Goal: Task Accomplishment & Management: Complete application form

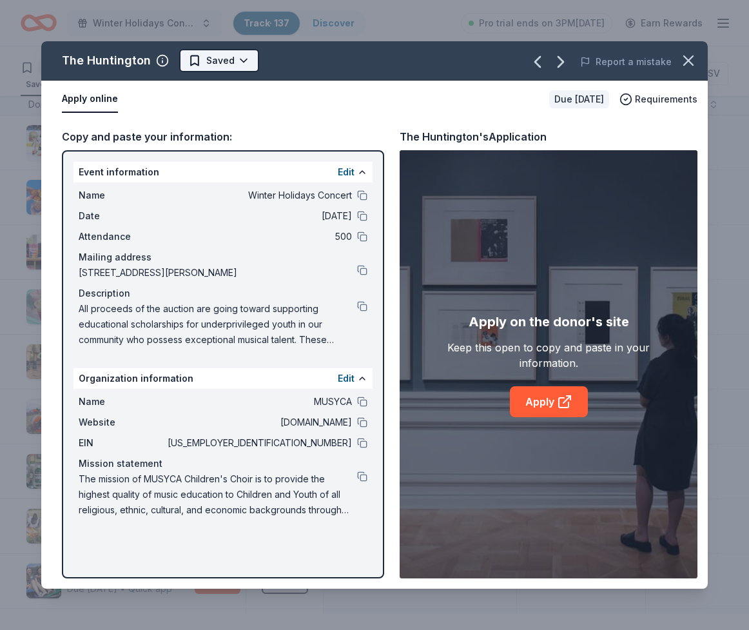
scroll to position [7230, 4]
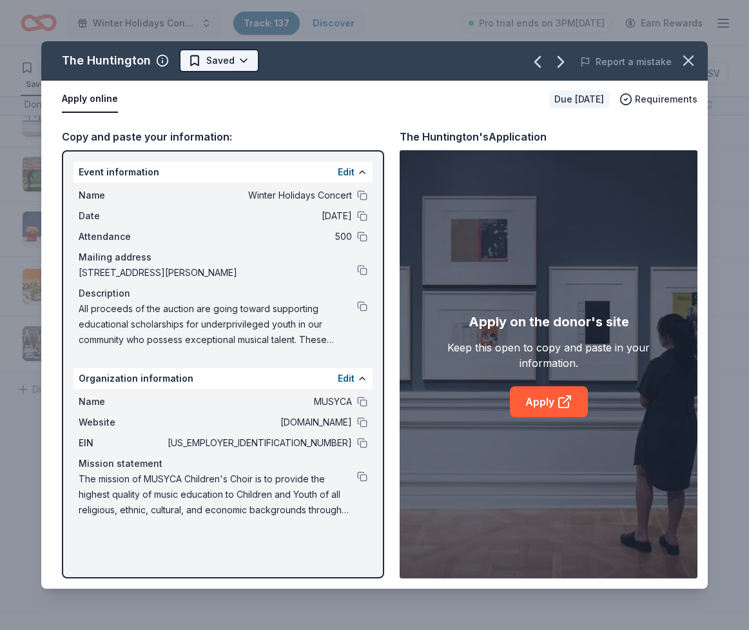
click at [252, 73] on html "Winter Holidays Concert Track · 137 Discover Pro trial ends on 3PM, 10/20 Earn …" at bounding box center [374, 315] width 749 height 630
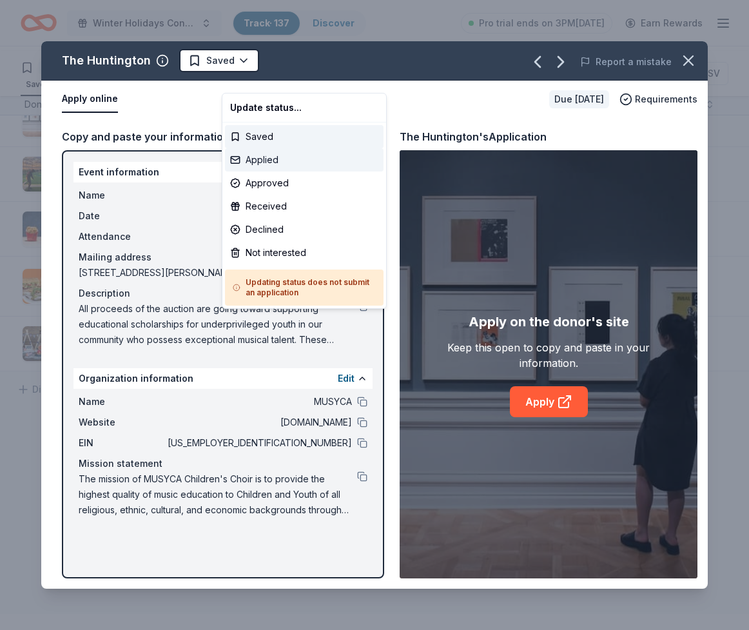
click at [259, 172] on div "Applied" at bounding box center [304, 159] width 159 height 23
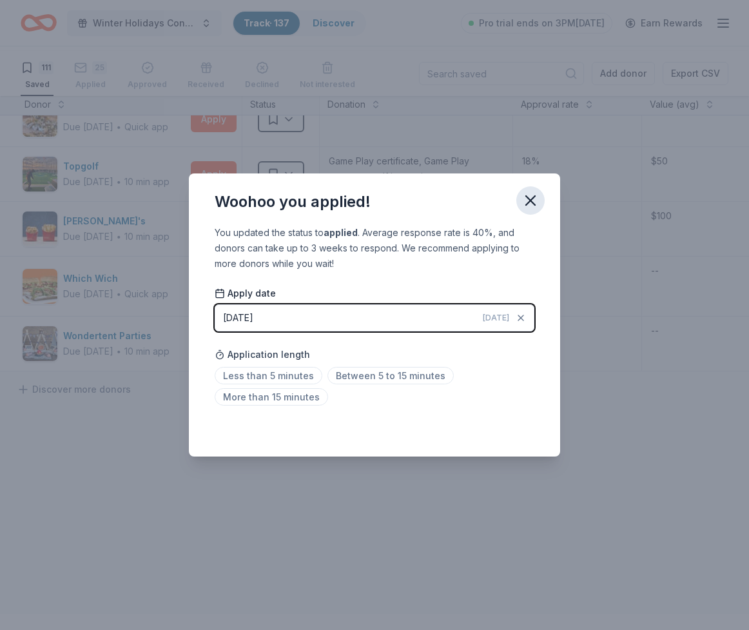
click at [540, 192] on icon "button" at bounding box center [531, 201] width 18 height 18
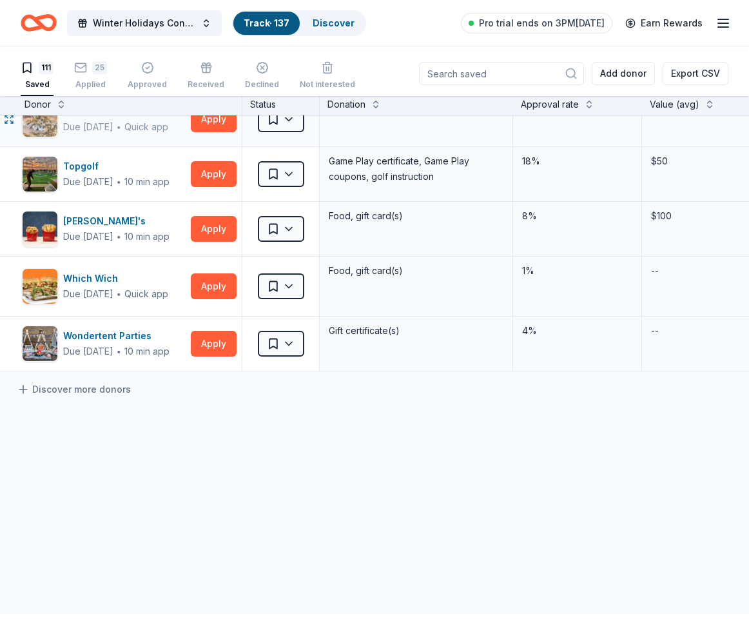
click at [132, 119] on div "The Goat and Vine" at bounding box center [115, 111] width 105 height 15
click at [300, 195] on html "Winter Holidays Concert Track · 137 Discover Pro trial ends on 3PM, 10/20 Earn …" at bounding box center [374, 315] width 749 height 630
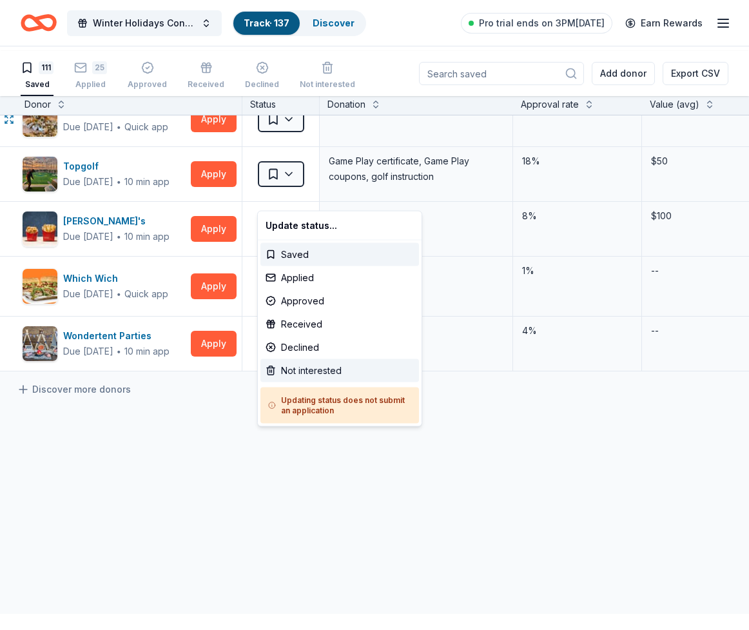
click at [302, 382] on div "Not interested" at bounding box center [340, 370] width 159 height 23
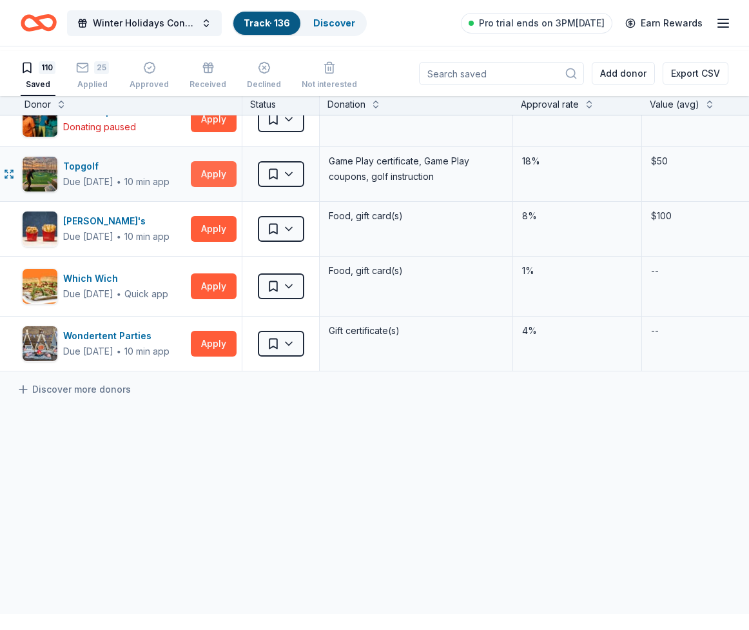
click at [209, 186] on button "Apply" at bounding box center [214, 174] width 46 height 26
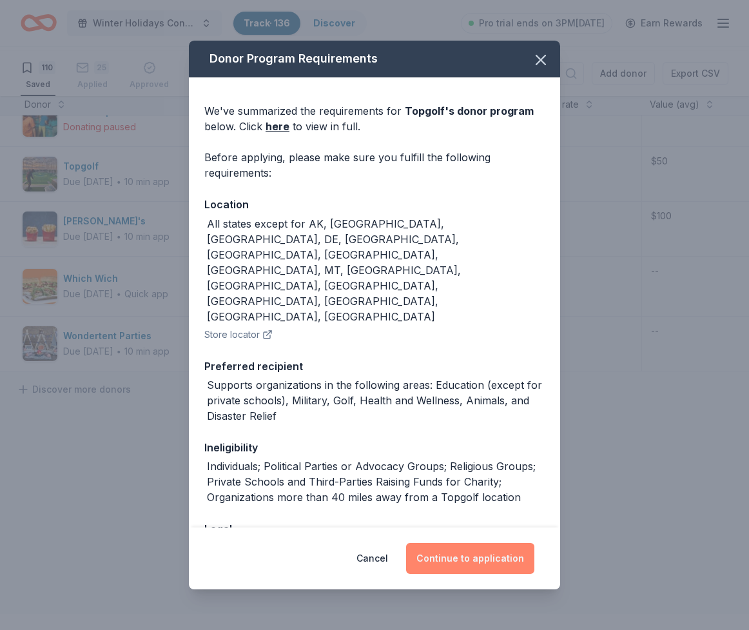
click at [473, 543] on button "Continue to application" at bounding box center [470, 558] width 128 height 31
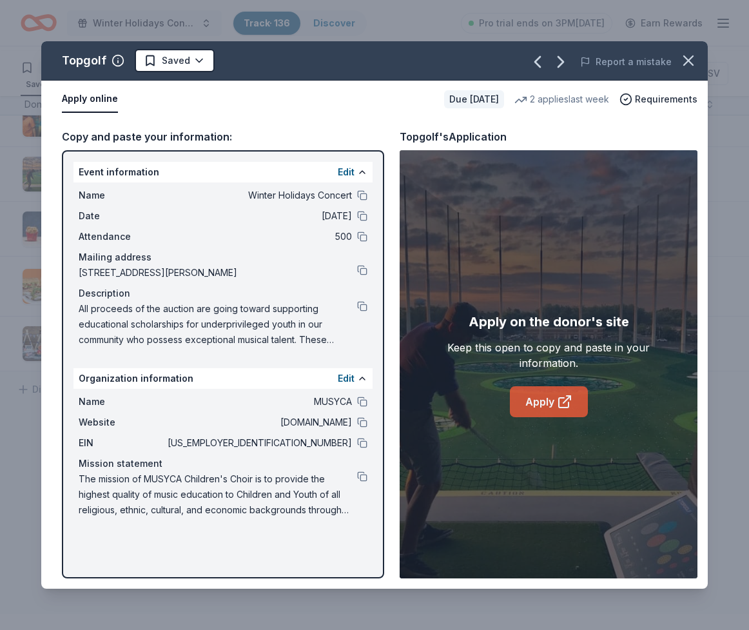
click at [550, 417] on link "Apply" at bounding box center [549, 401] width 78 height 31
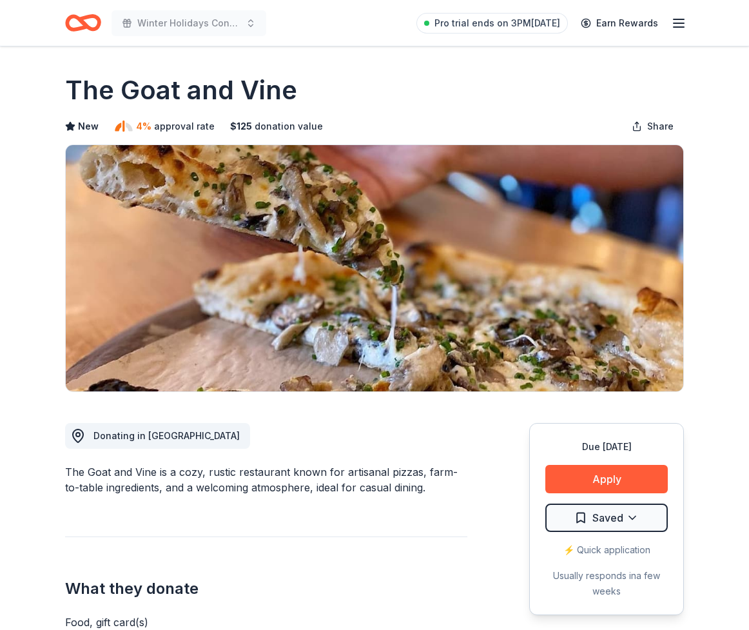
drag, startPoint x: 367, startPoint y: 105, endPoint x: 72, endPoint y: 98, distance: 295.5
click at [72, 98] on div "The Goat and Vine" at bounding box center [374, 90] width 619 height 36
drag, startPoint x: 72, startPoint y: 98, endPoint x: 342, endPoint y: 104, distance: 270.3
click at [297, 103] on h1 "The Goat and Vine" at bounding box center [181, 90] width 232 height 36
drag, startPoint x: 342, startPoint y: 104, endPoint x: 355, endPoint y: 108, distance: 12.7
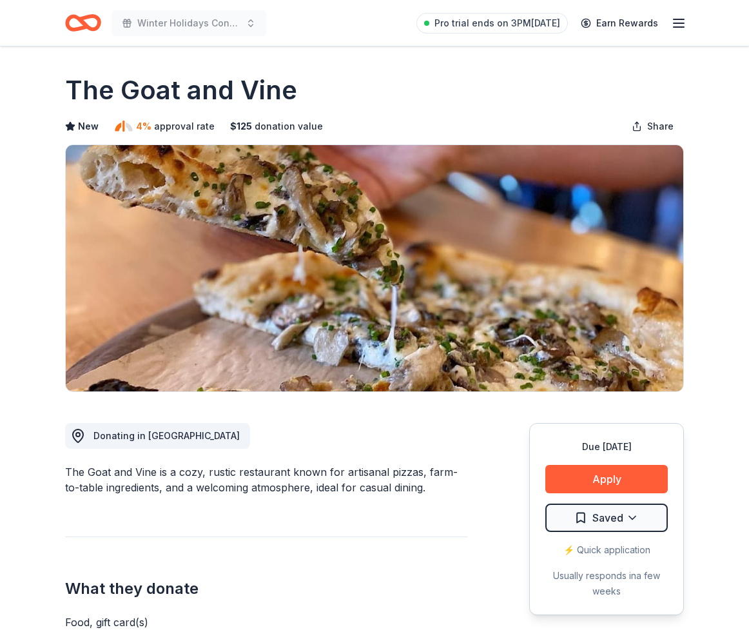
click at [297, 104] on h1 "The Goat and Vine" at bounding box center [181, 90] width 232 height 36
drag, startPoint x: 364, startPoint y: 108, endPoint x: 122, endPoint y: 104, distance: 241.9
click at [122, 104] on div "The Goat and Vine" at bounding box center [374, 90] width 619 height 36
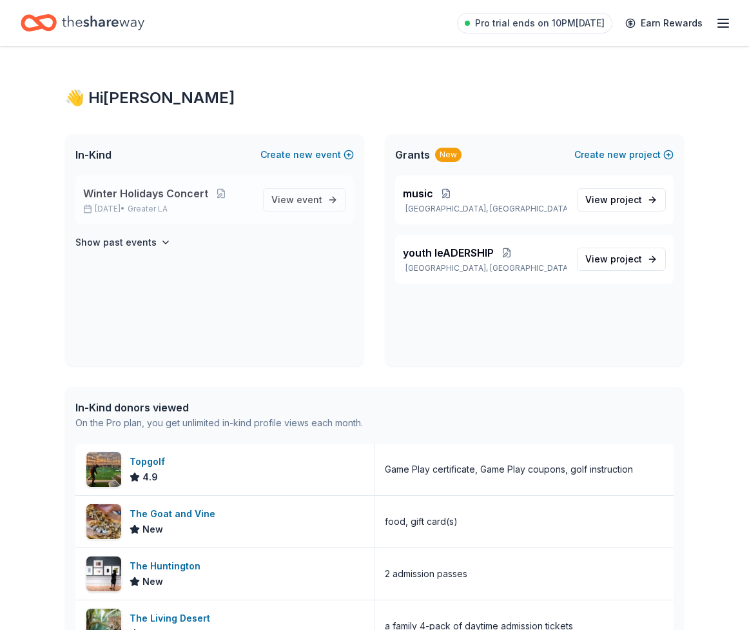
drag, startPoint x: 130, startPoint y: 233, endPoint x: 207, endPoint y: 240, distance: 77.7
click at [130, 201] on span "Winter Holidays Concert" at bounding box center [145, 193] width 125 height 15
click at [272, 208] on span "View event" at bounding box center [297, 199] width 51 height 15
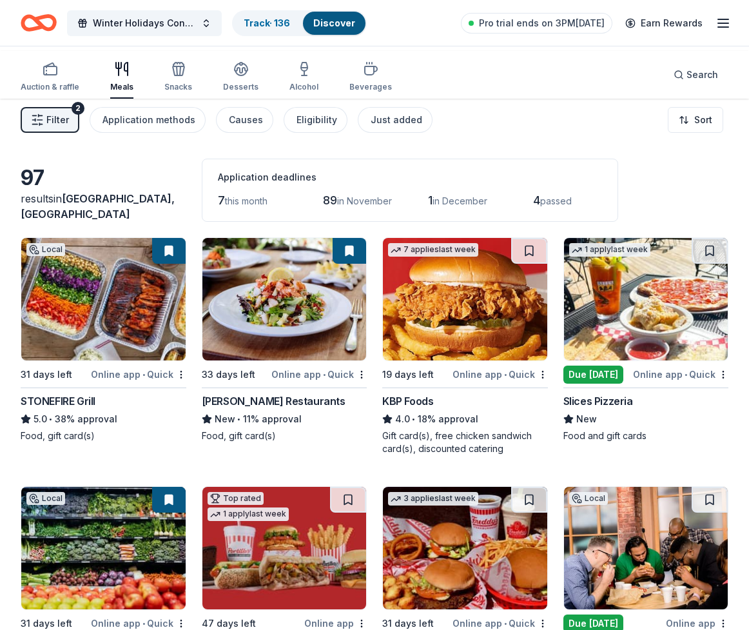
click at [44, 126] on icon "button" at bounding box center [37, 120] width 13 height 13
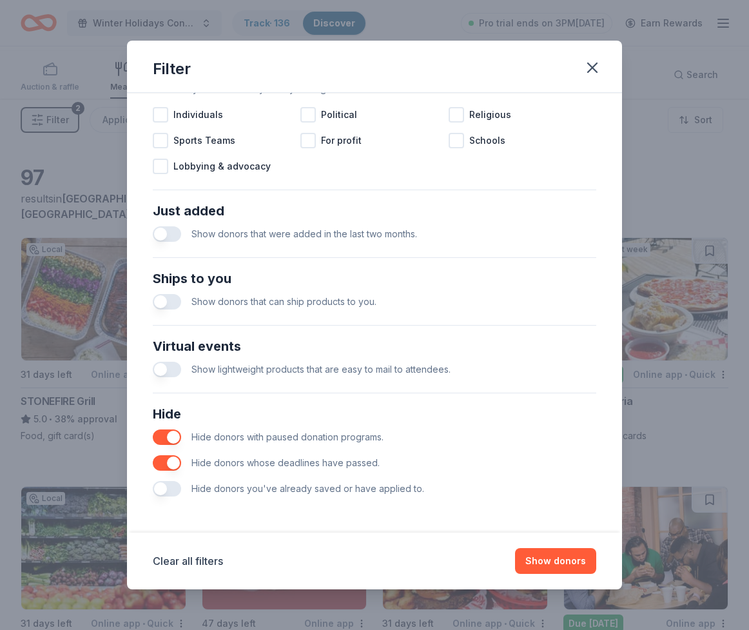
scroll to position [653, 0]
click at [597, 72] on icon "button" at bounding box center [592, 67] width 9 height 9
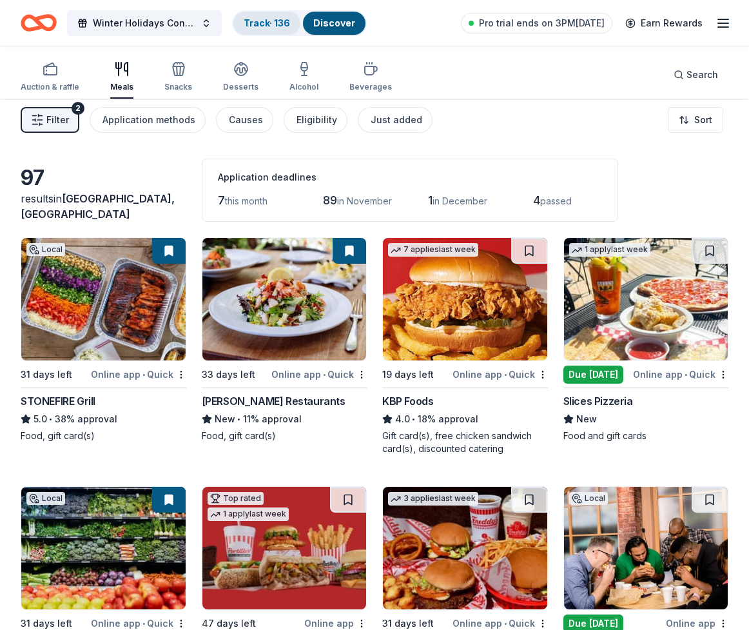
click at [288, 28] on link "Track · 136" at bounding box center [267, 22] width 46 height 11
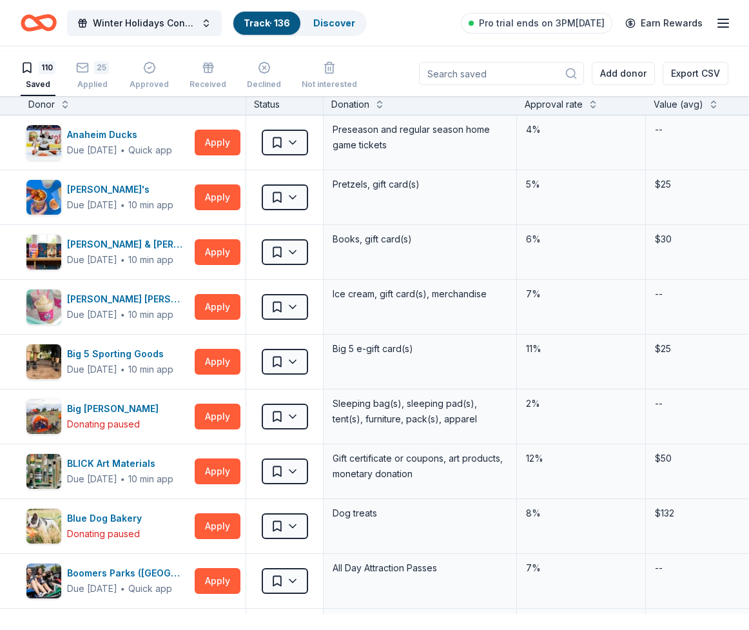
scroll to position [20, 0]
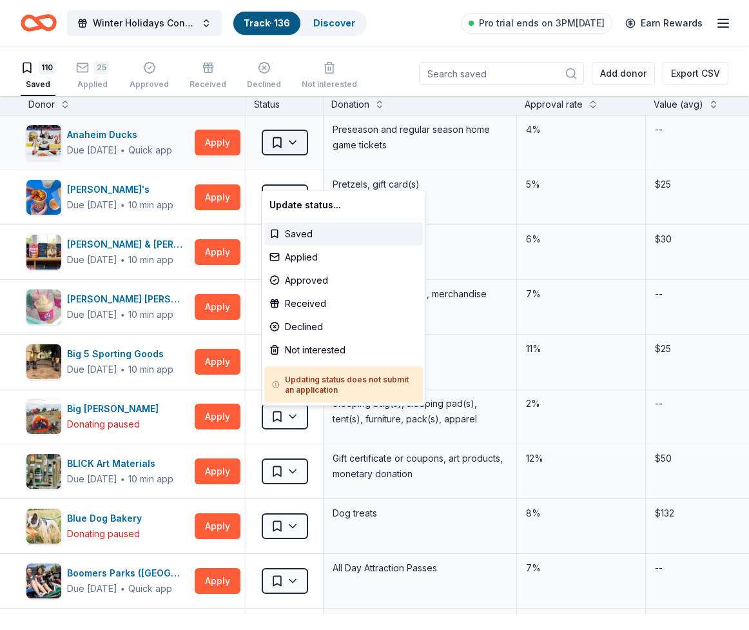
click at [304, 172] on html "Winter Holidays Concert Track · 136 Discover Pro trial ends on 3PM, 10/20 Earn …" at bounding box center [374, 315] width 749 height 630
click at [315, 362] on div "Not interested" at bounding box center [343, 350] width 159 height 23
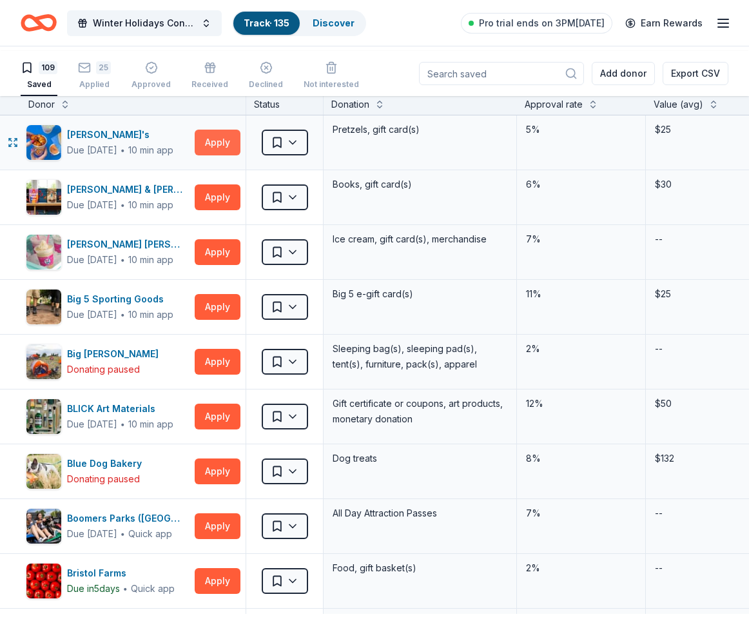
click at [216, 155] on button "Apply" at bounding box center [218, 143] width 46 height 26
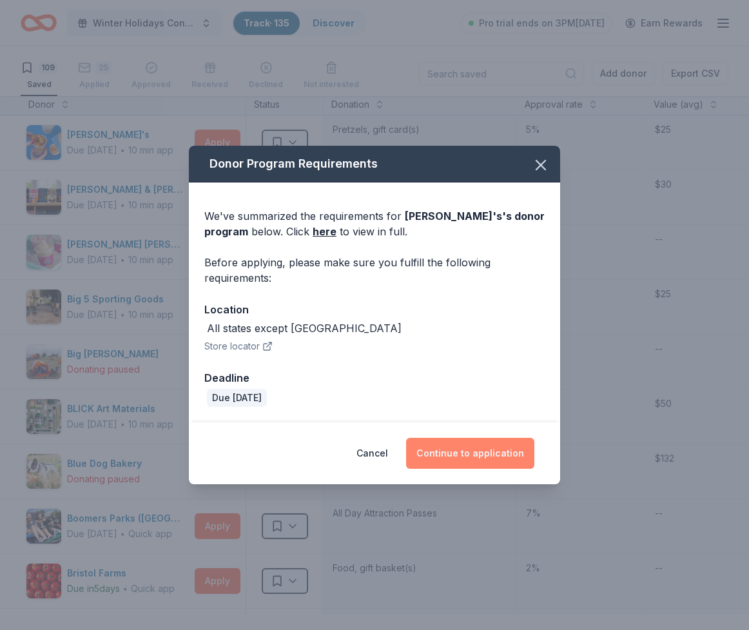
click at [497, 469] on button "Continue to application" at bounding box center [470, 453] width 128 height 31
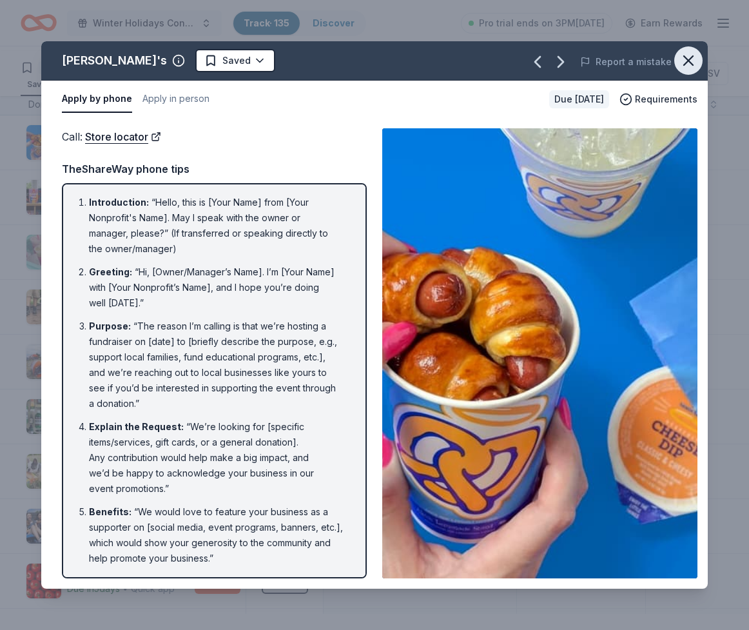
click at [680, 70] on icon "button" at bounding box center [689, 61] width 18 height 18
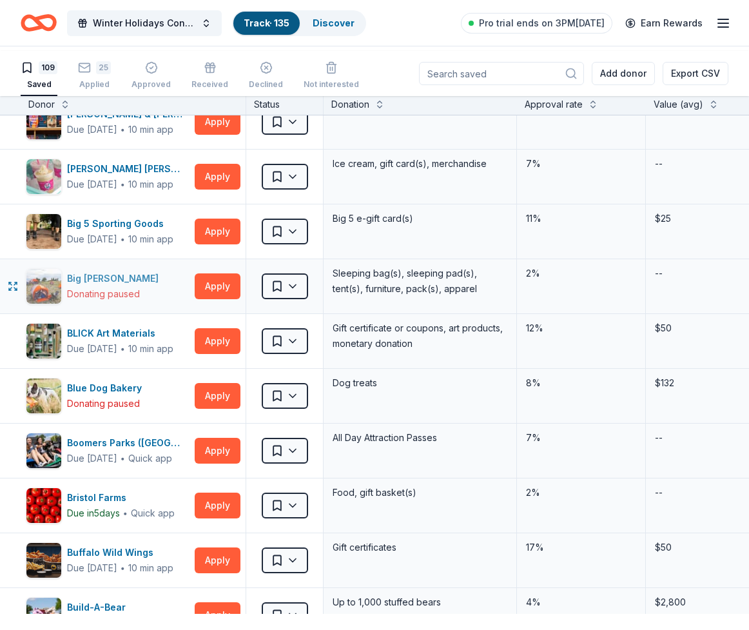
scroll to position [78, 0]
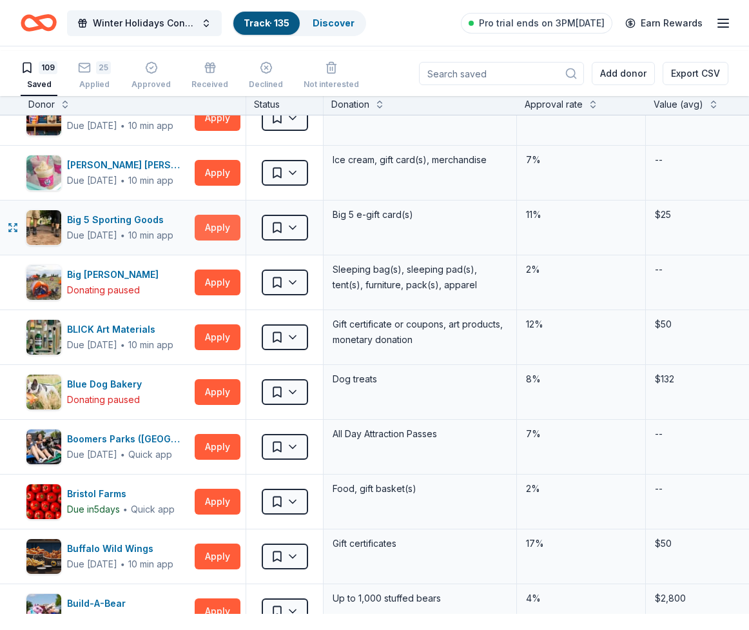
click at [221, 241] on button "Apply" at bounding box center [218, 228] width 46 height 26
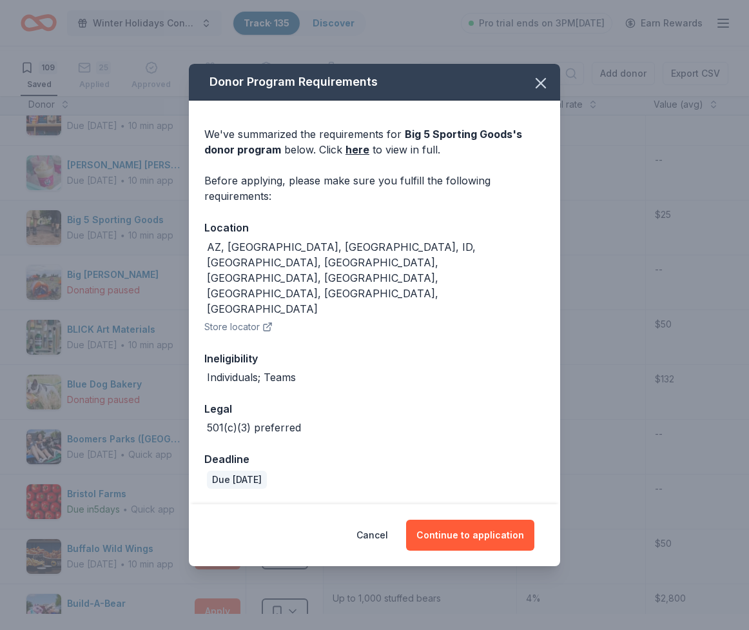
scroll to position [81, 0]
click at [484, 546] on button "Continue to application" at bounding box center [470, 535] width 128 height 31
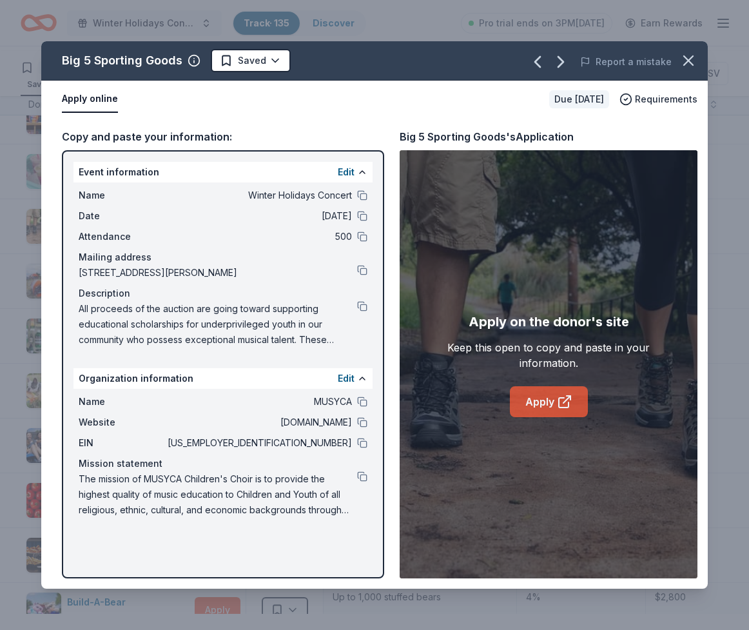
click at [528, 410] on link "Apply" at bounding box center [549, 401] width 78 height 31
click at [281, 79] on html "Winter Holidays Concert Track · 135 Discover Pro trial ends on 3PM, 10/20 Earn …" at bounding box center [374, 315] width 749 height 630
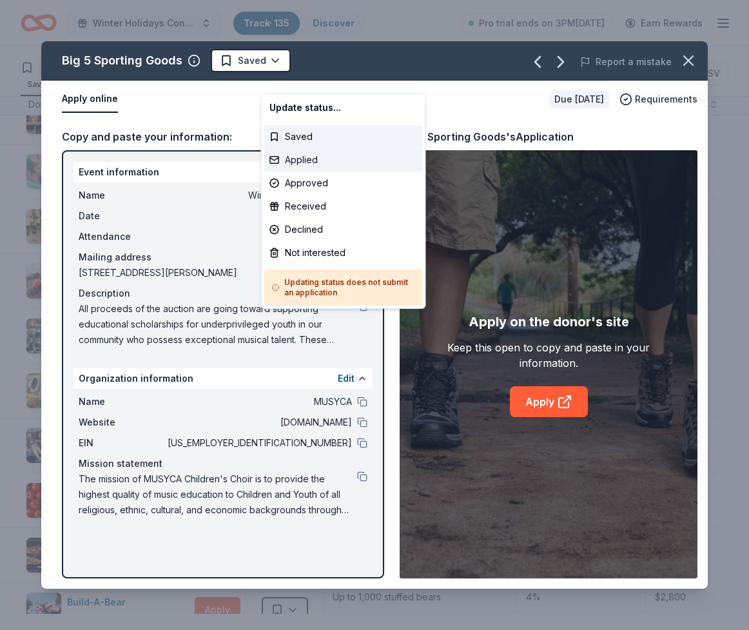
click at [297, 172] on div "Applied" at bounding box center [343, 159] width 159 height 23
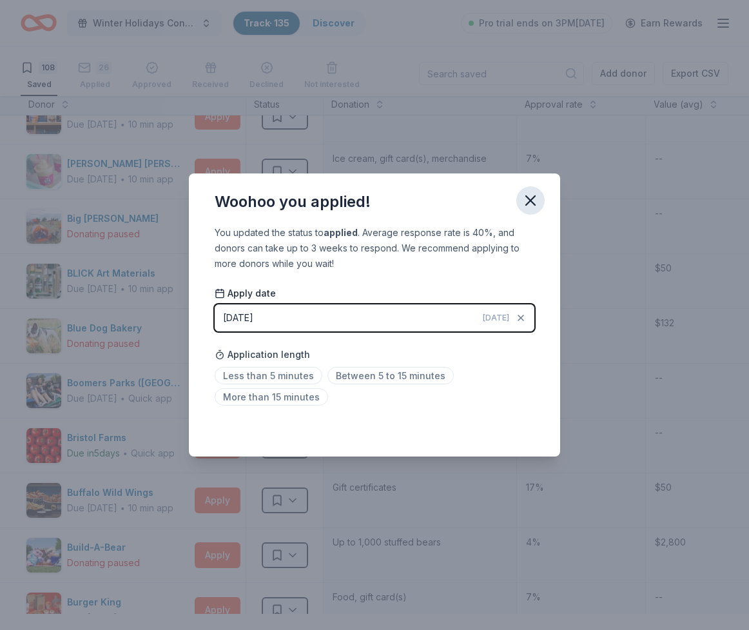
click at [540, 192] on icon "button" at bounding box center [531, 201] width 18 height 18
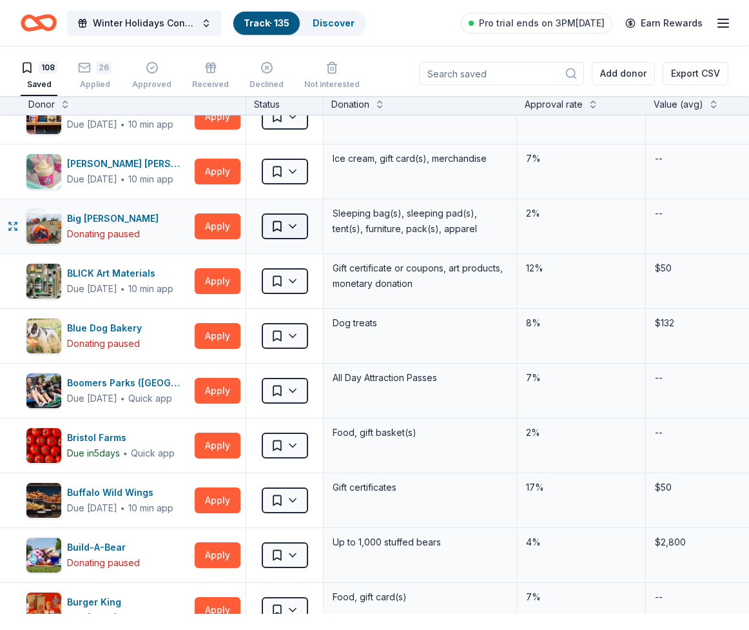
click at [267, 318] on html "Winter Holidays Concert Track · 135 Discover Pro trial ends on 3PM, 10/20 Earn …" at bounding box center [374, 315] width 749 height 630
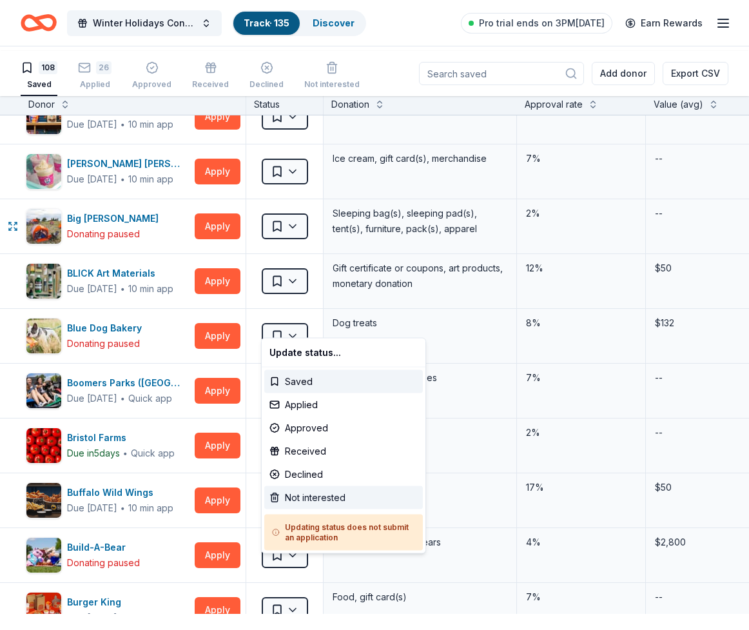
click at [296, 510] on div "Not interested" at bounding box center [343, 497] width 159 height 23
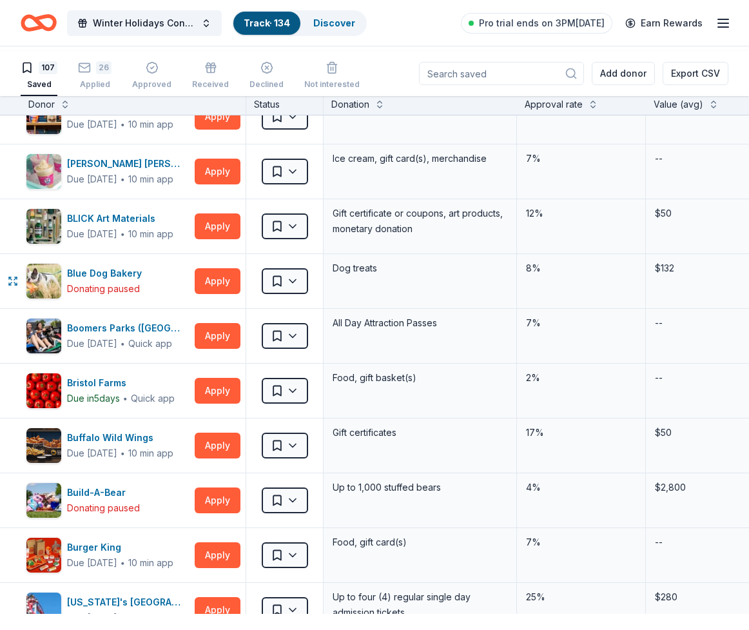
click at [306, 378] on html "Winter Holidays Concert Track · 134 Discover Pro trial ends on 3PM, 10/20 Earn …" at bounding box center [374, 315] width 749 height 630
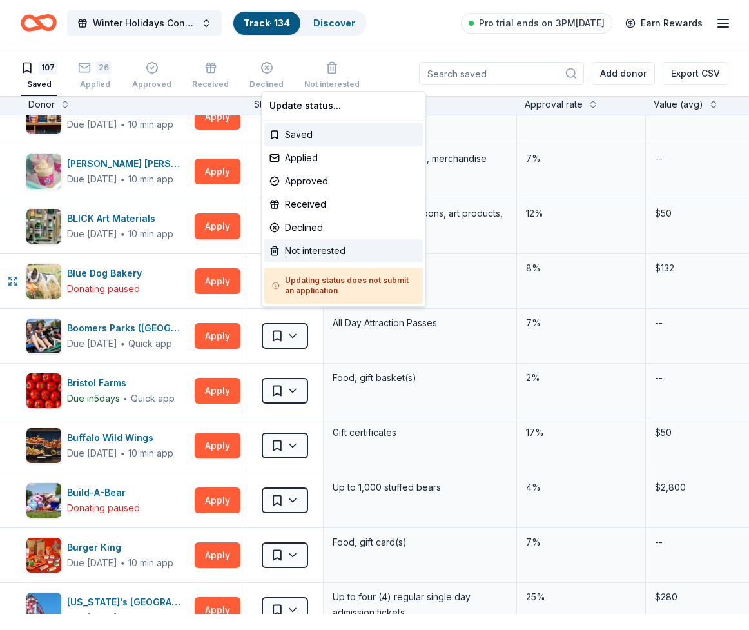
click at [320, 263] on div "Not interested" at bounding box center [343, 250] width 159 height 23
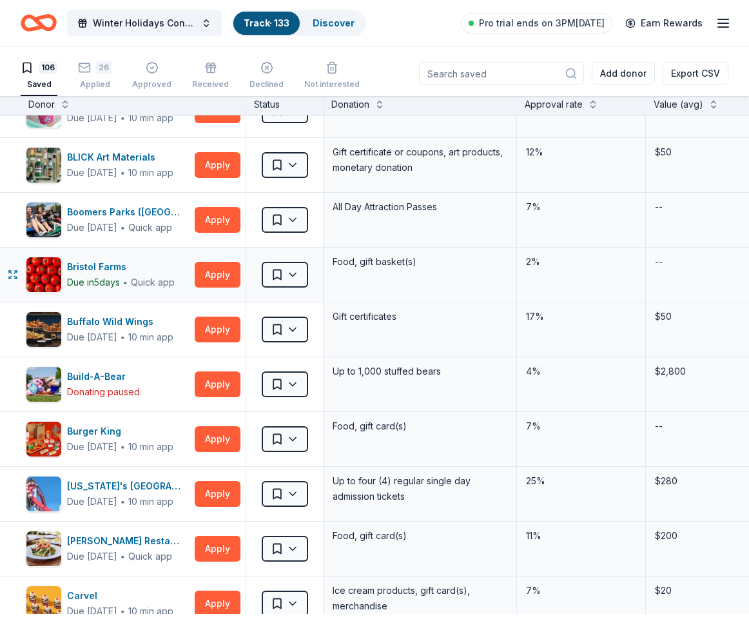
scroll to position [165, 0]
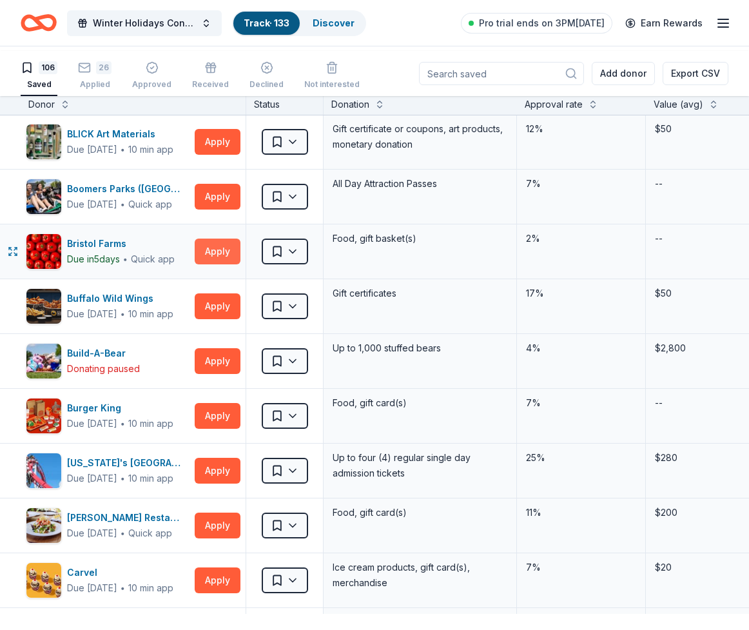
click at [221, 264] on button "Apply" at bounding box center [218, 252] width 46 height 26
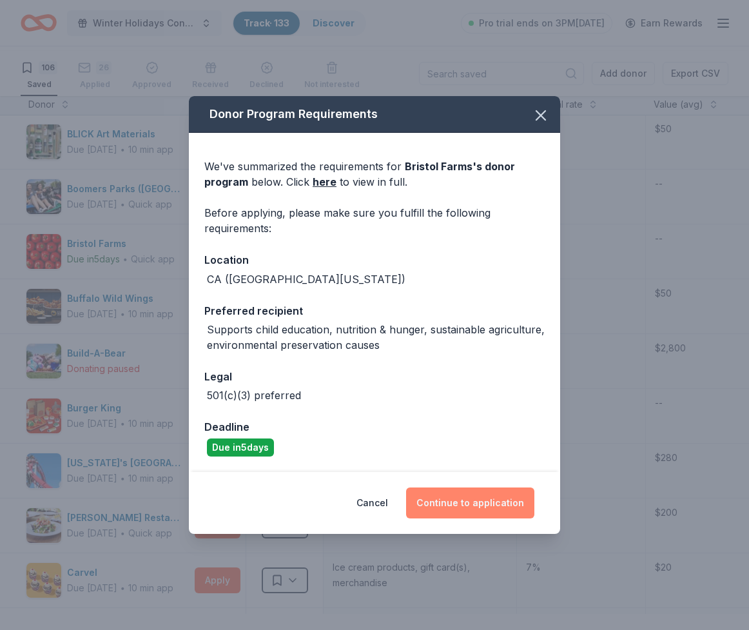
click at [520, 519] on button "Continue to application" at bounding box center [470, 503] width 128 height 31
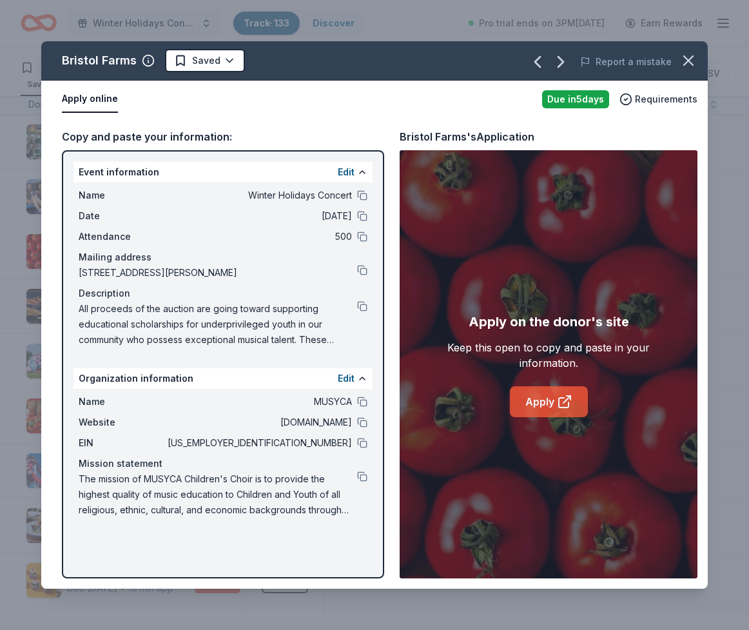
click at [566, 408] on icon at bounding box center [564, 403] width 10 height 10
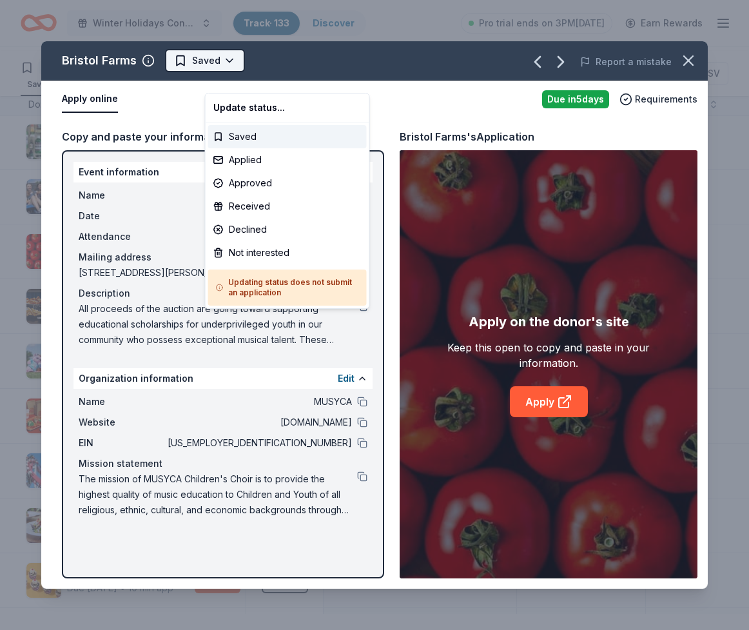
click at [259, 76] on html "Winter Holidays Concert Track · 133 Discover Pro trial ends on 3PM, 10/20 Earn …" at bounding box center [374, 315] width 749 height 630
click at [259, 172] on div "Applied" at bounding box center [287, 159] width 159 height 23
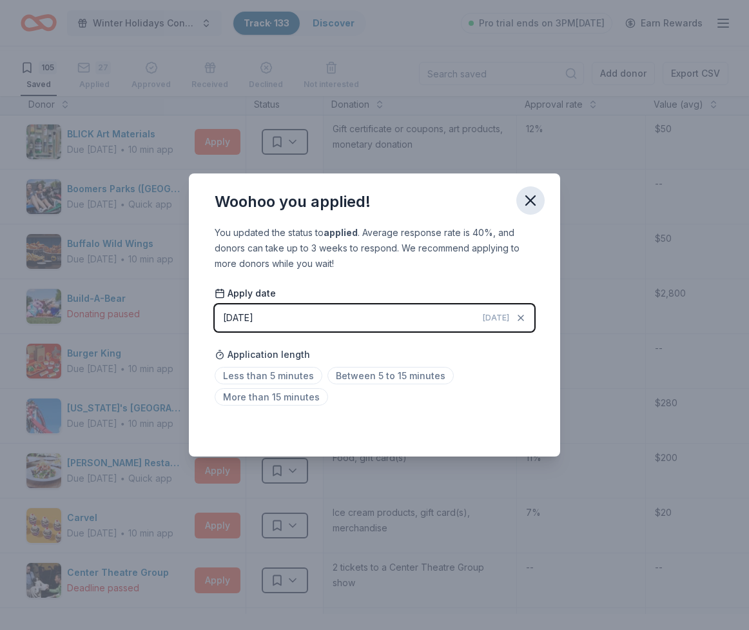
click at [535, 196] on icon "button" at bounding box center [530, 200] width 9 height 9
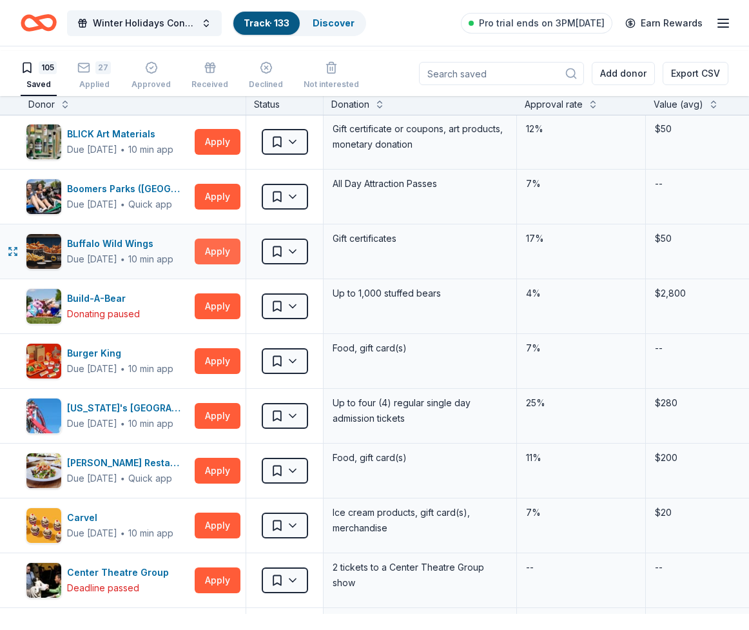
click at [230, 264] on button "Apply" at bounding box center [218, 252] width 46 height 26
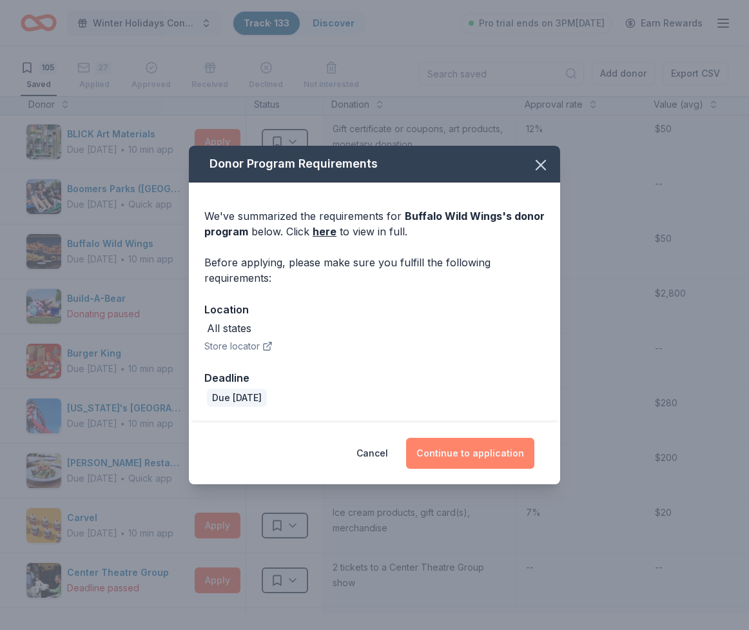
click at [456, 469] on button "Continue to application" at bounding box center [470, 453] width 128 height 31
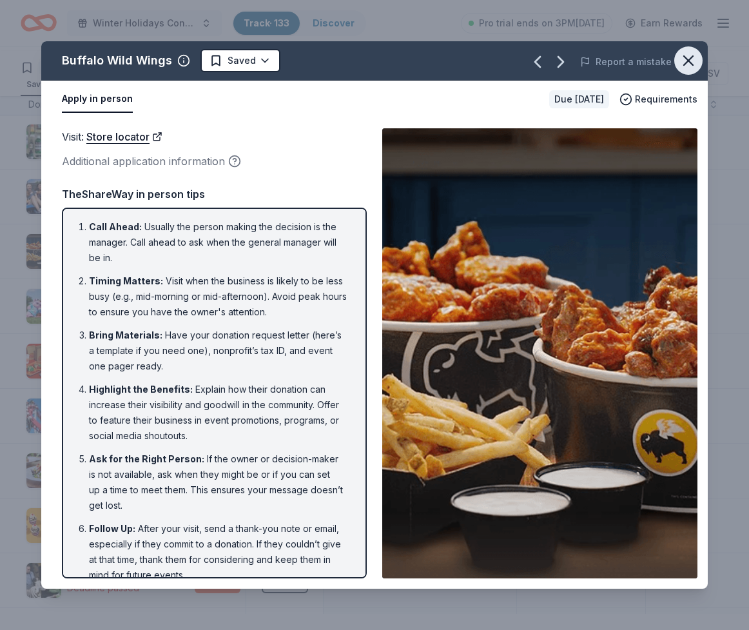
click at [680, 70] on icon "button" at bounding box center [689, 61] width 18 height 18
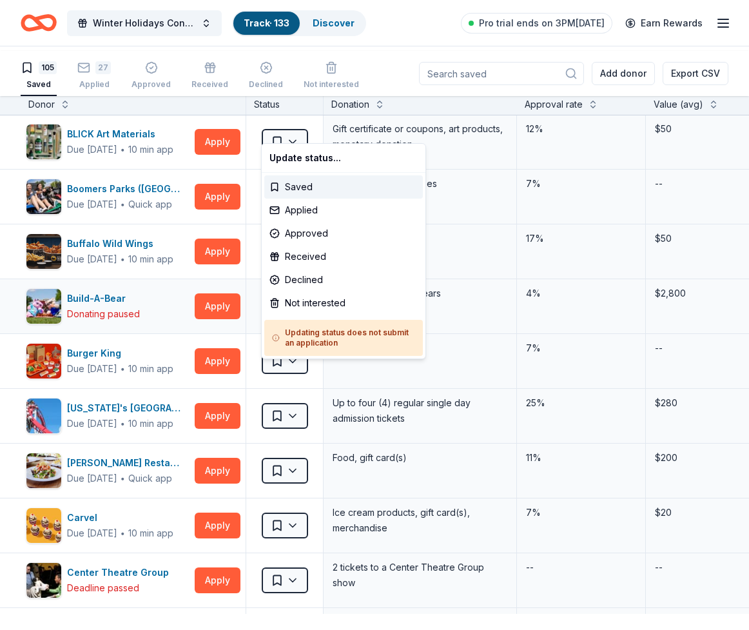
click at [288, 432] on html "Winter Holidays Concert Track · 133 Discover Pro trial ends on 3PM, 10/20 Earn …" at bounding box center [374, 315] width 749 height 630
click at [304, 315] on div "Not interested" at bounding box center [343, 303] width 159 height 23
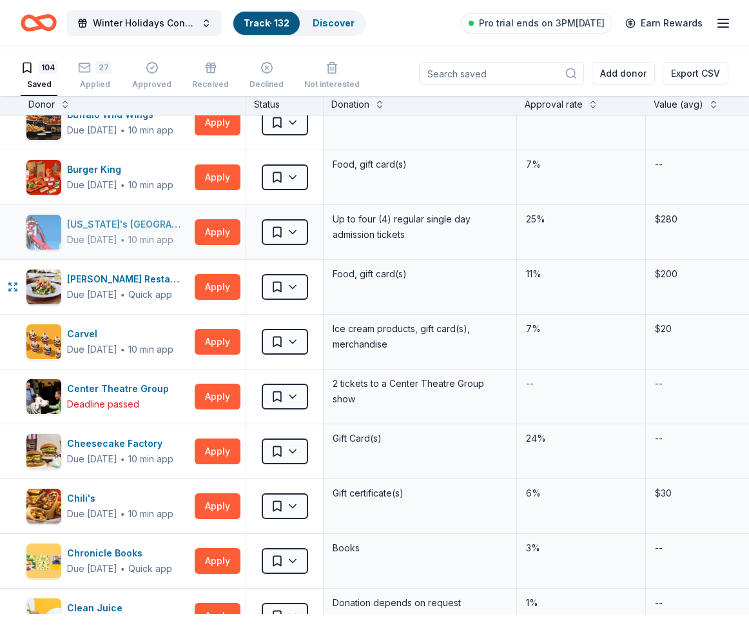
scroll to position [300, 0]
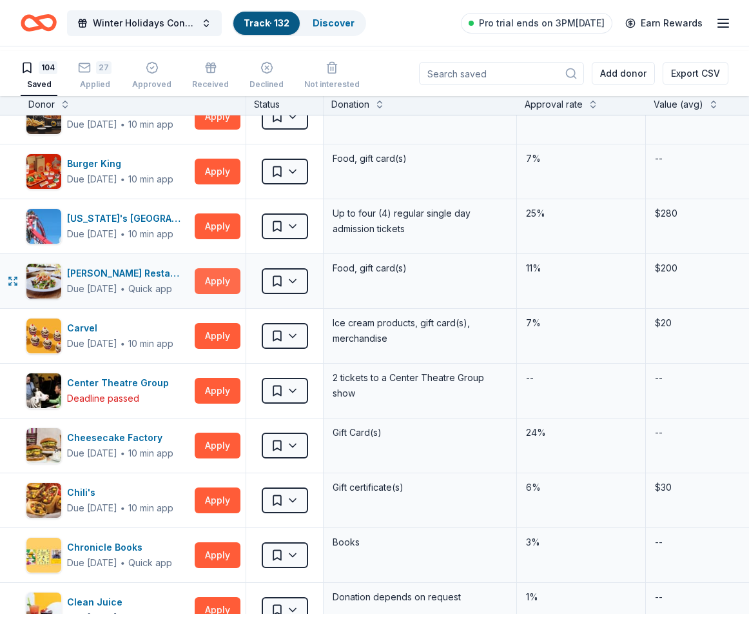
click at [208, 294] on button "Apply" at bounding box center [218, 281] width 46 height 26
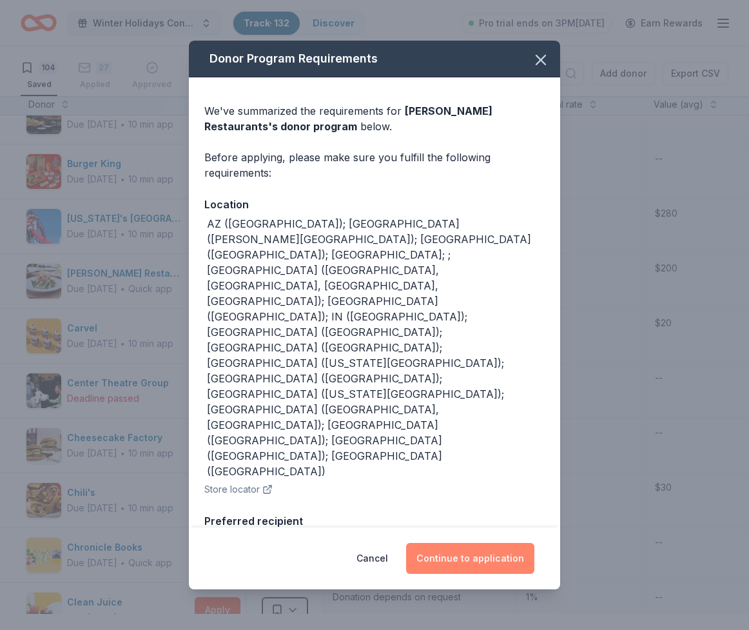
click at [470, 543] on button "Continue to application" at bounding box center [470, 558] width 128 height 31
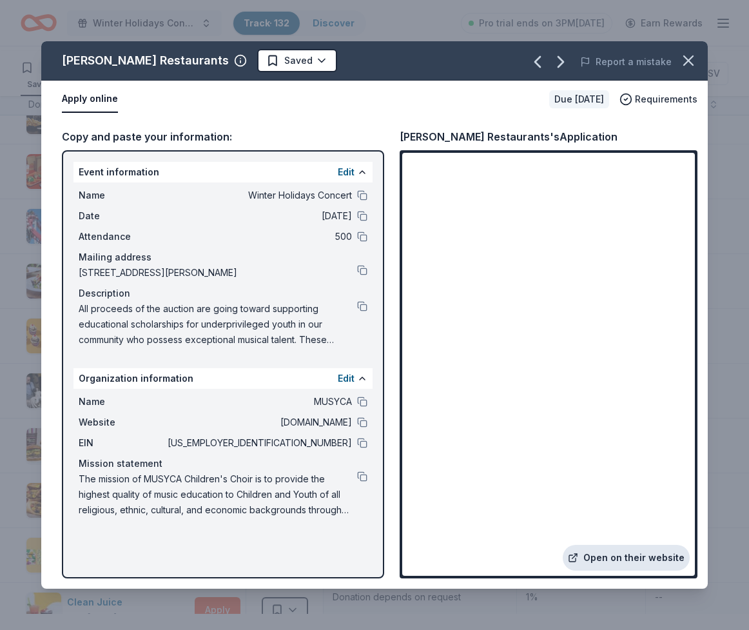
click at [600, 545] on link "Open on their website" at bounding box center [626, 558] width 127 height 26
click at [478, 145] on div "Cameron Mitchell Restaurants's Application" at bounding box center [509, 136] width 218 height 17
click at [580, 70] on button "Report a mistake" at bounding box center [626, 61] width 92 height 15
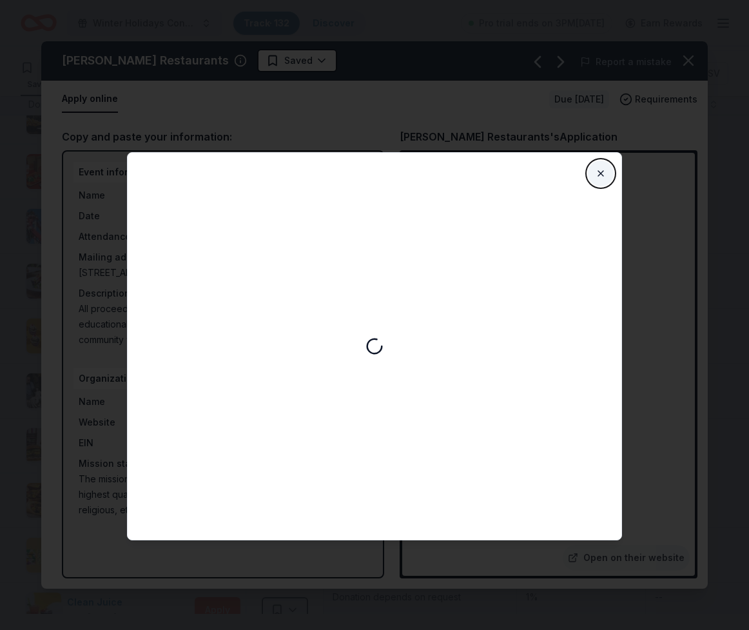
click at [614, 181] on button "Close" at bounding box center [601, 174] width 26 height 26
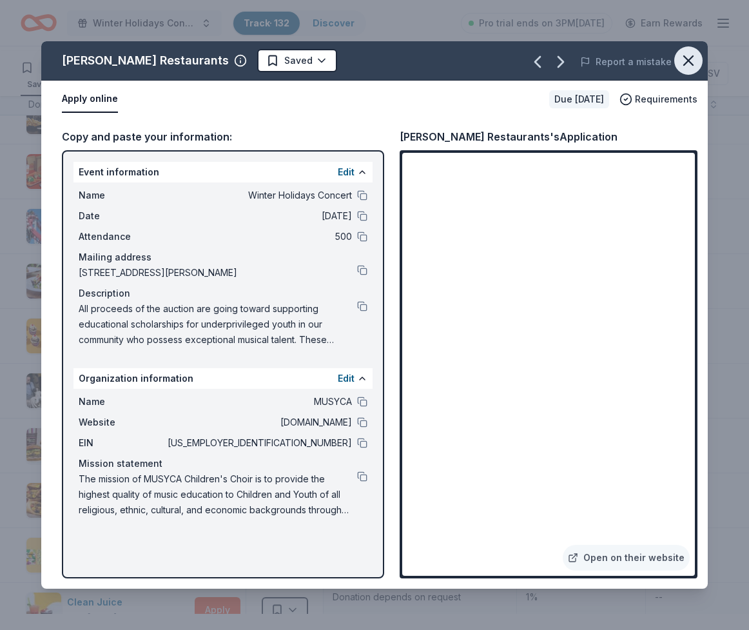
click at [680, 70] on icon "button" at bounding box center [689, 61] width 18 height 18
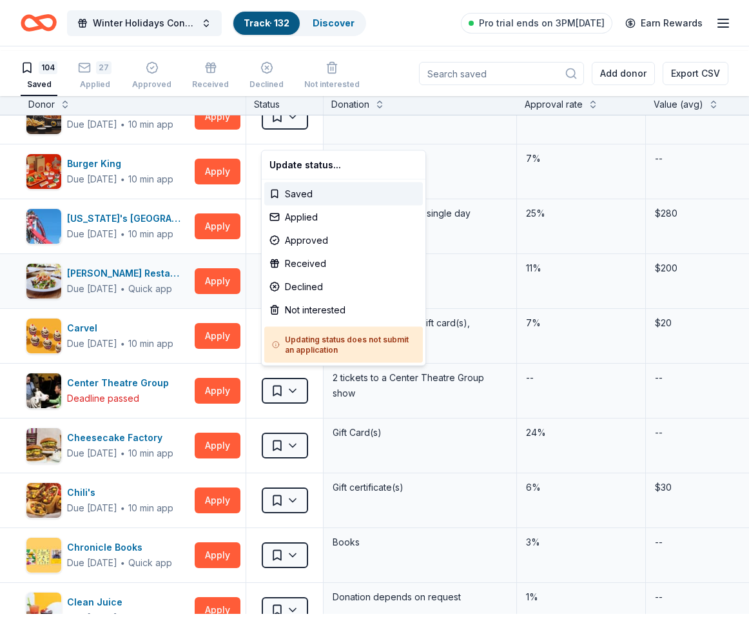
click at [296, 439] on html "Winter Holidays Concert Track · 132 Discover Pro trial ends on 3PM, 10/20 Earn …" at bounding box center [374, 315] width 749 height 630
click at [292, 322] on div "Not interested" at bounding box center [343, 310] width 159 height 23
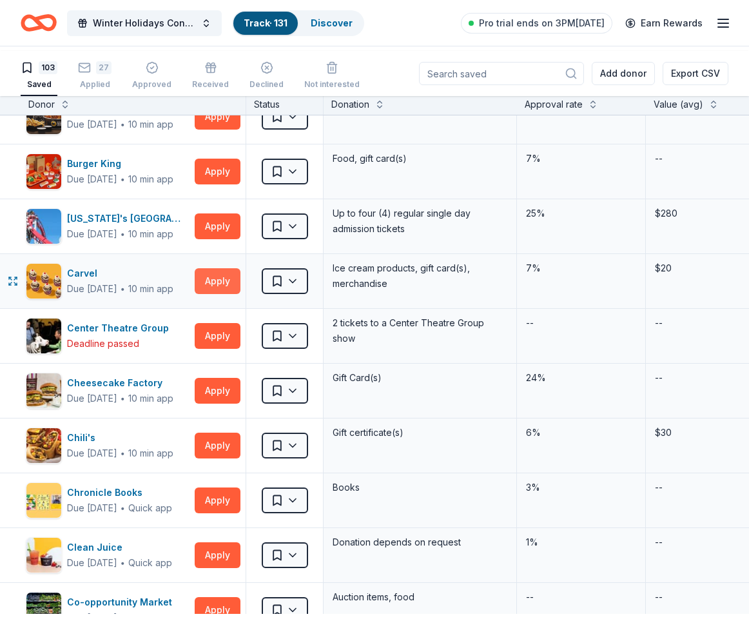
click at [217, 294] on button "Apply" at bounding box center [218, 281] width 46 height 26
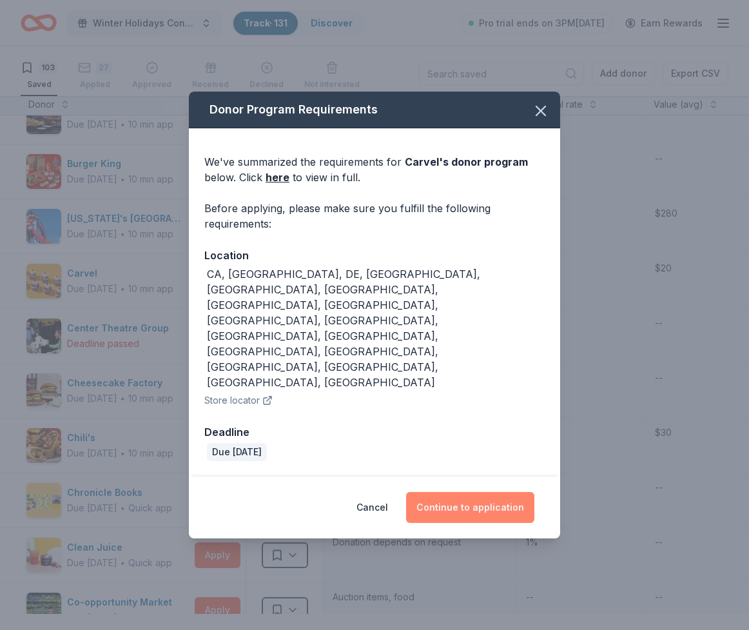
click at [442, 498] on button "Continue to application" at bounding box center [470, 507] width 128 height 31
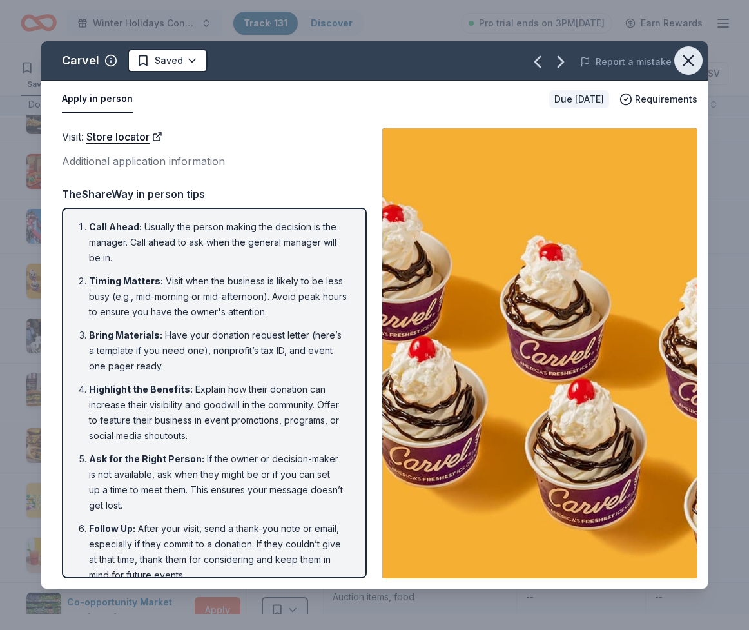
click at [684, 65] on icon "button" at bounding box center [688, 60] width 9 height 9
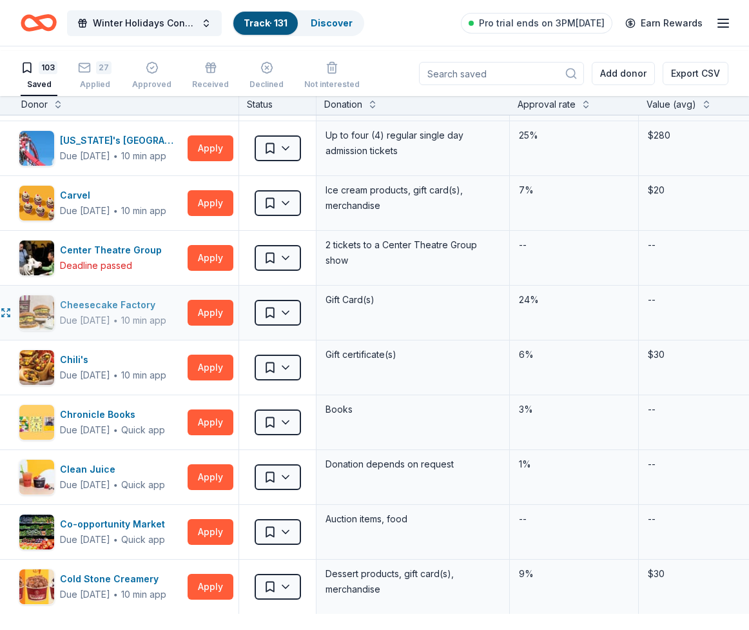
scroll to position [378, 8]
click at [107, 328] on div "Due [DATE]" at bounding box center [84, 320] width 50 height 15
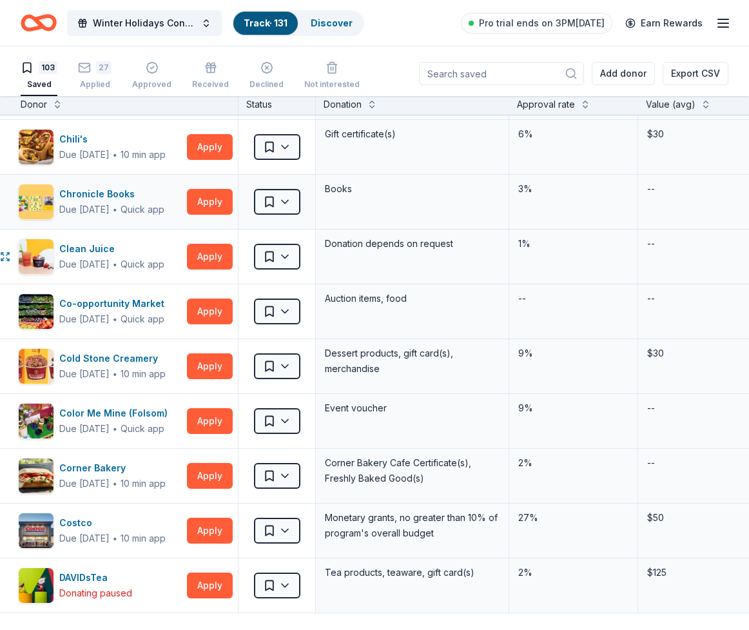
scroll to position [612, 8]
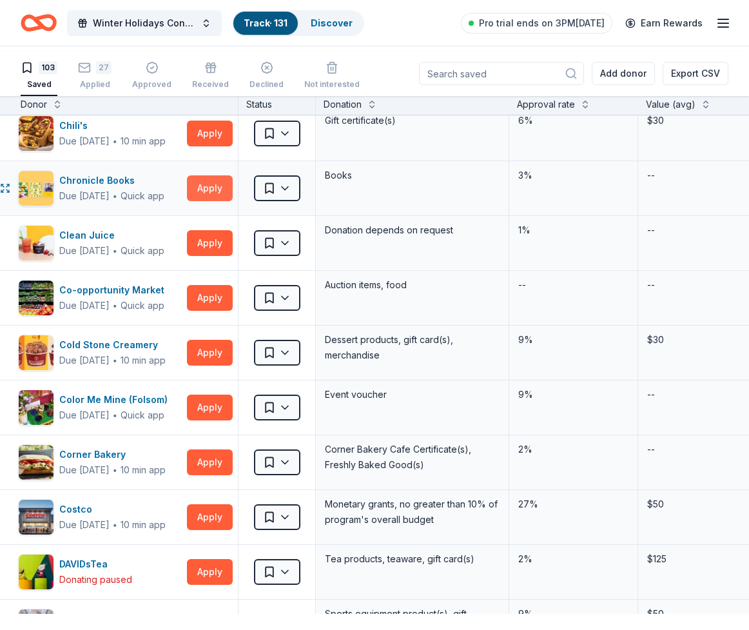
click at [195, 201] on button "Apply" at bounding box center [210, 188] width 46 height 26
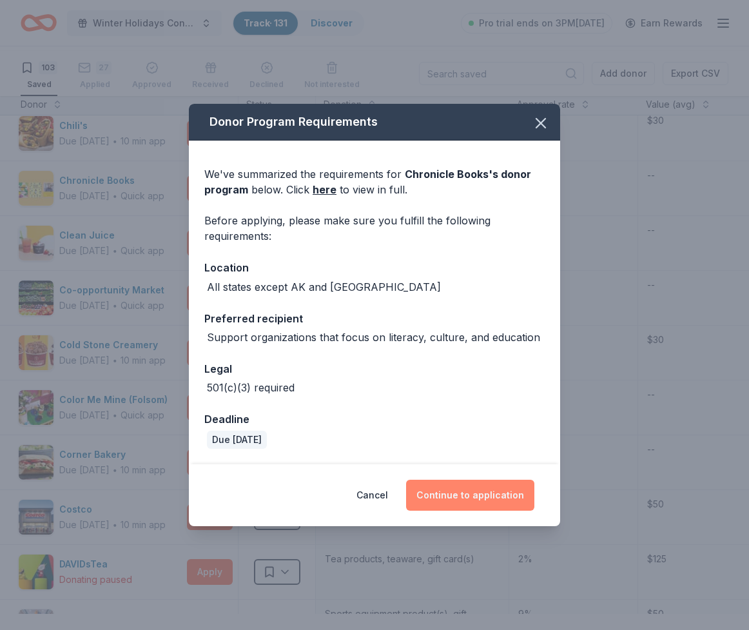
click at [484, 511] on button "Continue to application" at bounding box center [470, 495] width 128 height 31
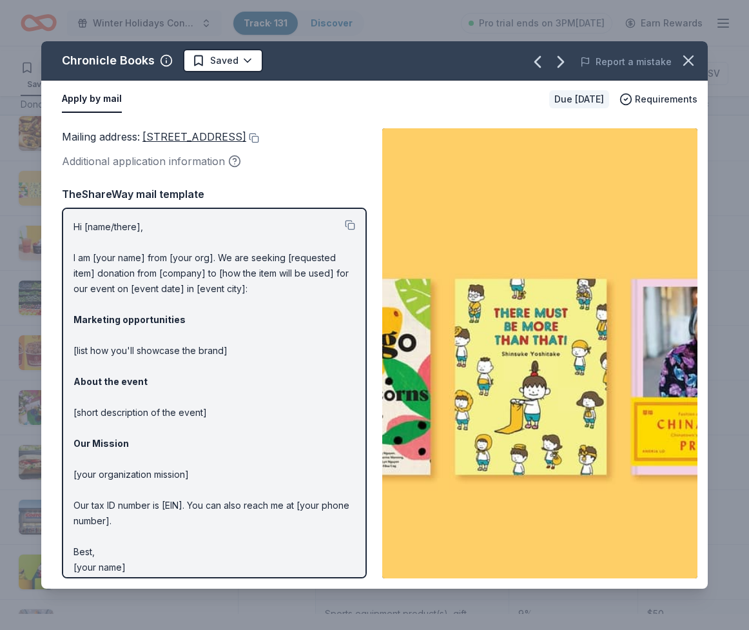
drag, startPoint x: 679, startPoint y: 82, endPoint x: 648, endPoint y: 114, distance: 44.7
click at [680, 70] on icon "button" at bounding box center [689, 61] width 18 height 18
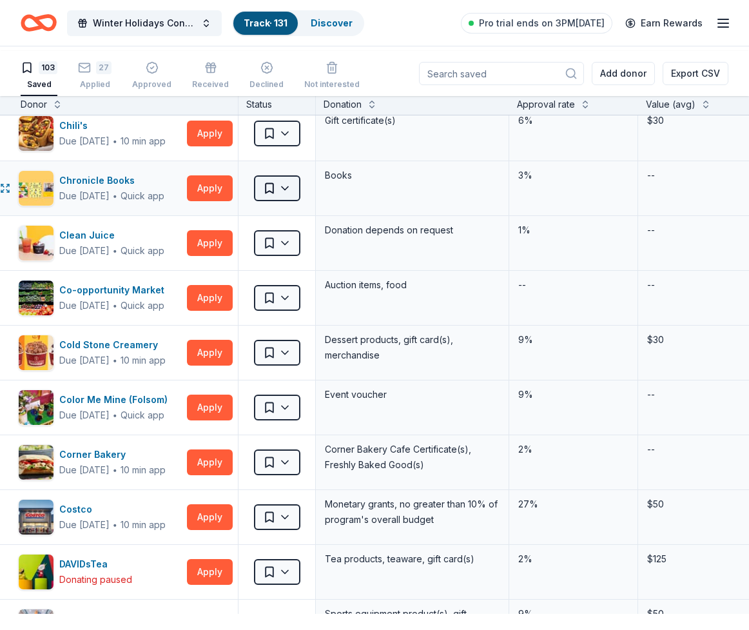
click at [286, 390] on html "Winter Holidays Concert Track · 131 Discover Pro trial ends on 3PM, 10/20 Earn …" at bounding box center [374, 315] width 749 height 630
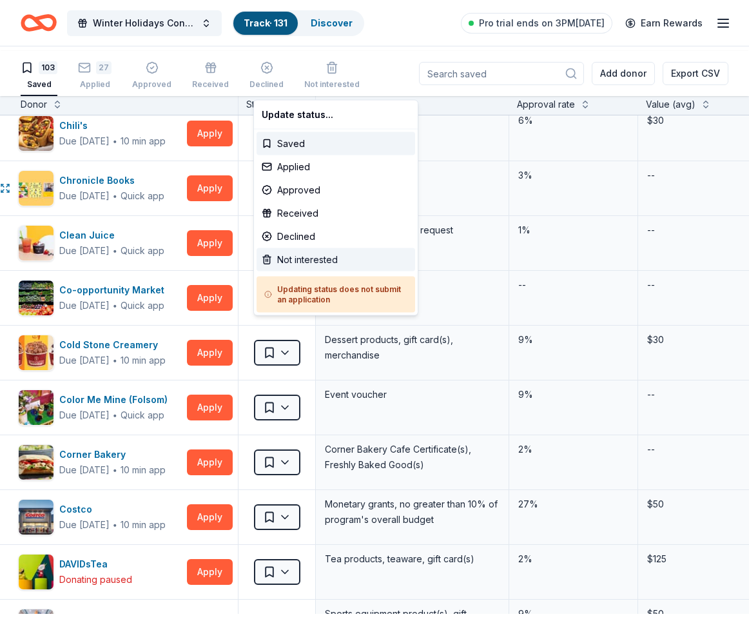
click at [296, 272] on div "Not interested" at bounding box center [336, 259] width 159 height 23
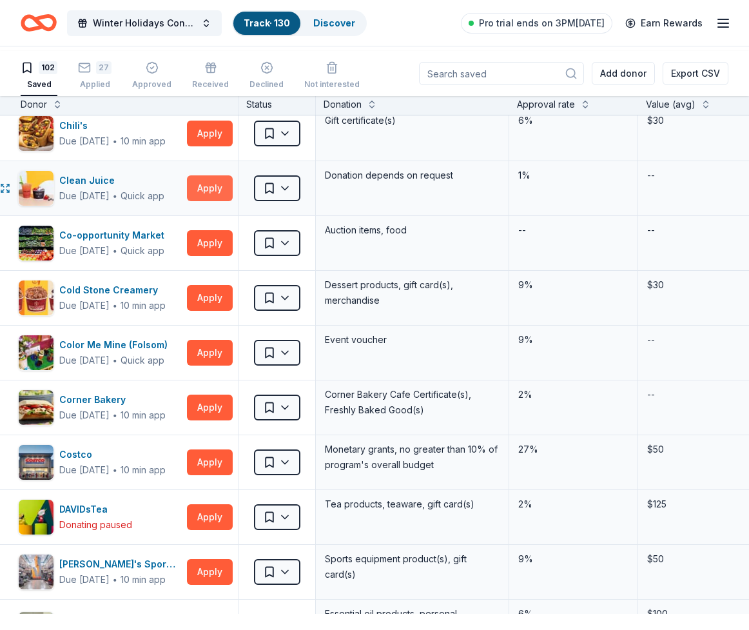
click at [211, 201] on button "Apply" at bounding box center [210, 188] width 46 height 26
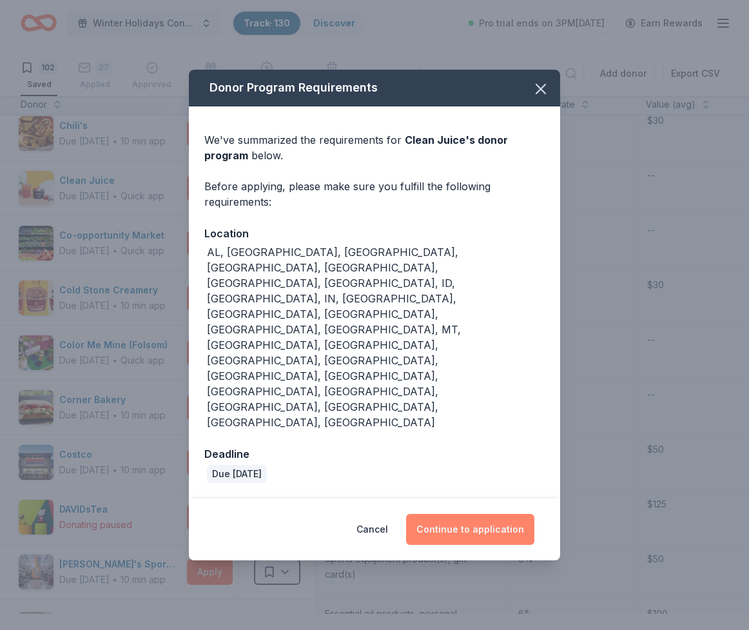
click at [440, 514] on button "Continue to application" at bounding box center [470, 529] width 128 height 31
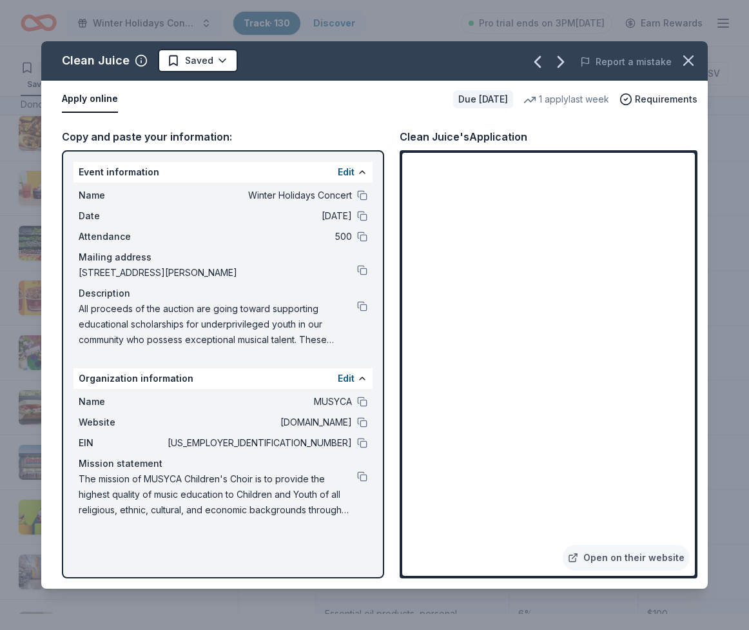
drag, startPoint x: 515, startPoint y: 123, endPoint x: 413, endPoint y: 121, distance: 102.6
click at [524, 107] on div "1 apply last week" at bounding box center [567, 99] width 86 height 15
click at [595, 545] on link "Open on their website" at bounding box center [626, 558] width 127 height 26
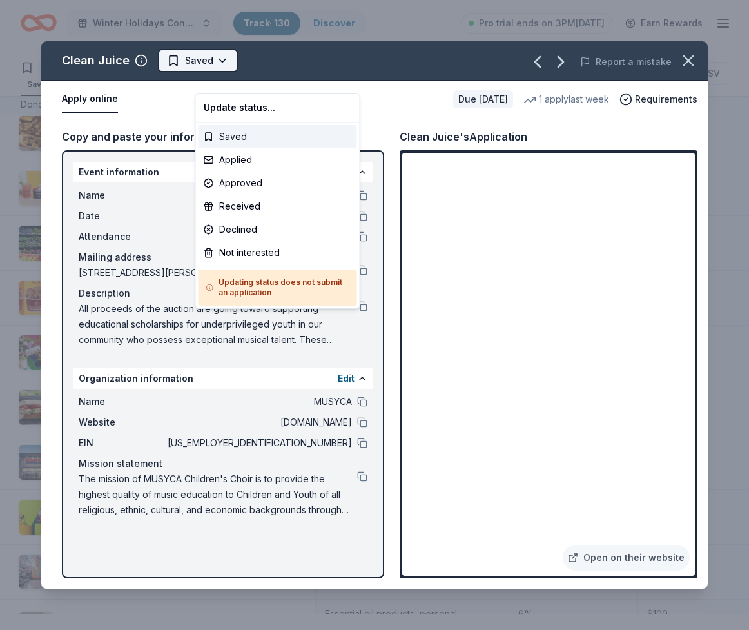
scroll to position [0, 0]
click at [234, 77] on html "Winter Holidays Concert Track · 130 Discover Pro trial ends on 3PM, 10/20 Earn …" at bounding box center [374, 315] width 749 height 630
click at [221, 172] on div "Applied" at bounding box center [278, 159] width 159 height 23
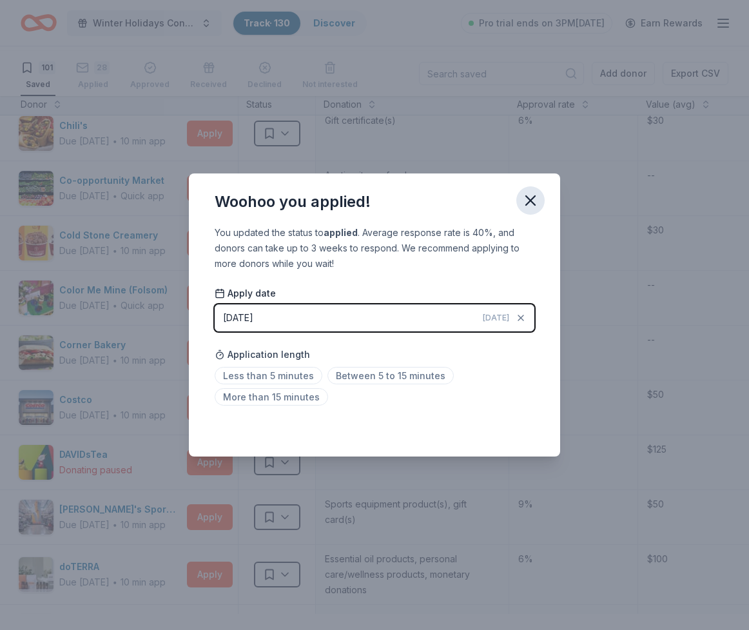
click at [540, 192] on icon "button" at bounding box center [531, 201] width 18 height 18
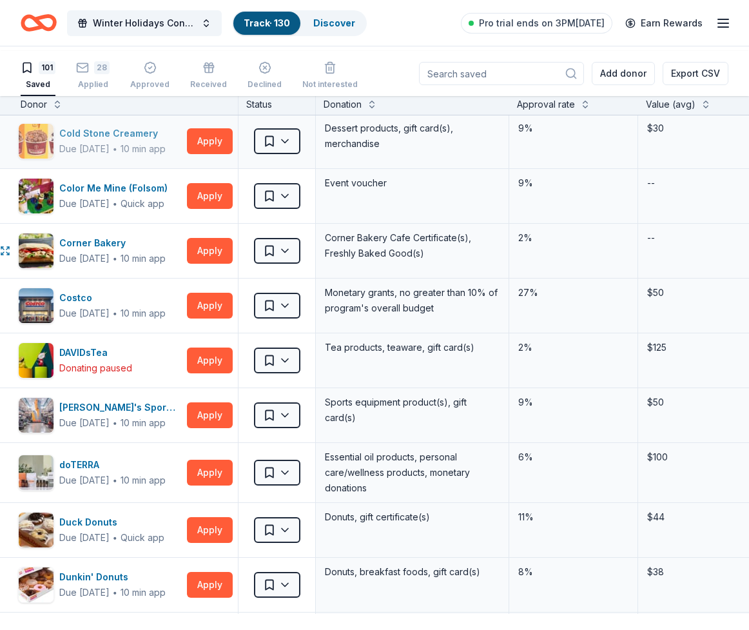
scroll to position [715, 8]
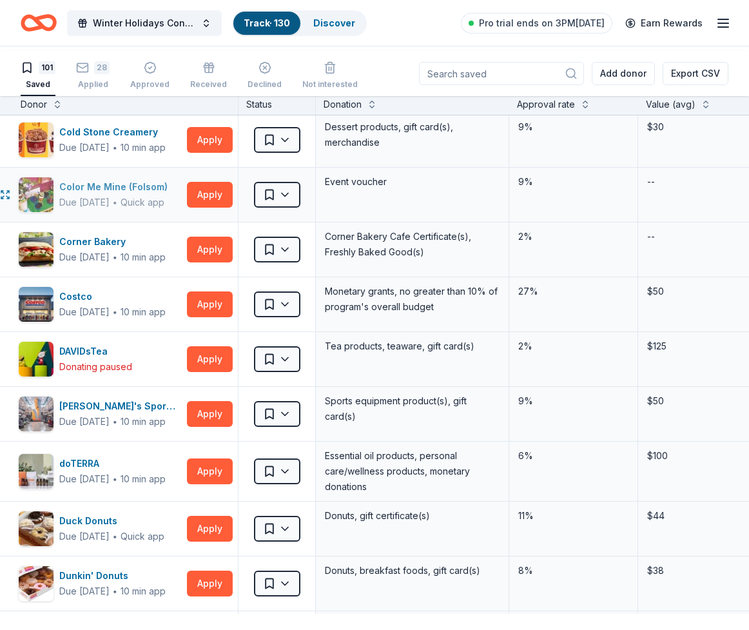
click at [54, 212] on img "button" at bounding box center [36, 194] width 35 height 35
click at [290, 432] on html "Winter Holidays Concert Track · 130 Discover Pro trial ends on 3PM, 10/20 Earn …" at bounding box center [374, 315] width 749 height 630
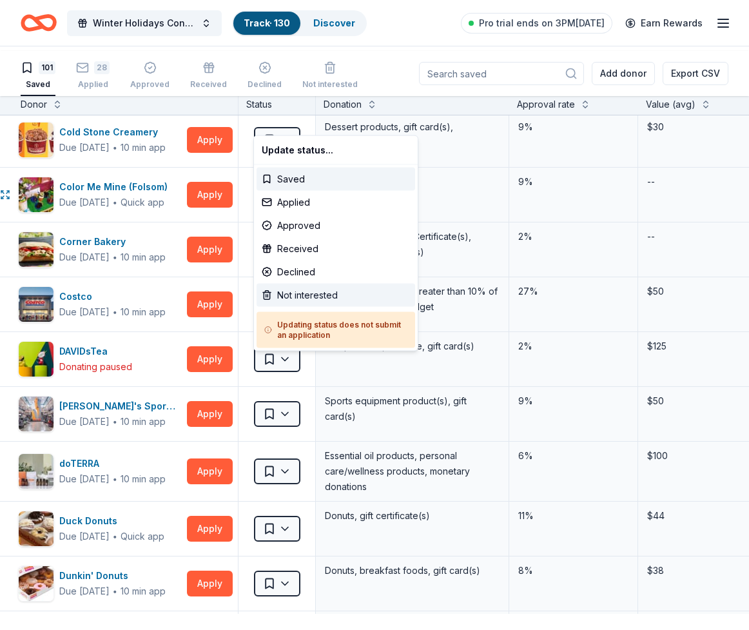
click at [308, 307] on div "Not interested" at bounding box center [336, 295] width 159 height 23
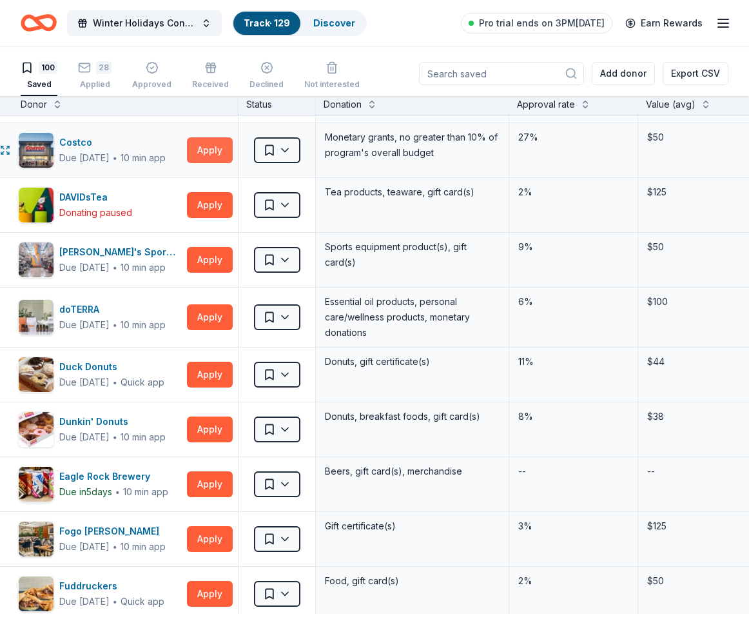
scroll to position [825, 8]
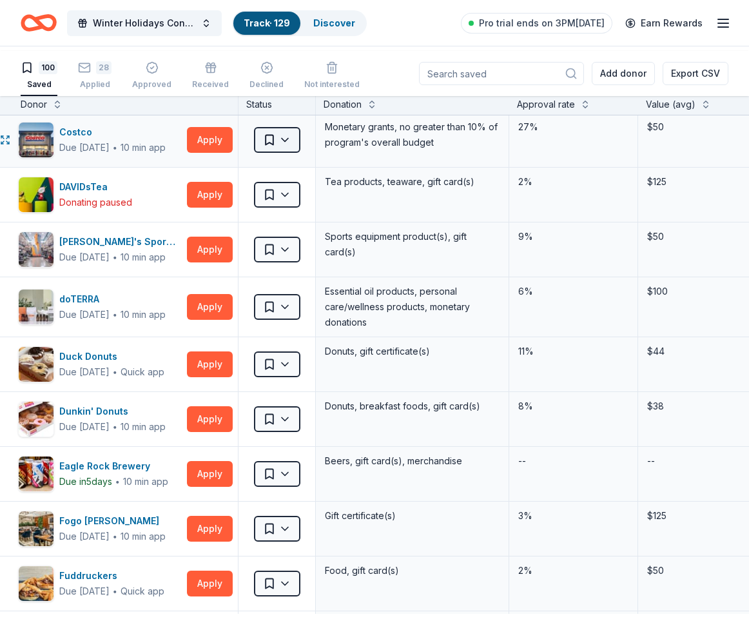
click at [261, 388] on html "Winter Holidays Concert Track · 129 Discover Pro trial ends on 3PM, 10/20 Earn …" at bounding box center [374, 315] width 749 height 630
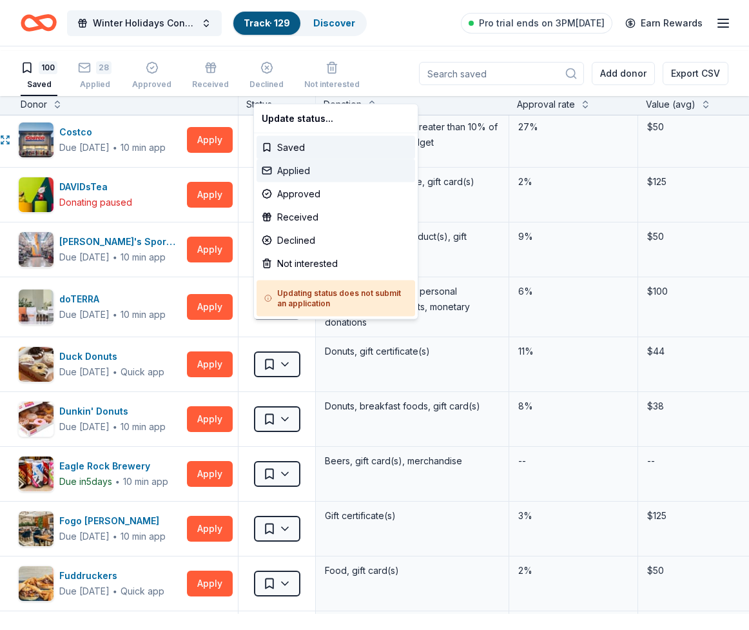
click at [293, 183] on div "Applied" at bounding box center [336, 170] width 159 height 23
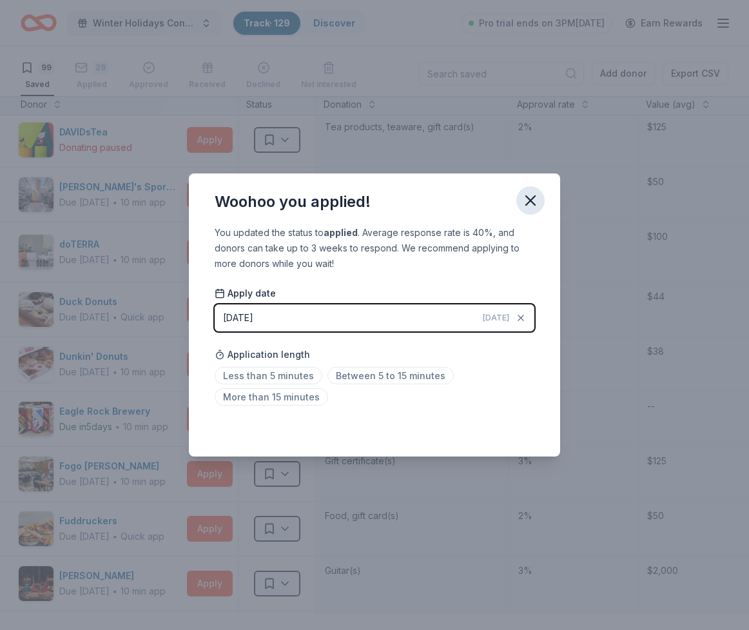
click at [540, 192] on icon "button" at bounding box center [531, 201] width 18 height 18
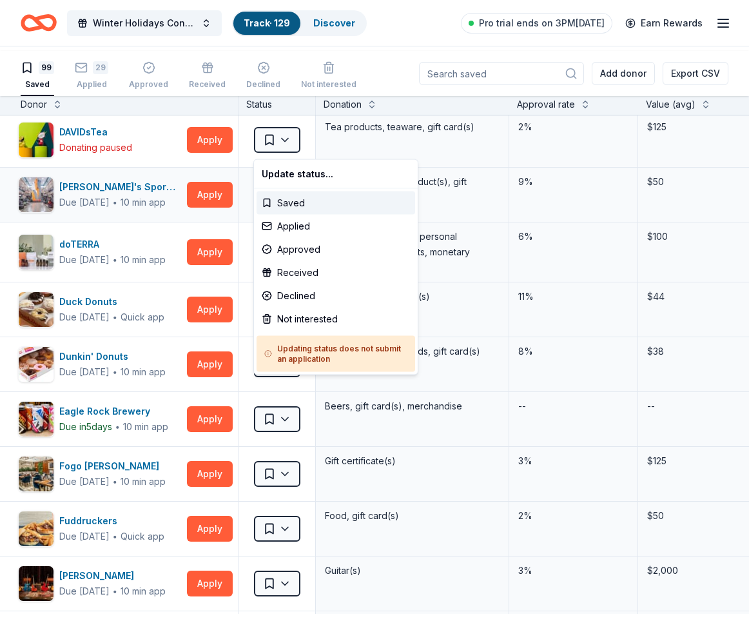
click at [294, 444] on html "Winter Holidays Concert Track · 129 Discover Pro trial ends on 3PM, 10/20 Earn …" at bounding box center [374, 315] width 749 height 630
click at [299, 331] on div "Not interested" at bounding box center [336, 319] width 159 height 23
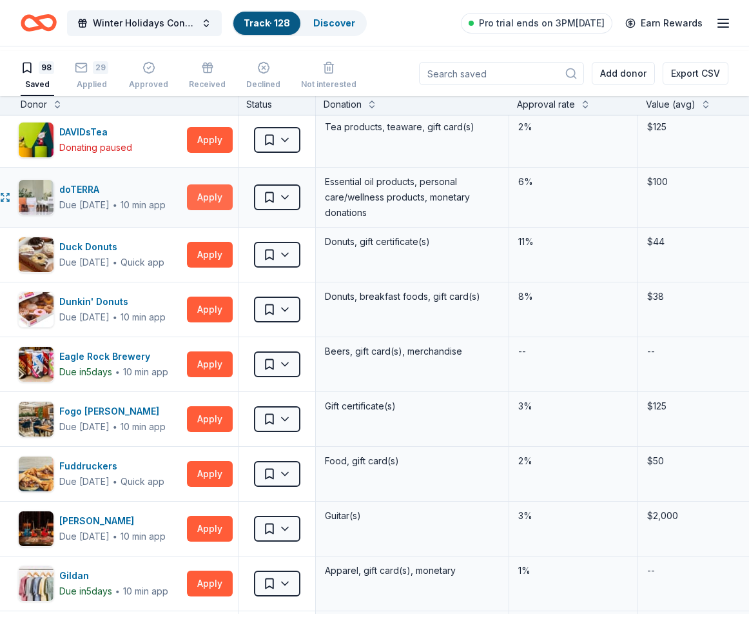
click at [204, 210] on button "Apply" at bounding box center [210, 197] width 46 height 26
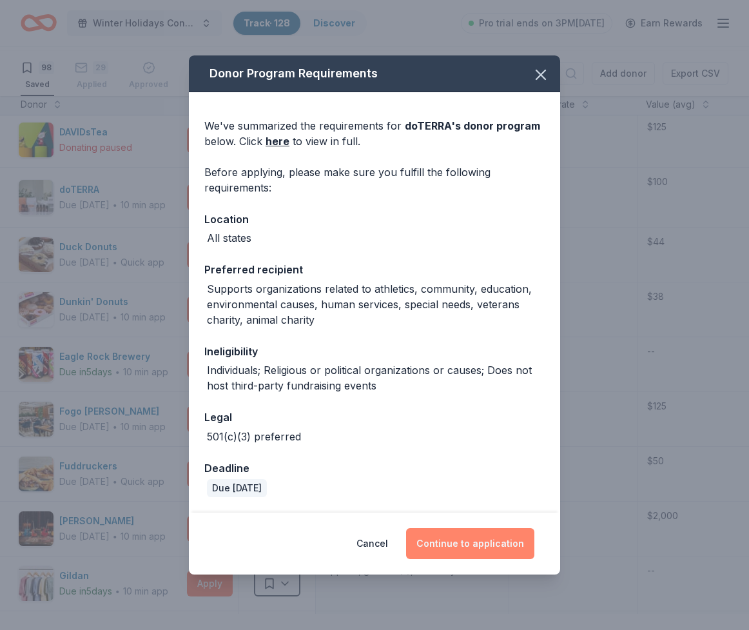
click at [491, 551] on button "Continue to application" at bounding box center [470, 543] width 128 height 31
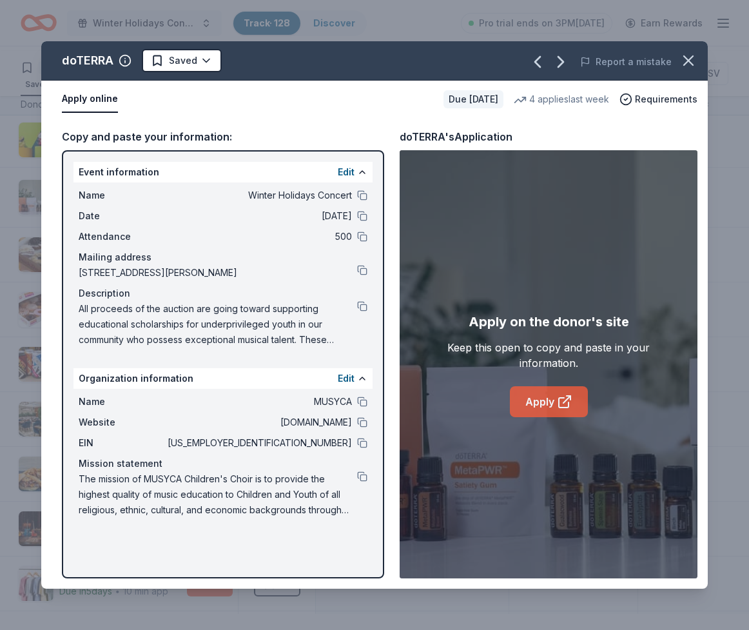
click at [548, 417] on link "Apply" at bounding box center [549, 401] width 78 height 31
click at [261, 72] on html "Winter Holidays Concert Track · 128 Discover Pro trial ends on 3PM, 10/20 Earn …" at bounding box center [374, 315] width 749 height 630
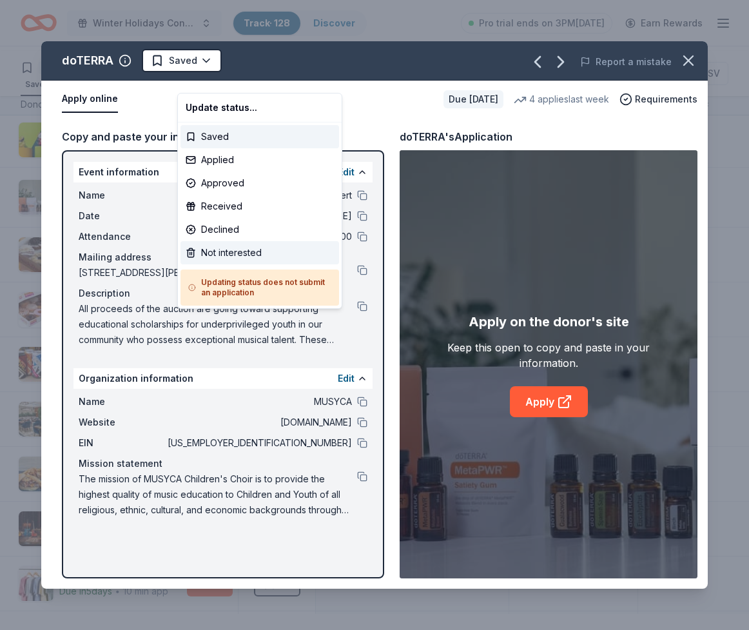
drag, startPoint x: 236, startPoint y: 269, endPoint x: 235, endPoint y: 302, distance: 32.9
click at [235, 302] on div "Update status... Saved Applied Approved Received Declined Not interested Updati…" at bounding box center [259, 201] width 165 height 216
click at [243, 264] on div "Not interested" at bounding box center [260, 252] width 159 height 23
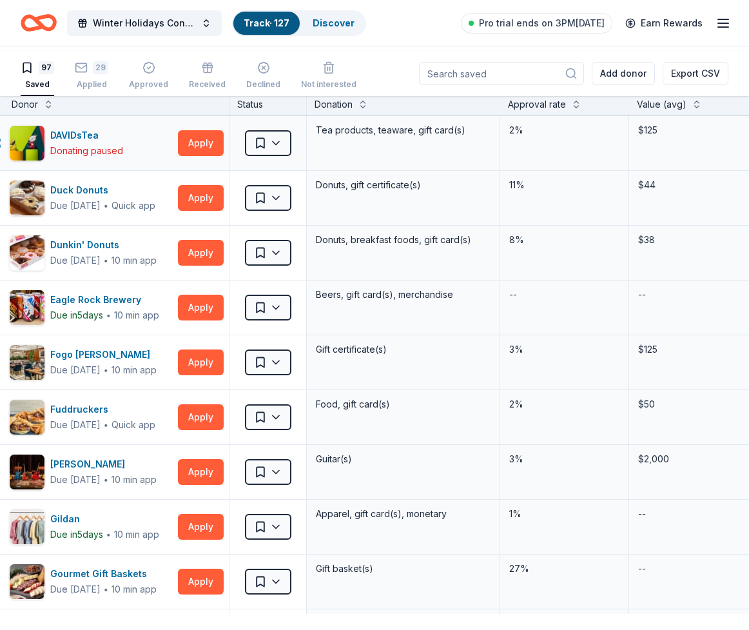
scroll to position [822, 0]
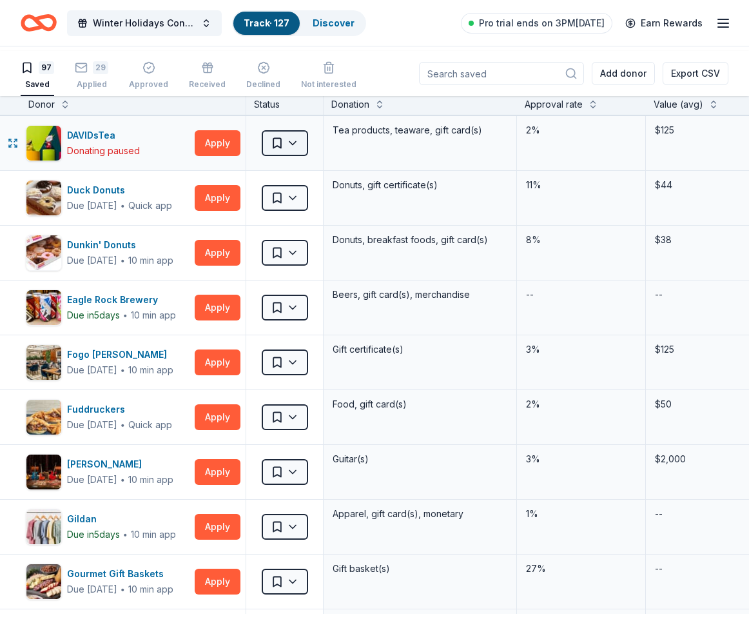
click at [295, 382] on html "Winter Holidays Concert Track · 127 Discover Pro trial ends on 3PM, 10/20 Earn …" at bounding box center [374, 315] width 749 height 630
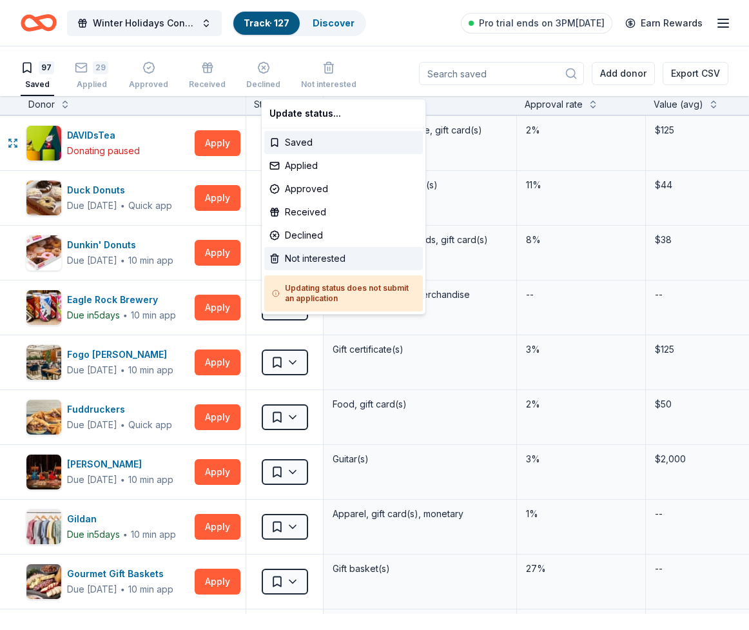
click at [312, 270] on div "Not interested" at bounding box center [343, 258] width 159 height 23
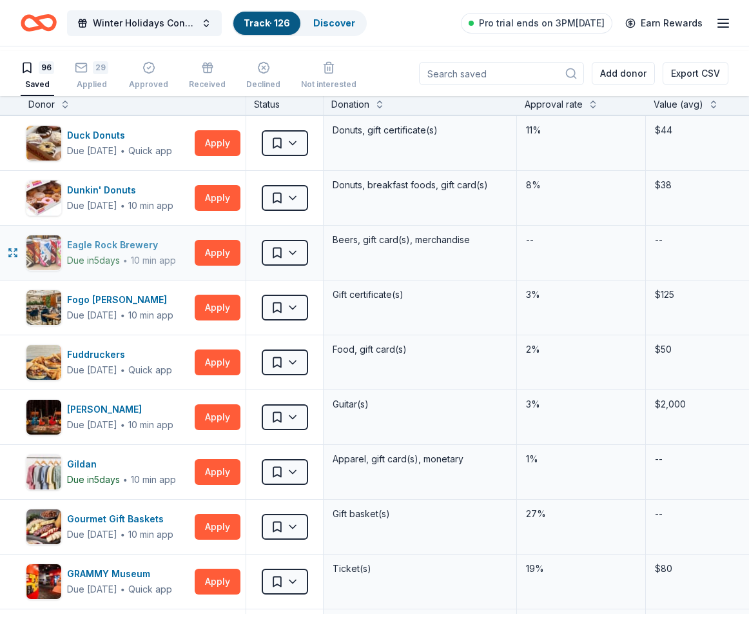
click at [133, 253] on div "Eagle Rock Brewery" at bounding box center [121, 244] width 109 height 15
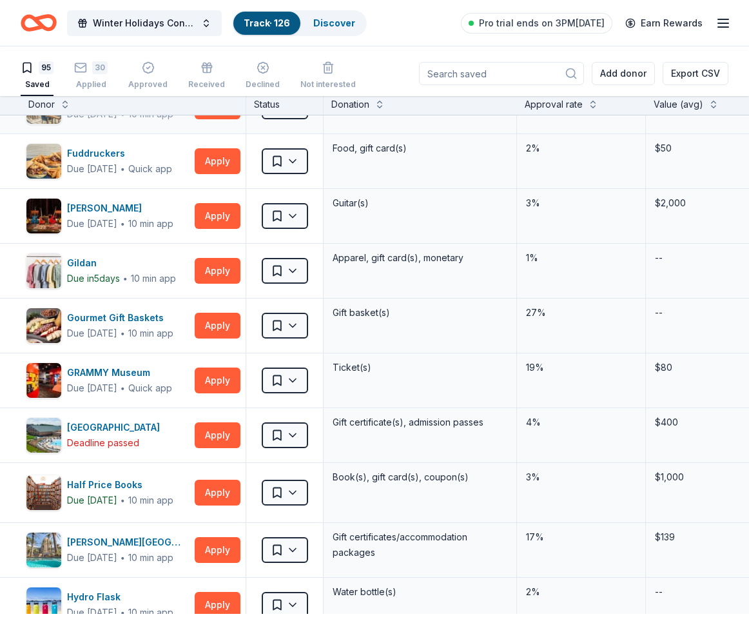
scroll to position [973, 0]
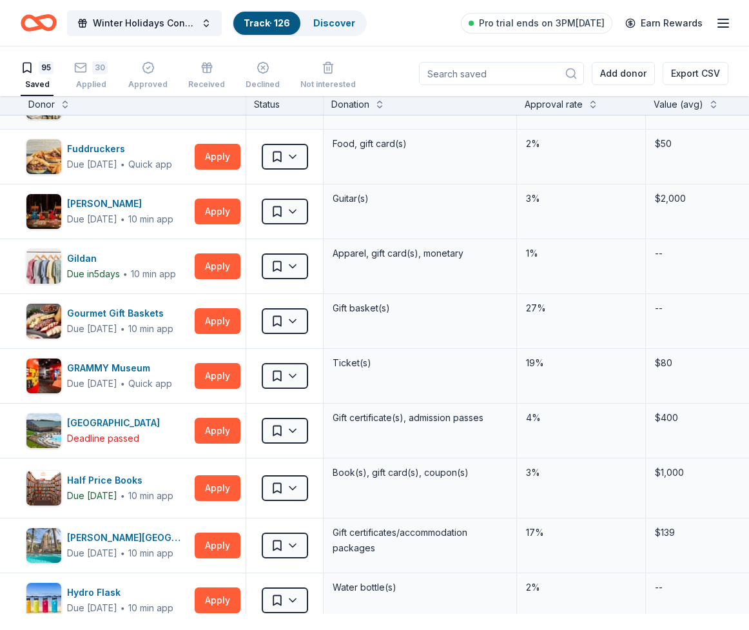
click at [203, 115] on button "Apply" at bounding box center [218, 102] width 46 height 26
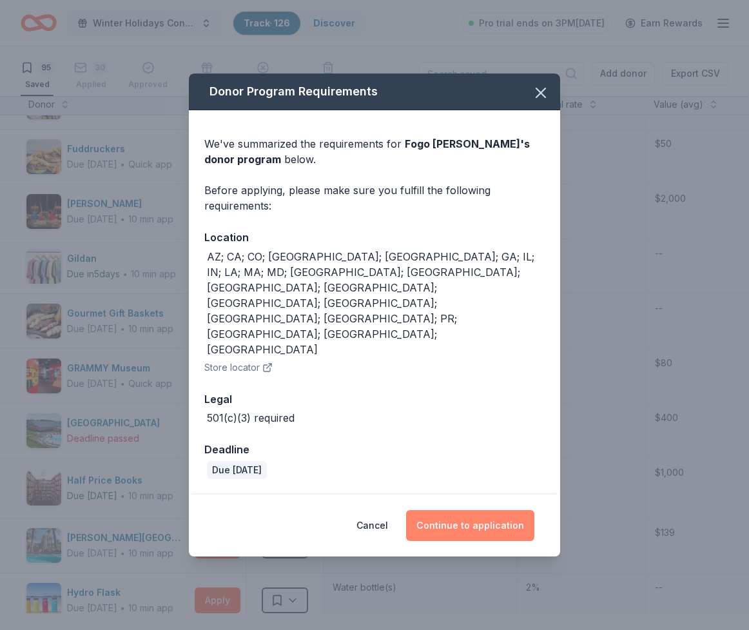
click at [466, 515] on button "Continue to application" at bounding box center [470, 525] width 128 height 31
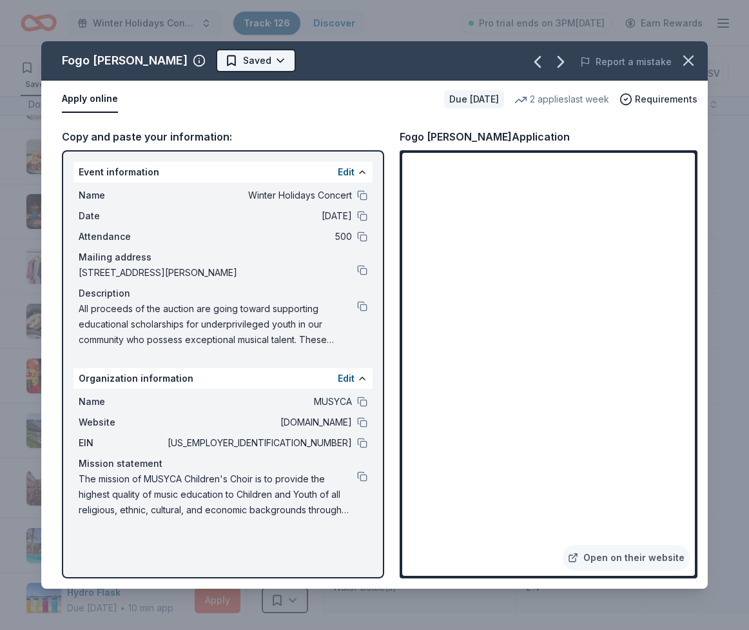
click at [240, 79] on html "Winter Holidays Concert Track · 126 Discover Pro trial ends on 3PM, 10/20 Earn …" at bounding box center [374, 315] width 749 height 630
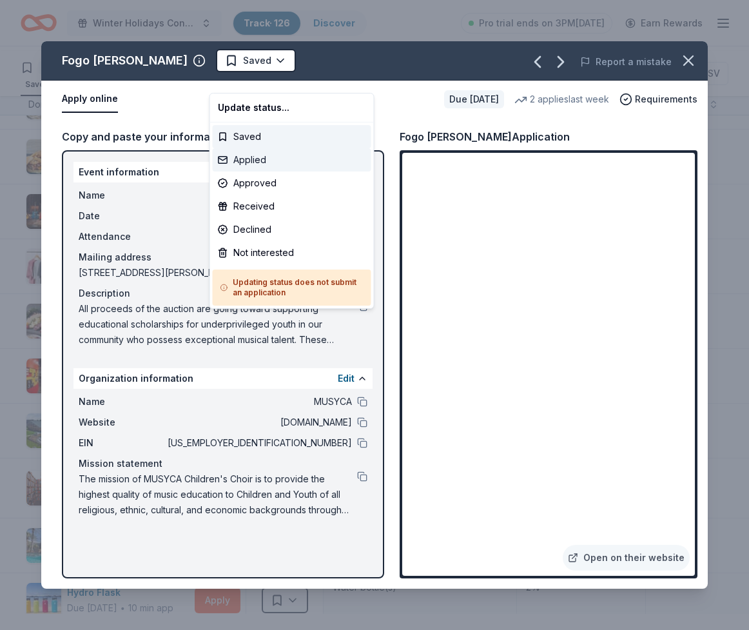
click at [241, 172] on div "Applied" at bounding box center [292, 159] width 159 height 23
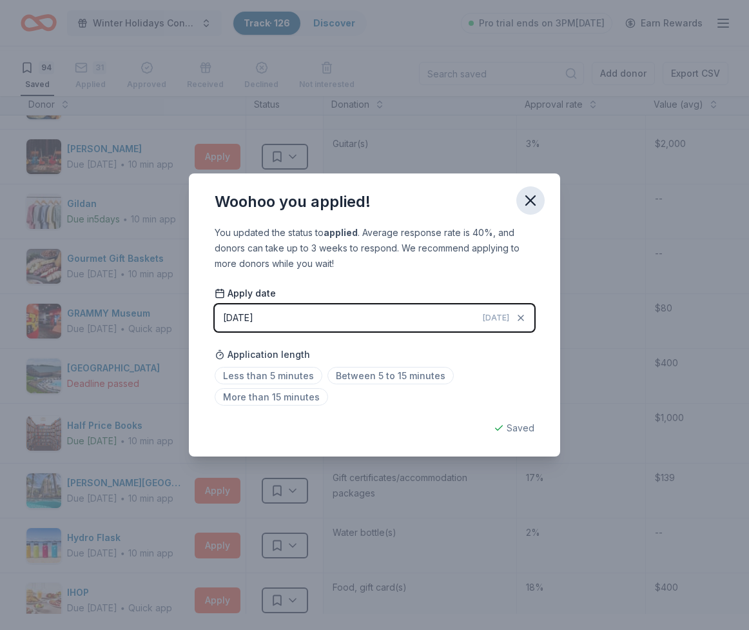
click at [535, 196] on icon "button" at bounding box center [530, 200] width 9 height 9
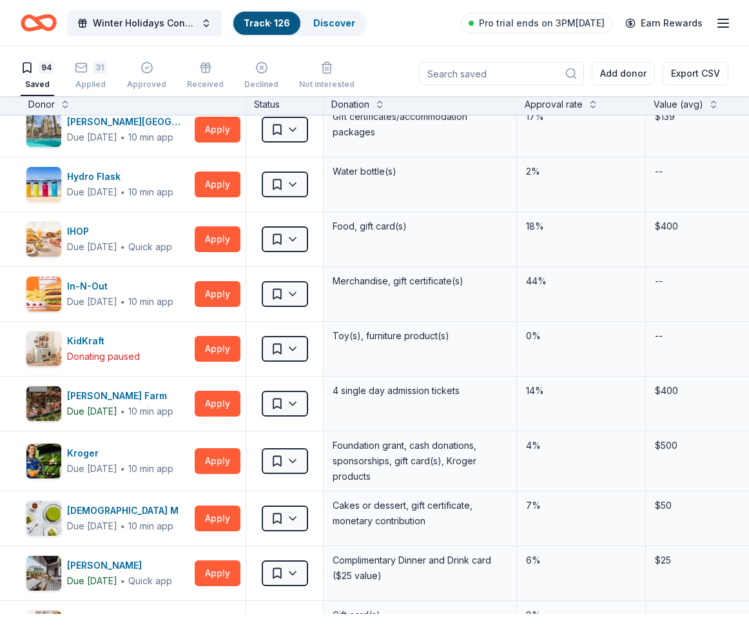
scroll to position [1338, 0]
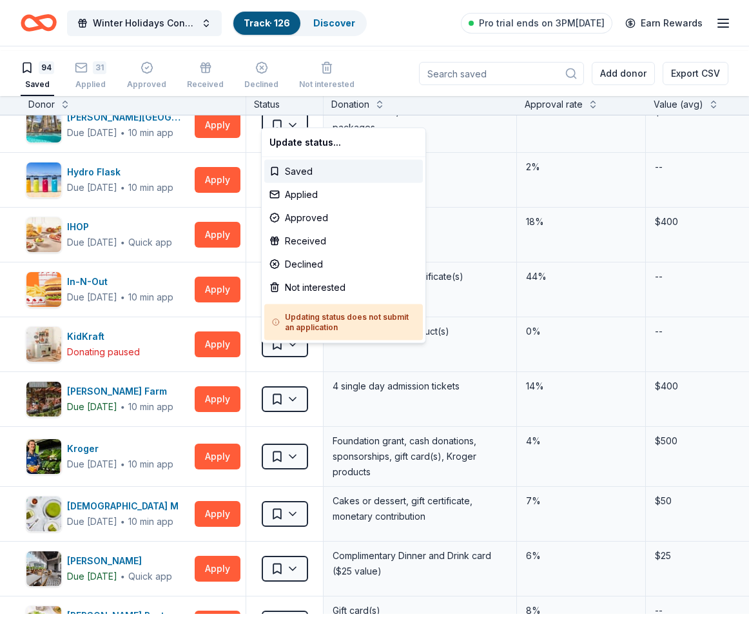
click at [297, 410] on html "Winter Holidays Concert Track · 126 Discover Pro trial ends on 3PM, 10/20 Earn …" at bounding box center [374, 315] width 749 height 630
click at [295, 299] on div "Not interested" at bounding box center [343, 287] width 159 height 23
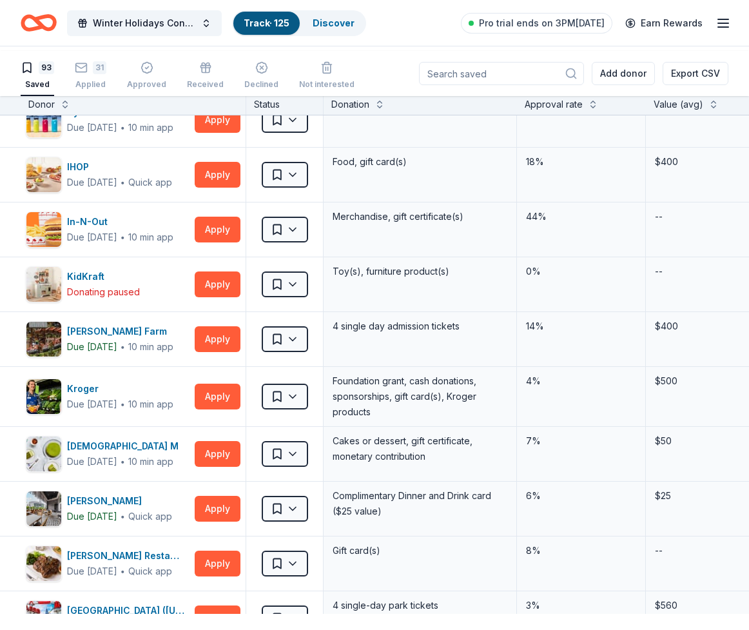
click at [77, 83] on div "Harrah's Resort Due in 31 days ∙ 10 min app" at bounding box center [108, 65] width 164 height 36
click at [222, 78] on button "Apply" at bounding box center [218, 65] width 46 height 26
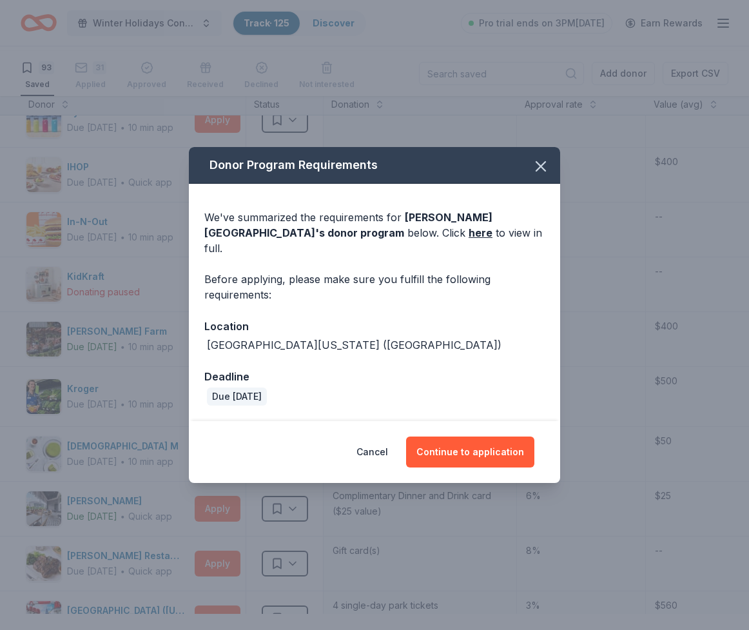
drag, startPoint x: 582, startPoint y: 137, endPoint x: 562, endPoint y: 152, distance: 24.5
click at [546, 162] on icon "button" at bounding box center [541, 166] width 9 height 9
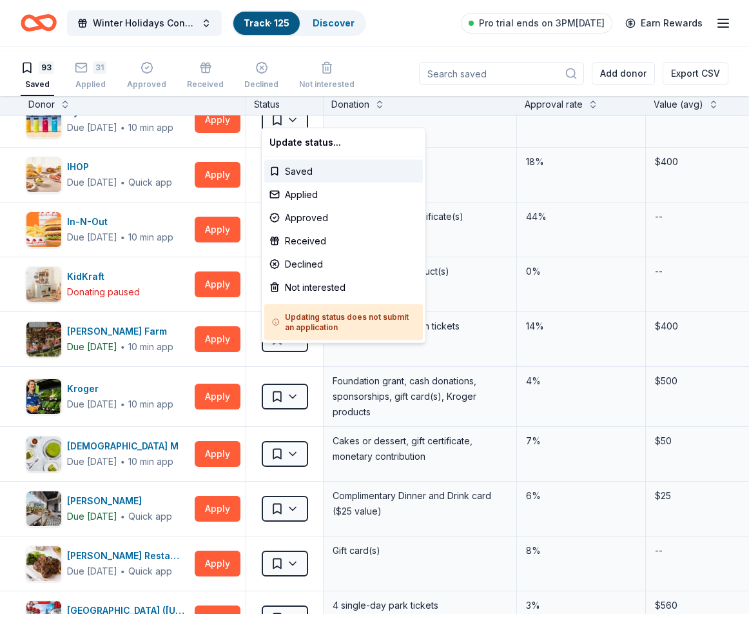
click at [295, 415] on html "Winter Holidays Concert Track · 125 Discover Pro trial ends on 3PM, 10/20 Earn …" at bounding box center [374, 315] width 749 height 630
click at [307, 299] on div "Not interested" at bounding box center [343, 287] width 159 height 23
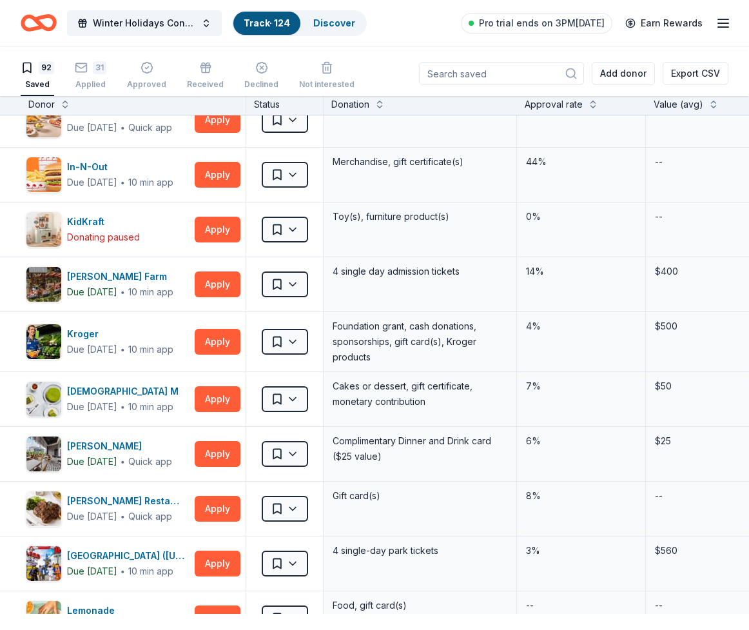
click at [195, 78] on button "Apply" at bounding box center [218, 65] width 46 height 26
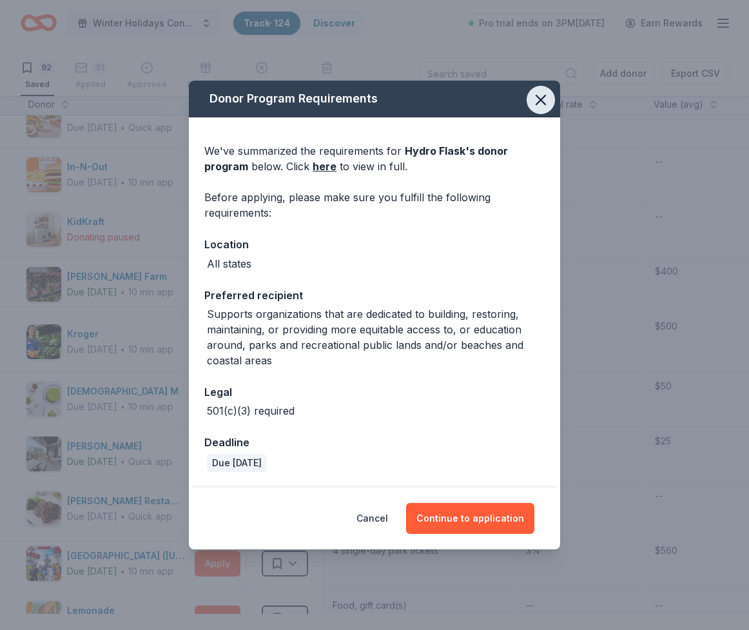
click at [550, 91] on icon "button" at bounding box center [541, 100] width 18 height 18
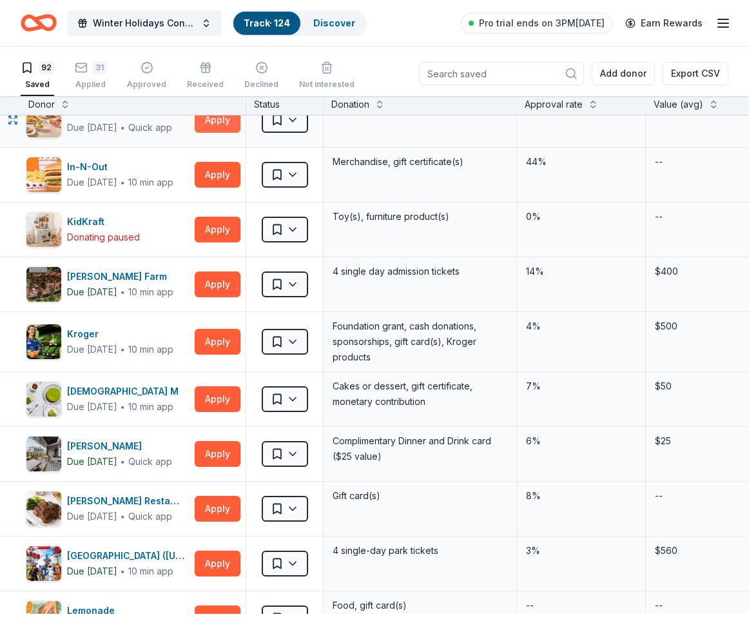
click at [214, 133] on button "Apply" at bounding box center [218, 120] width 46 height 26
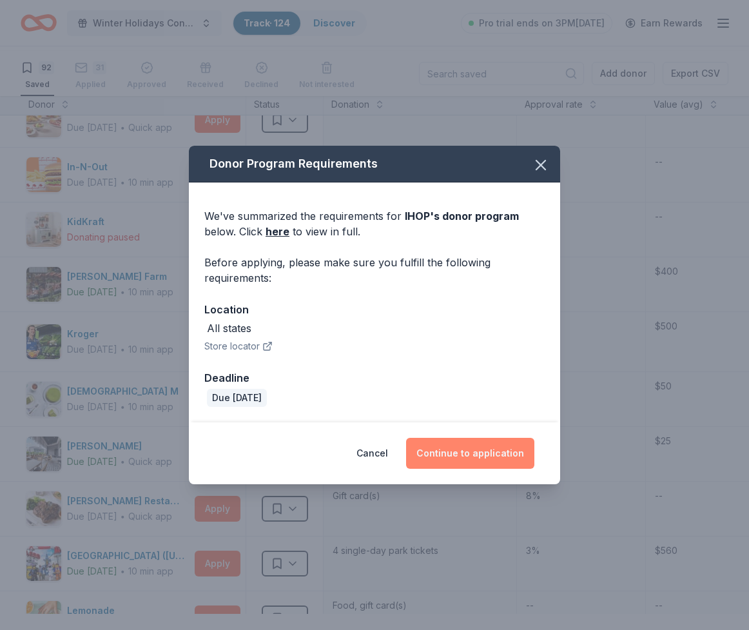
click at [453, 469] on button "Continue to application" at bounding box center [470, 453] width 128 height 31
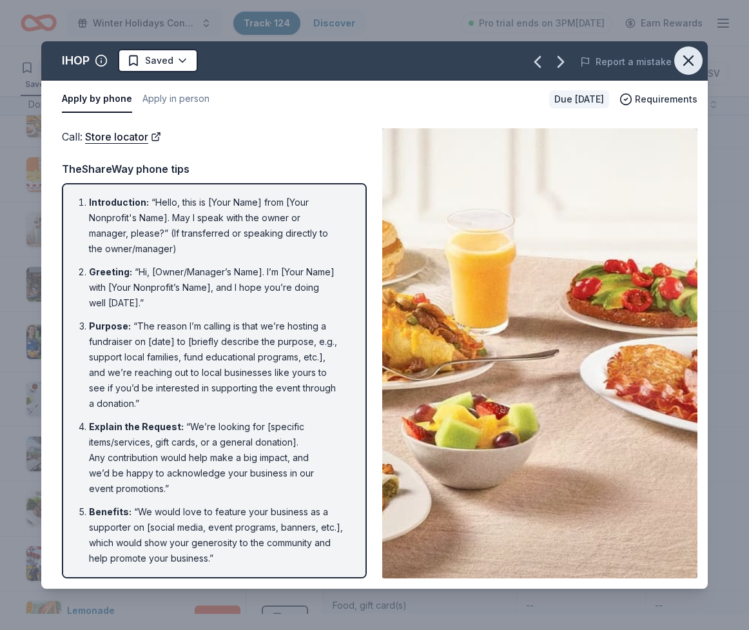
click at [680, 70] on icon "button" at bounding box center [689, 61] width 18 height 18
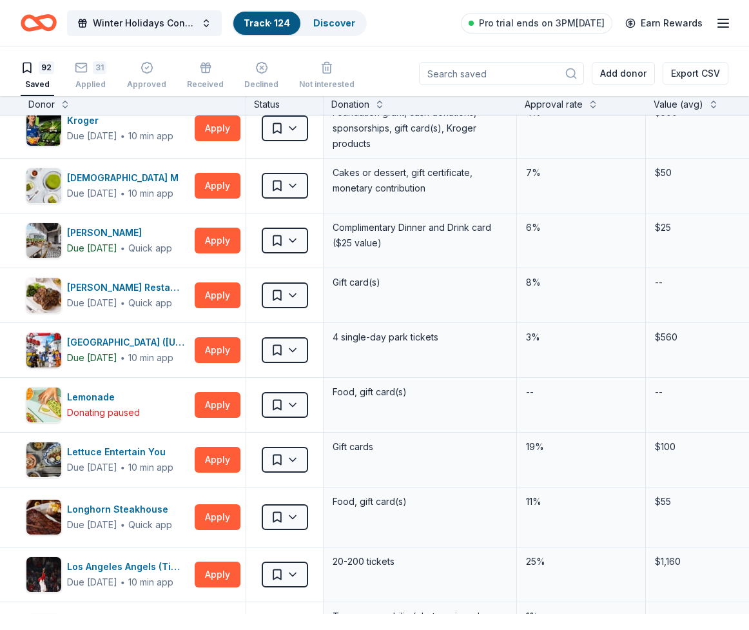
scroll to position [1553, 0]
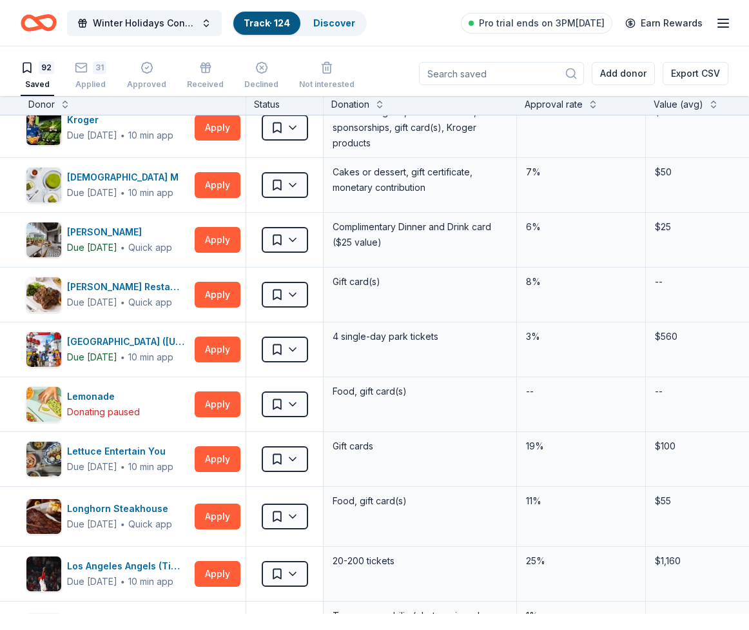
click at [203, 83] on button "Apply" at bounding box center [218, 70] width 46 height 26
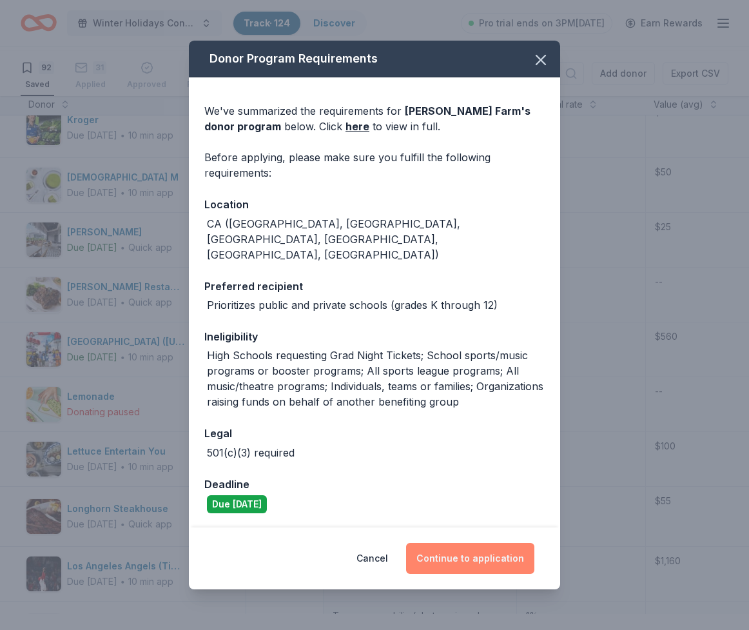
click at [448, 548] on button "Continue to application" at bounding box center [470, 558] width 128 height 31
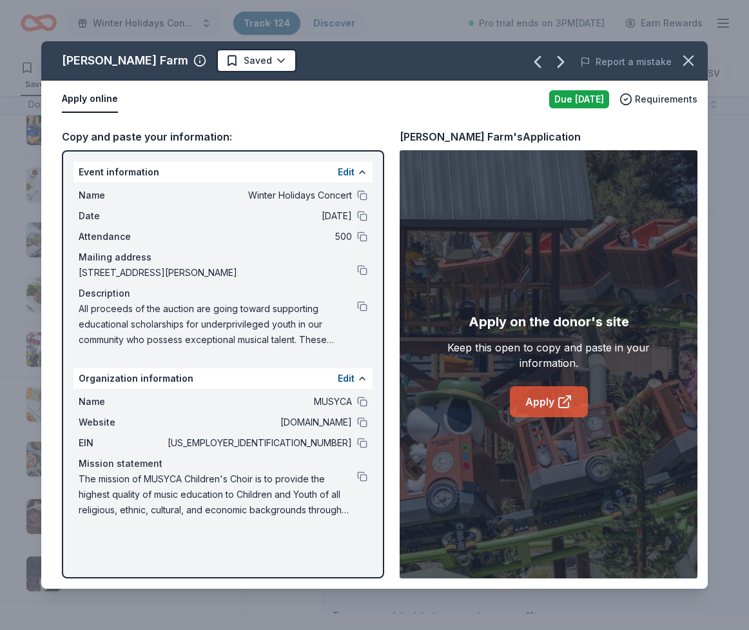
click at [560, 417] on link "Apply" at bounding box center [549, 401] width 78 height 31
drag, startPoint x: 626, startPoint y: 170, endPoint x: 457, endPoint y: 166, distance: 169.0
click at [457, 145] on div "Knott's Berry Farm's Application" at bounding box center [549, 136] width 298 height 17
click at [544, 415] on link "Apply" at bounding box center [549, 401] width 78 height 31
click at [684, 65] on icon "button" at bounding box center [688, 60] width 9 height 9
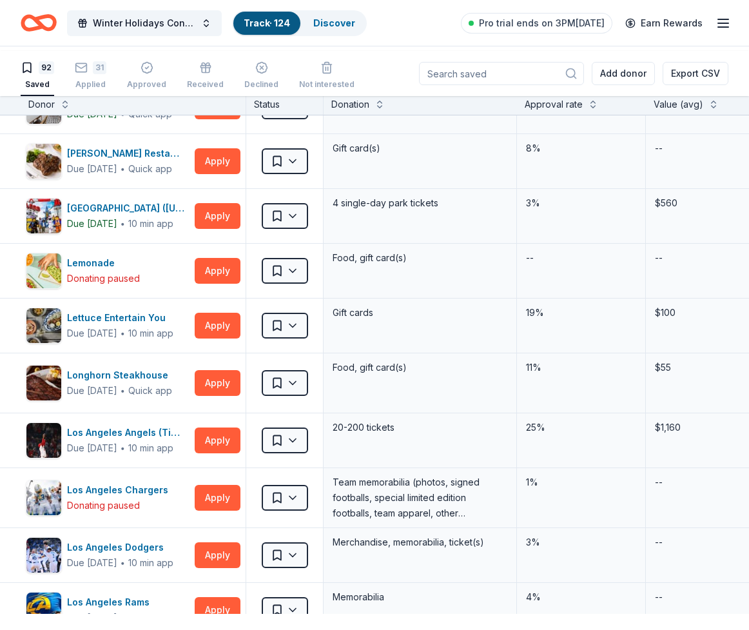
scroll to position [1690, 0]
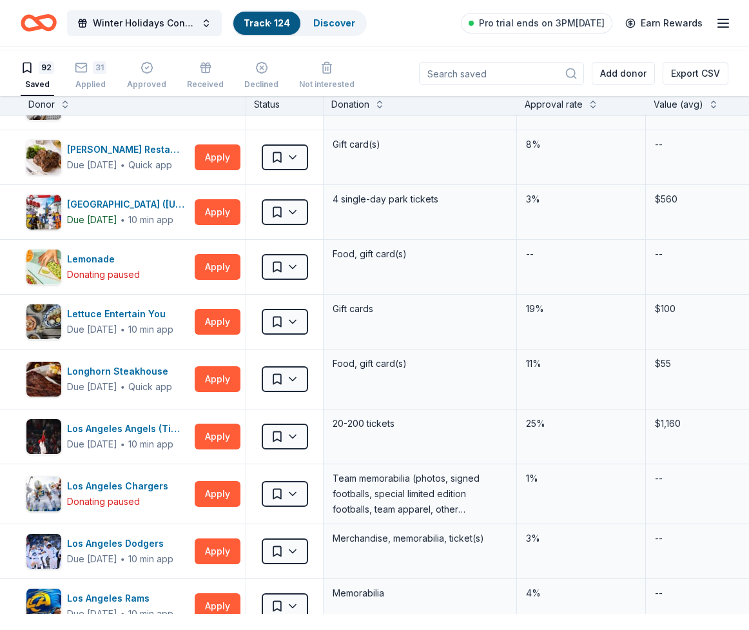
click at [106, 48] on div "Lady M" at bounding box center [125, 39] width 117 height 15
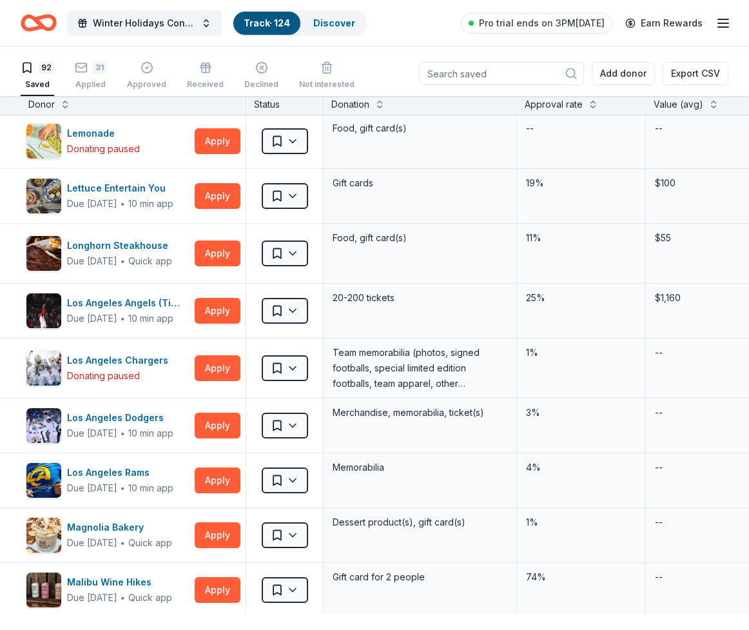
scroll to position [1818, 0]
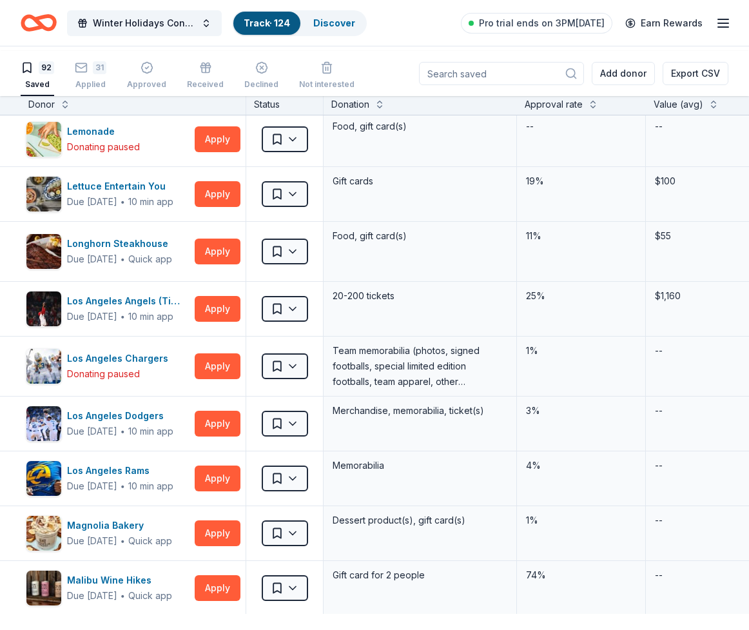
click at [293, 413] on html "Winter Holidays Concert Track · 125 Discover Pro trial ends on 3PM, 10/20 Earn …" at bounding box center [374, 315] width 749 height 630
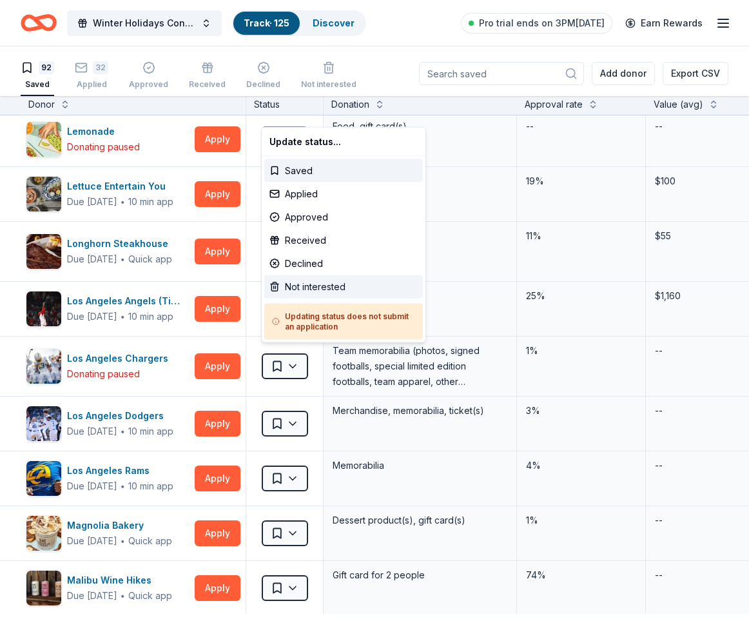
click at [305, 299] on div "Not interested" at bounding box center [343, 286] width 159 height 23
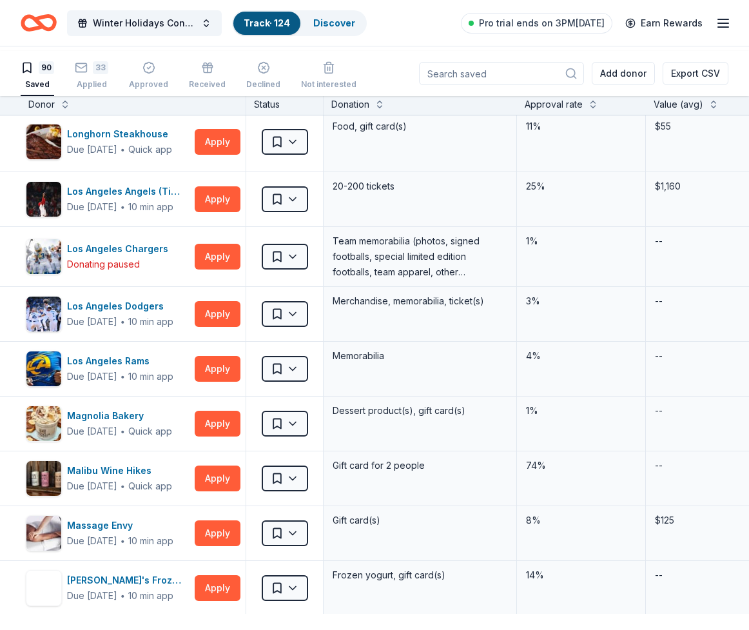
click at [302, 347] on html "Winter Holidays Concert Track · 124 Discover Pro trial ends on 3PM, 10/20 Earn …" at bounding box center [374, 315] width 749 height 630
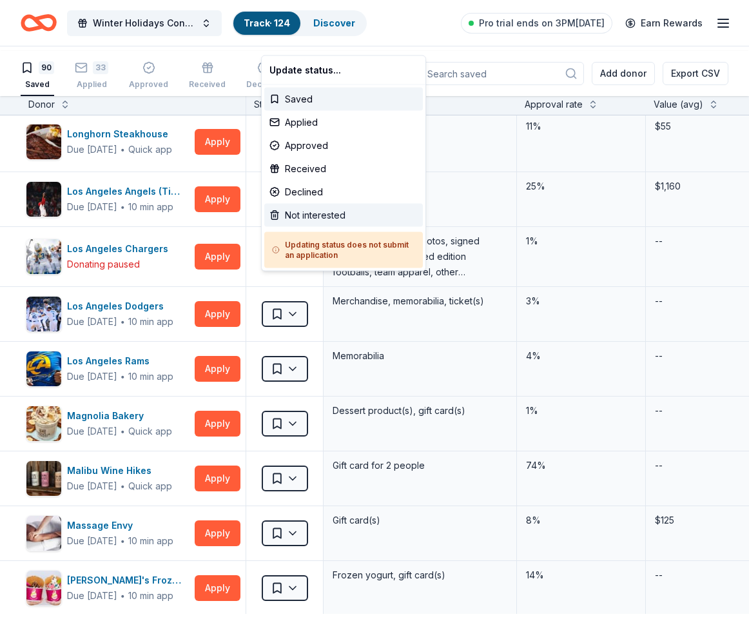
click at [304, 227] on div "Not interested" at bounding box center [343, 215] width 159 height 23
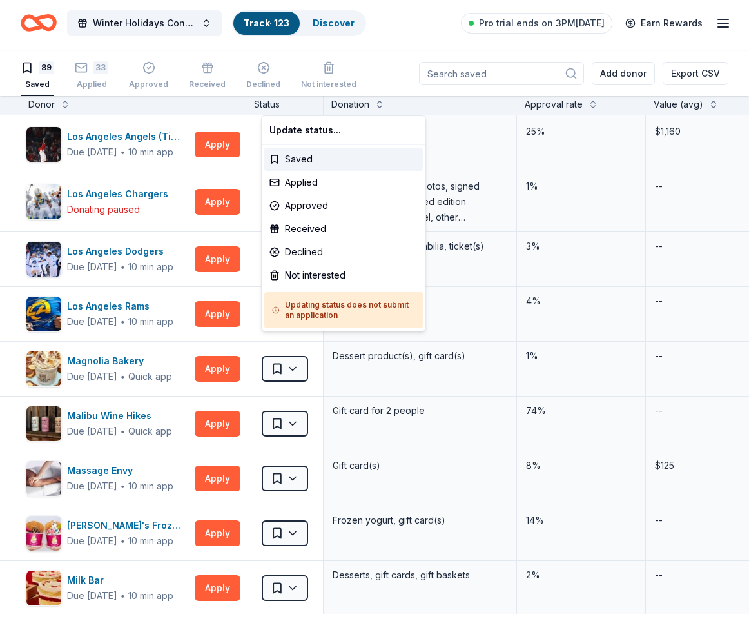
click at [296, 406] on html "Winter Holidays Concert Track · 123 Discover Pro trial ends on 3PM, 10/20 Earn …" at bounding box center [374, 315] width 749 height 630
click at [304, 287] on div "Not interested" at bounding box center [343, 275] width 159 height 23
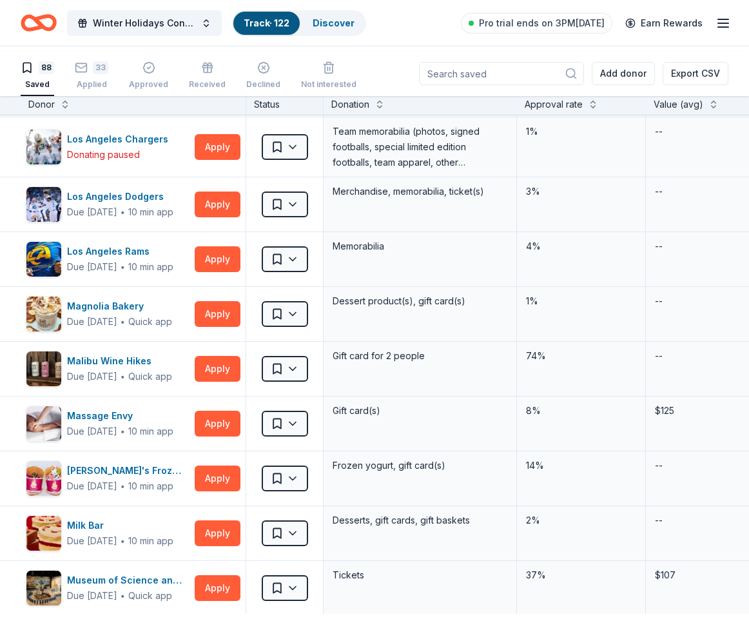
click at [302, 407] on html "Winter Holidays Concert Track · 122 Discover Pro trial ends on 3PM, 10/20 Earn …" at bounding box center [374, 315] width 749 height 630
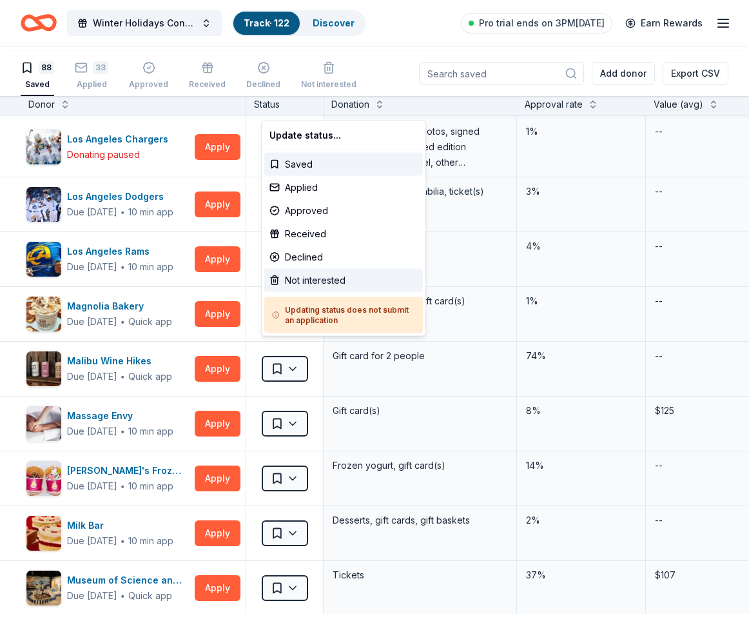
click at [304, 292] on div "Not interested" at bounding box center [343, 280] width 159 height 23
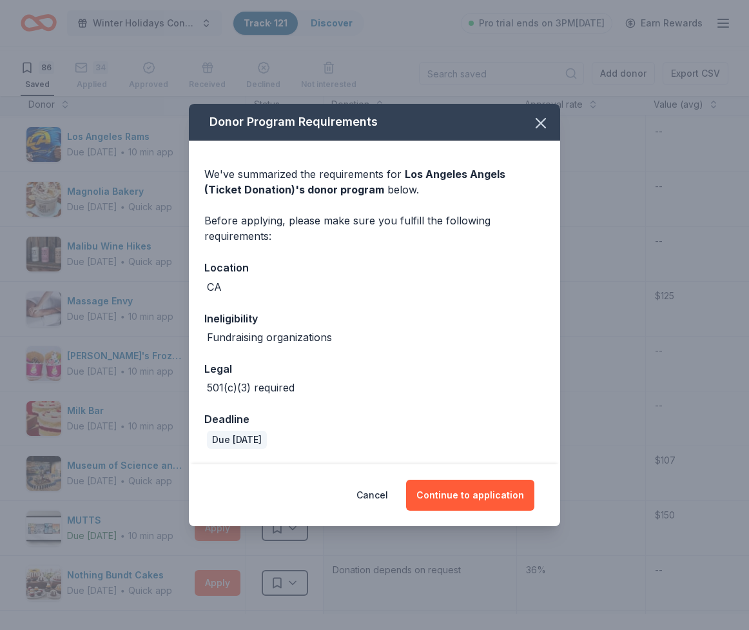
drag, startPoint x: 584, startPoint y: 75, endPoint x: 568, endPoint y: 90, distance: 22.4
click at [550, 114] on icon "button" at bounding box center [541, 123] width 18 height 18
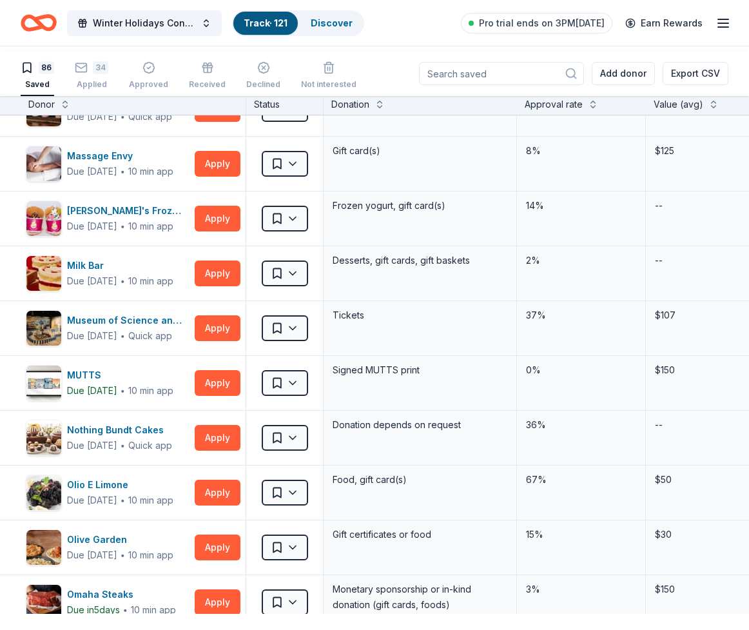
scroll to position [1964, 0]
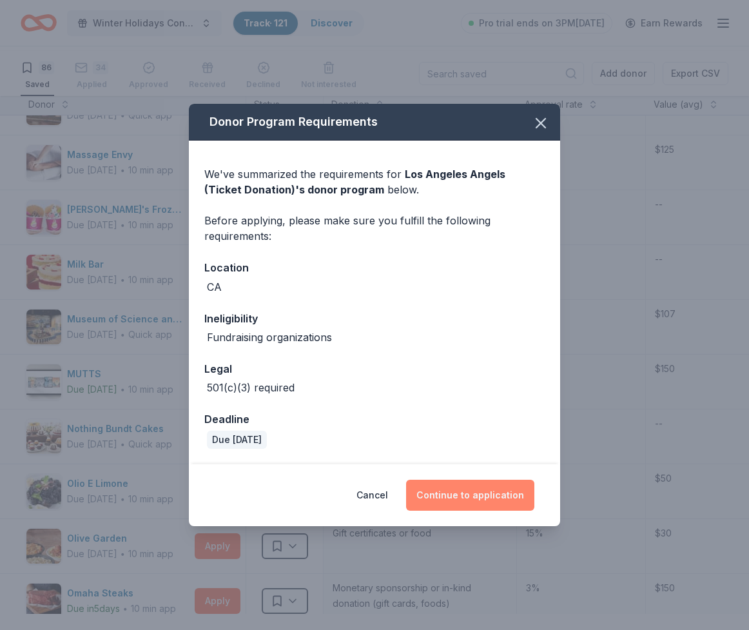
click at [468, 511] on button "Continue to application" at bounding box center [470, 495] width 128 height 31
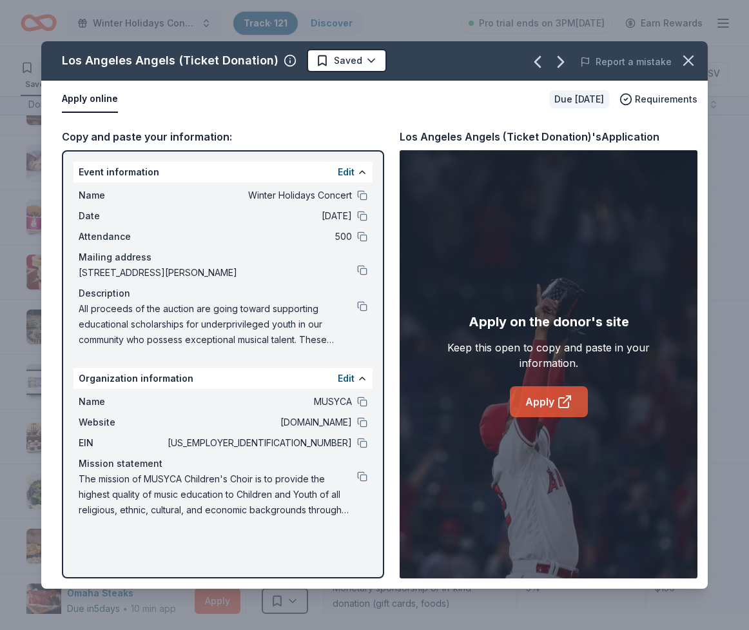
click at [530, 417] on link "Apply" at bounding box center [549, 401] width 78 height 31
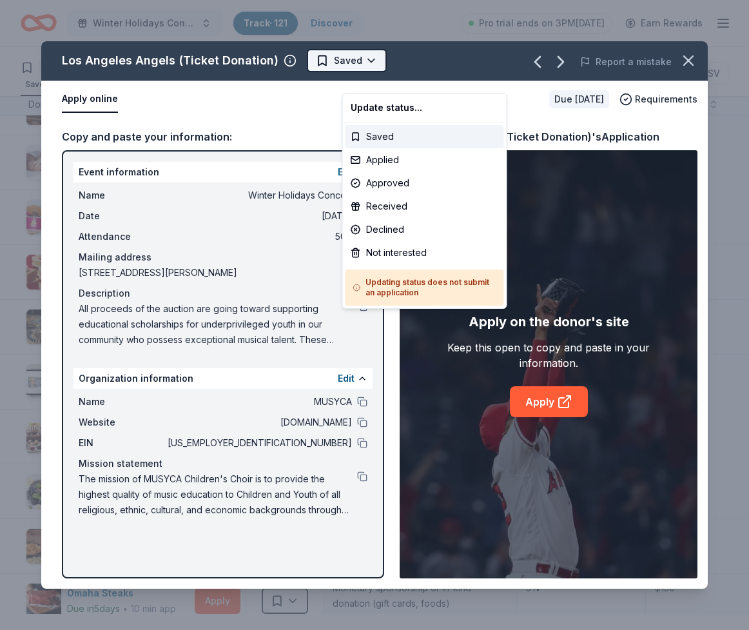
click at [413, 72] on html "Winter Holidays Concert Track · 121 Discover Pro trial ends on 3PM, 10/20 Earn …" at bounding box center [374, 315] width 749 height 630
click at [402, 264] on div "Not interested" at bounding box center [425, 252] width 159 height 23
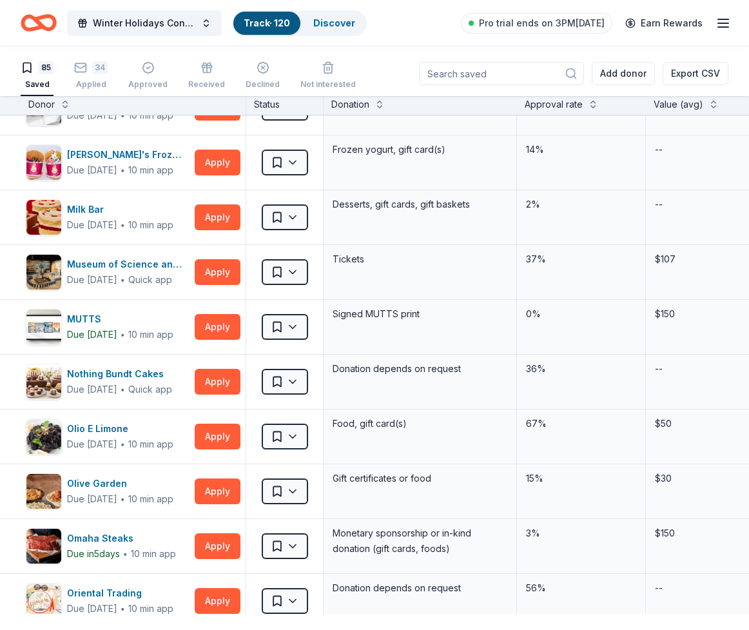
click at [298, 472] on html "Winter Holidays Concert Track · 120 Discover Pro trial ends on 3PM, 10/20 Earn …" at bounding box center [374, 315] width 749 height 630
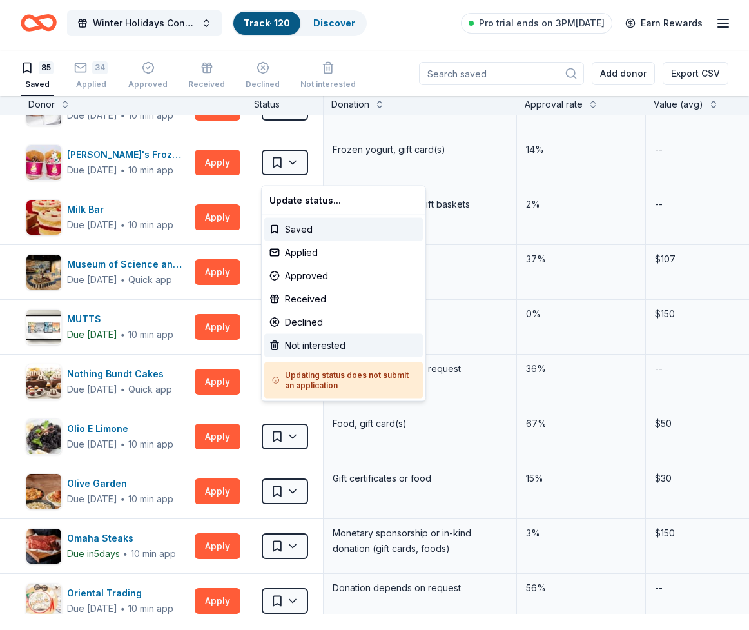
click at [313, 357] on div "Not interested" at bounding box center [343, 345] width 159 height 23
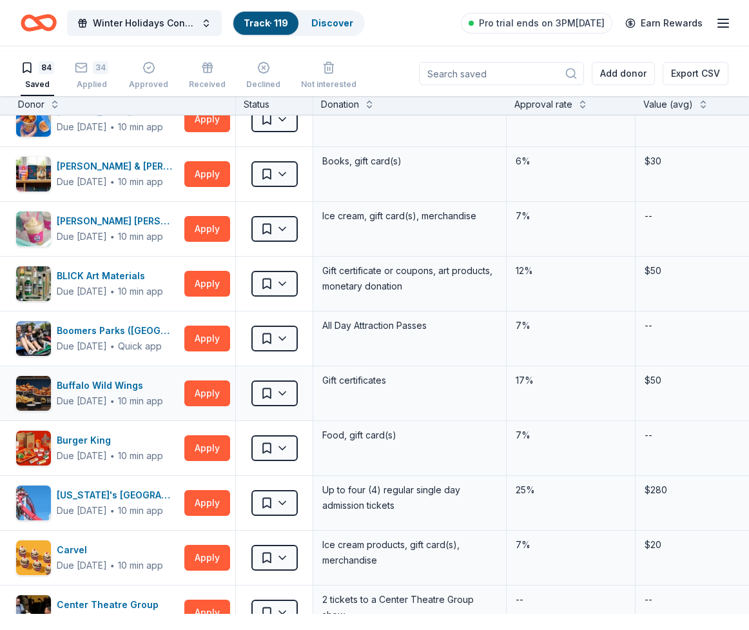
scroll to position [23, 20]
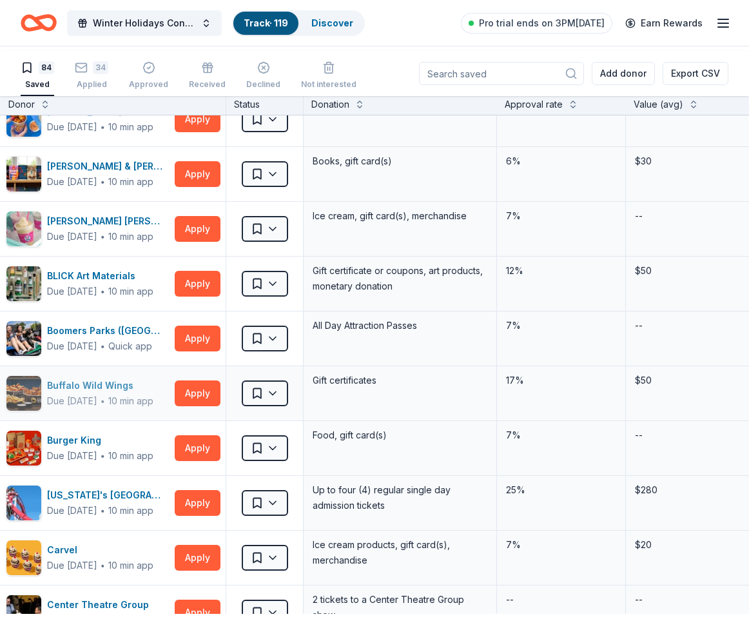
click at [95, 393] on div "Buffalo Wild Wings" at bounding box center [100, 385] width 106 height 15
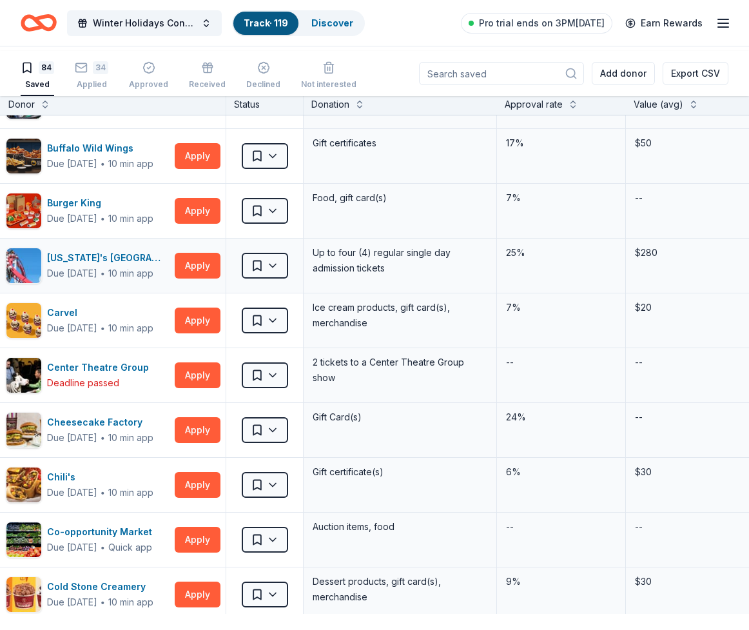
scroll to position [263, 20]
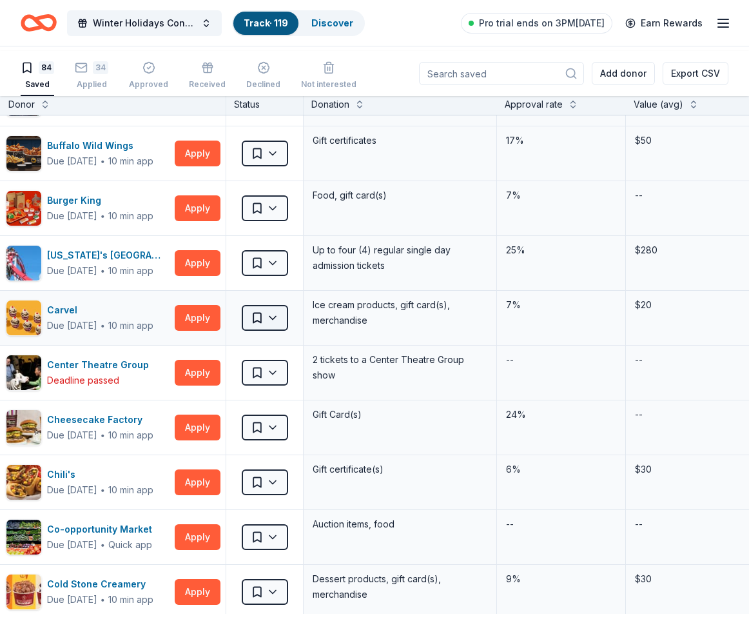
click at [268, 470] on html "Winter Holidays Concert Track · 119 Discover Pro trial ends on 3PM, 10/20 Earn …" at bounding box center [374, 315] width 749 height 630
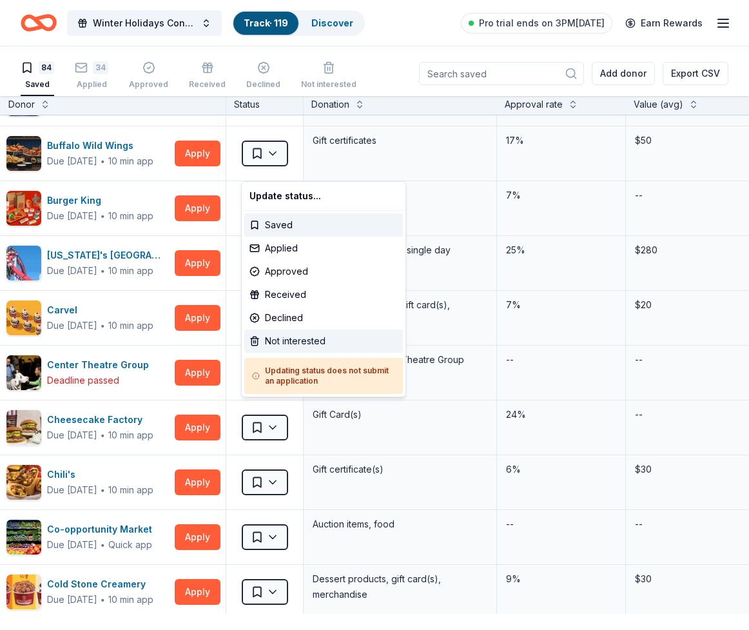
click at [279, 353] on div "Not interested" at bounding box center [323, 341] width 159 height 23
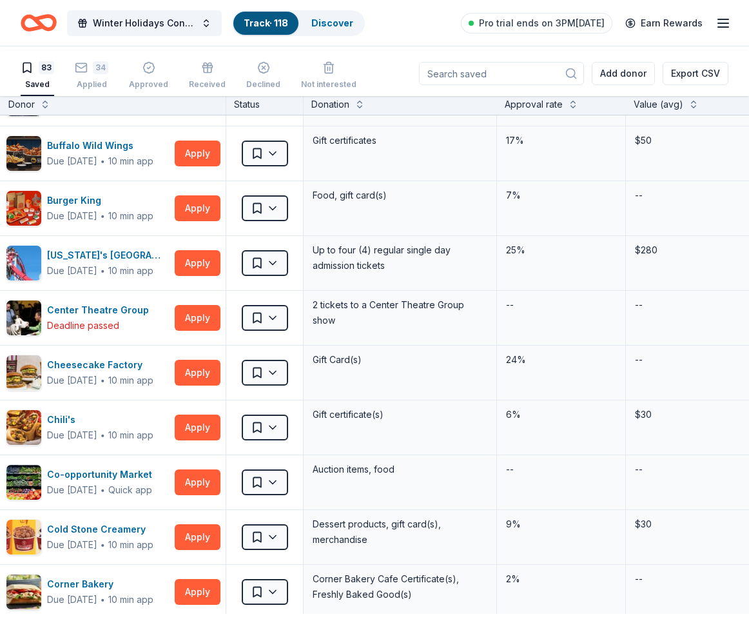
scroll to position [8, 0]
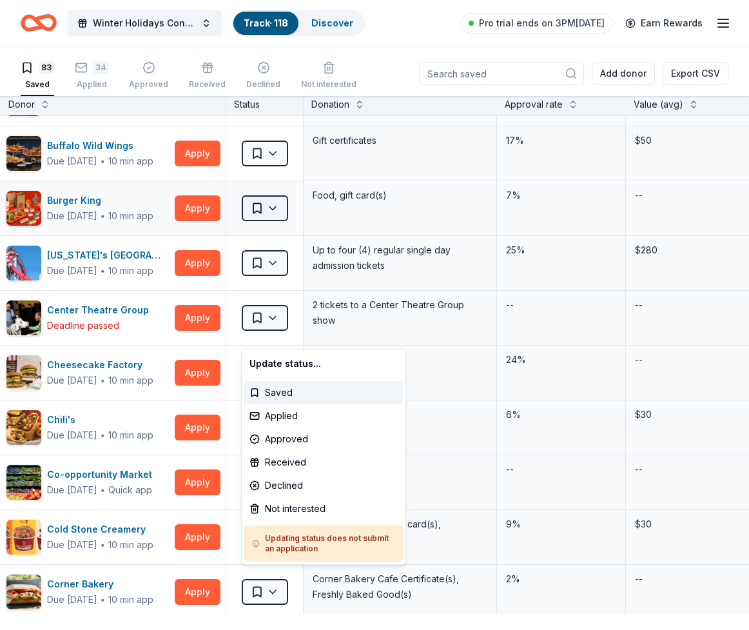
click at [284, 334] on html "Winter Holidays Concert Track · 118 Discover Pro trial ends on 3PM, 10/20 Earn …" at bounding box center [374, 315] width 749 height 630
click at [272, 521] on div "Not interested" at bounding box center [323, 508] width 159 height 23
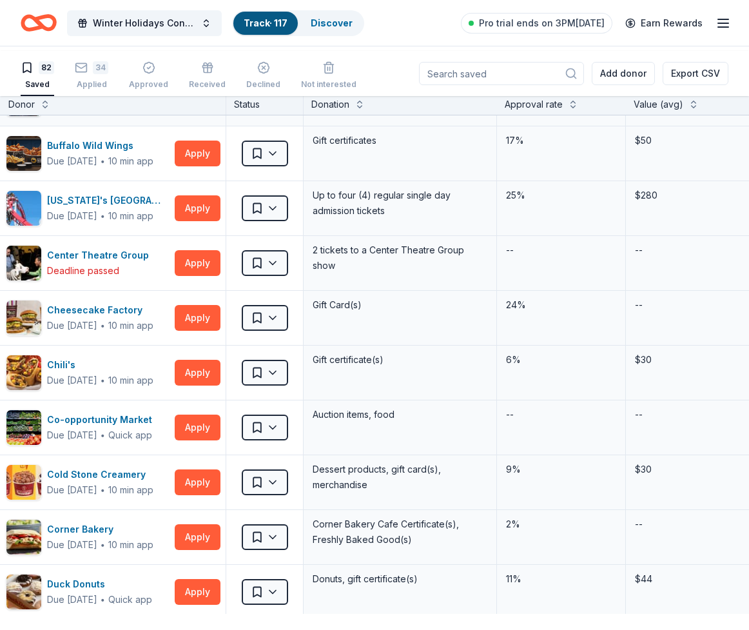
click at [287, 187] on html "Winter Holidays Concert Track · 117 Discover Pro trial ends on 3PM, 10/20 Earn …" at bounding box center [374, 315] width 749 height 630
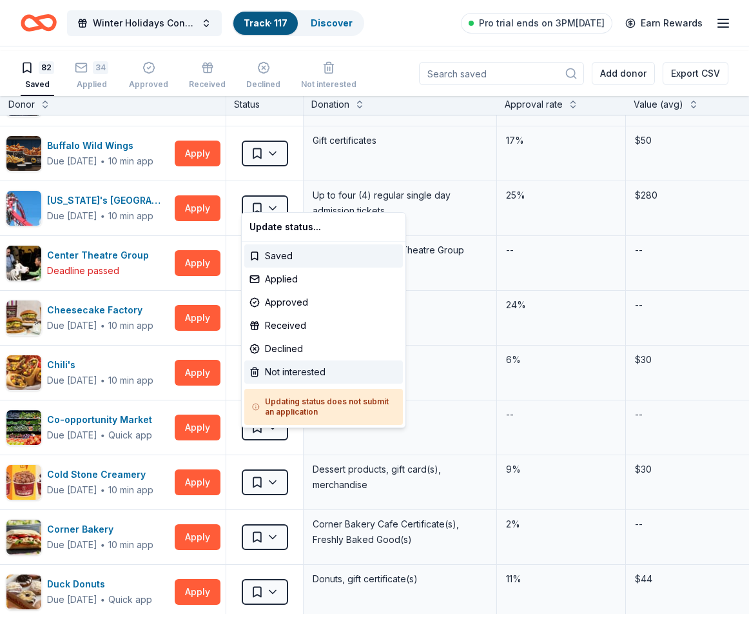
click at [257, 384] on div "Not interested" at bounding box center [323, 372] width 159 height 23
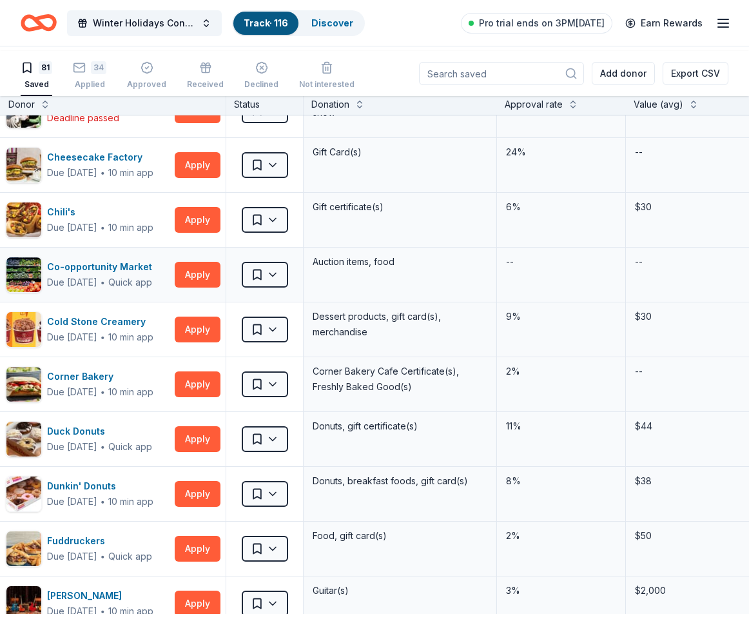
scroll to position [363, 20]
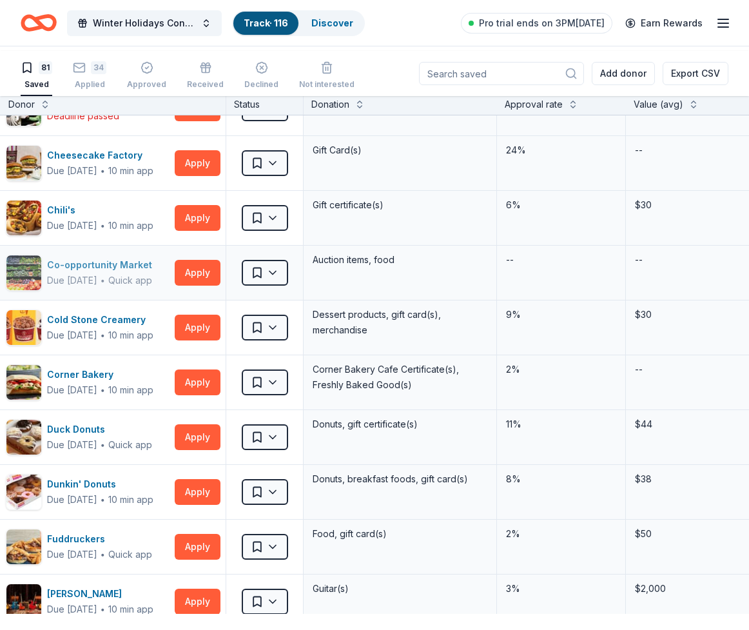
click at [107, 273] on div "Co-opportunity Market" at bounding box center [102, 264] width 110 height 15
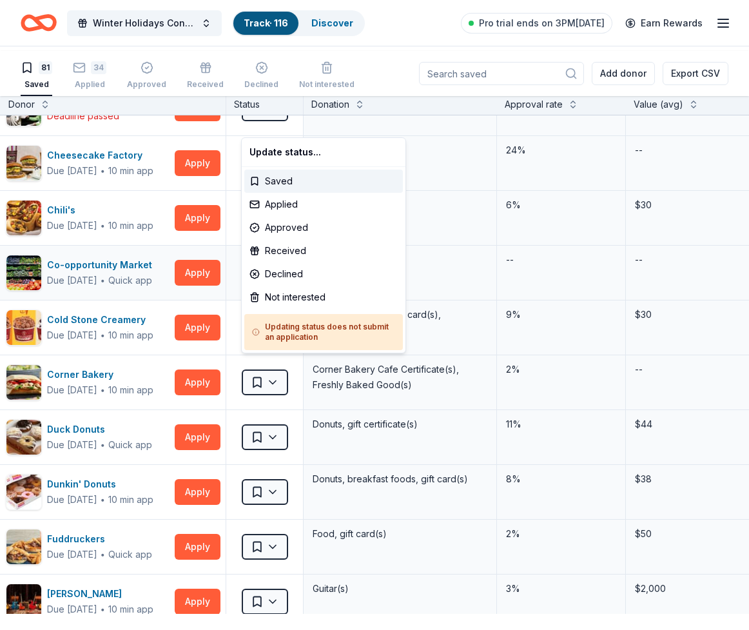
click at [283, 424] on html "Winter Holidays Concert Track · 116 Discover Pro trial ends on 3PM, 10/20 Earn …" at bounding box center [374, 315] width 749 height 630
click at [304, 309] on div "Not interested" at bounding box center [323, 297] width 159 height 23
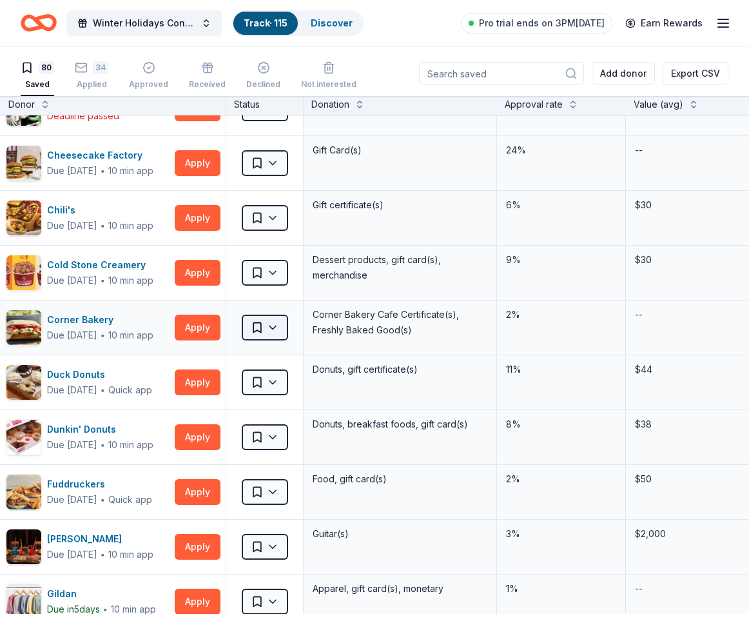
click at [276, 497] on html "Winter Holidays Concert Track · 115 Discover Pro trial ends on 3PM, 10/20 Earn …" at bounding box center [374, 315] width 749 height 630
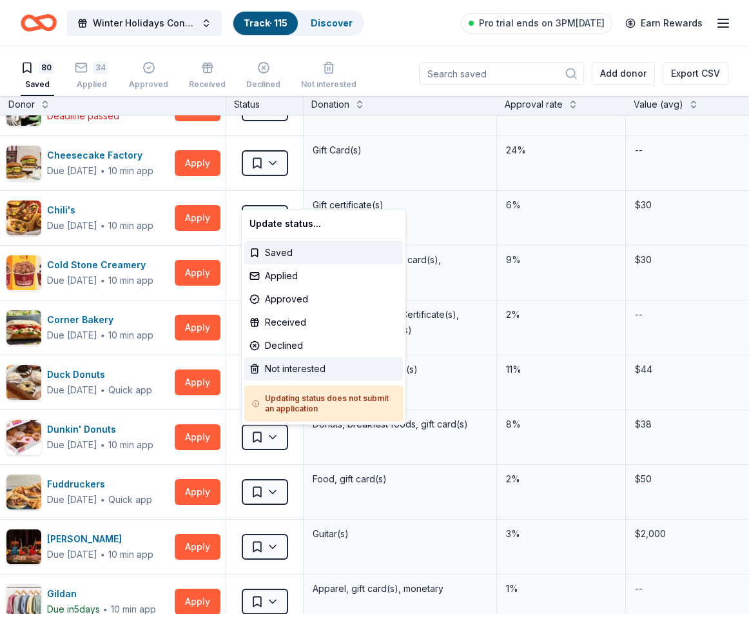
click at [297, 381] on div "Not interested" at bounding box center [323, 368] width 159 height 23
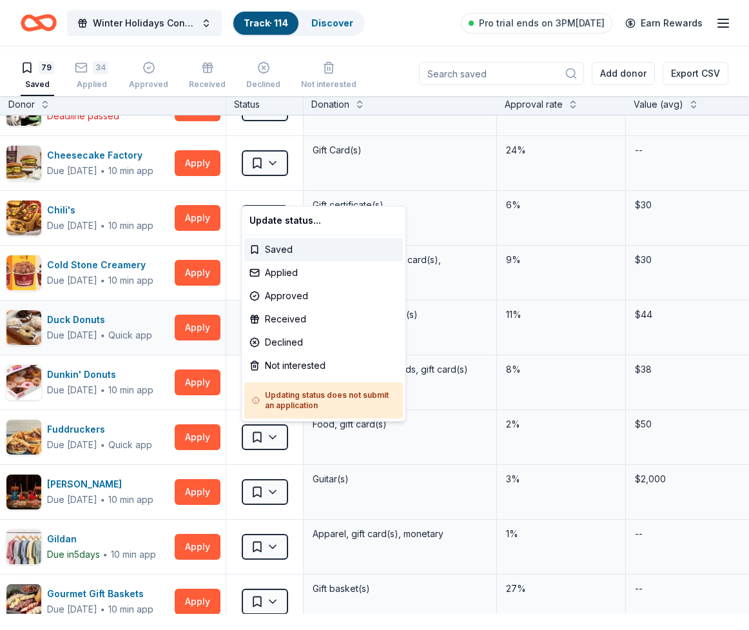
click at [282, 498] on html "Winter Holidays Concert Track · 114 Discover Pro trial ends on 3PM, 10/20 Earn …" at bounding box center [374, 315] width 749 height 630
click at [290, 377] on div "Not interested" at bounding box center [323, 365] width 159 height 23
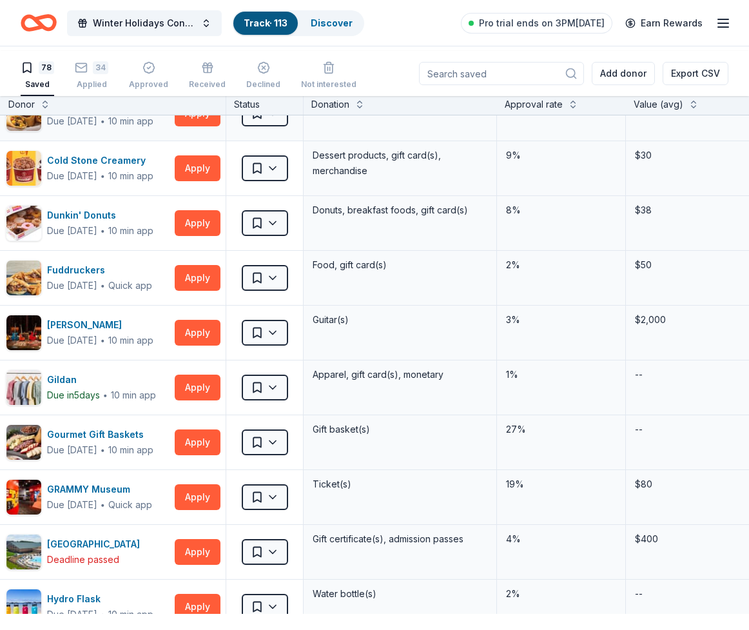
scroll to position [490, 20]
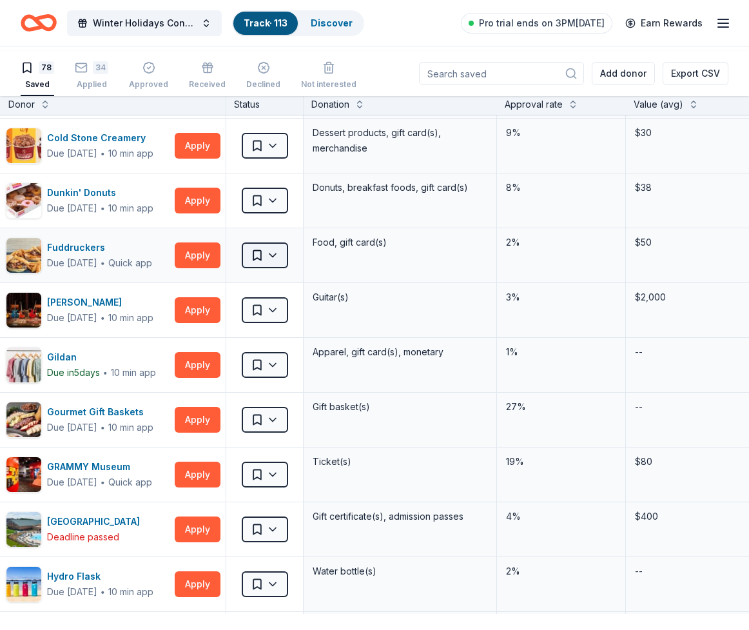
click at [279, 434] on html "Winter Holidays Concert Track · 113 Discover Pro trial ends on 3PM, 10/20 Earn …" at bounding box center [374, 315] width 749 height 630
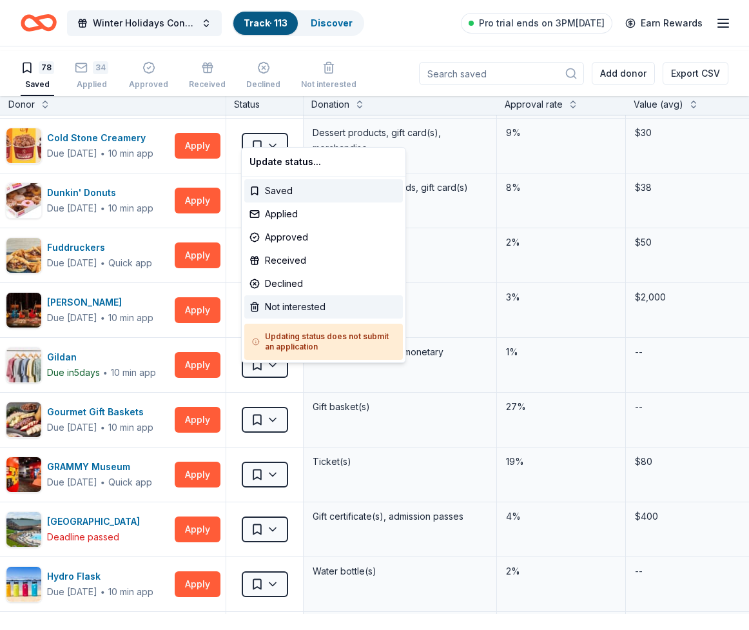
click at [286, 319] on div "Not interested" at bounding box center [323, 306] width 159 height 23
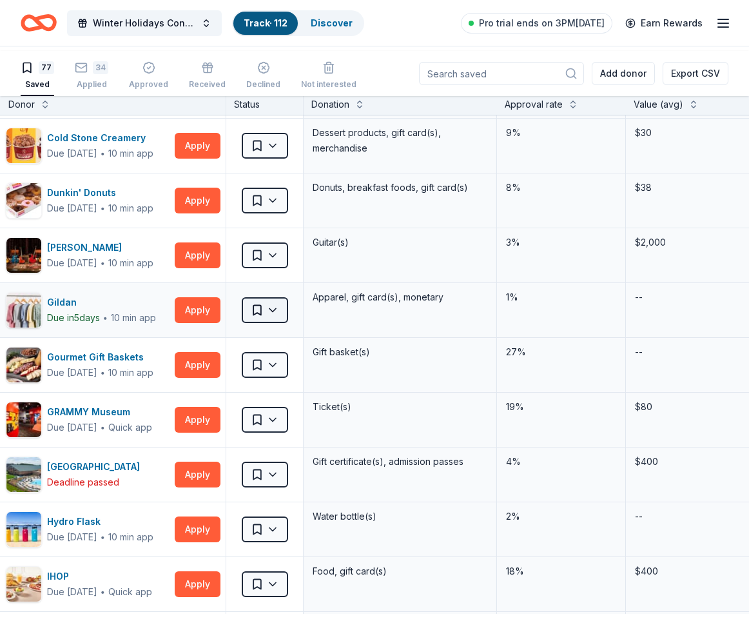
click at [279, 502] on html "Winter Holidays Concert Track · 112 Discover Pro trial ends on 3PM, 10/20 Earn …" at bounding box center [374, 315] width 749 height 630
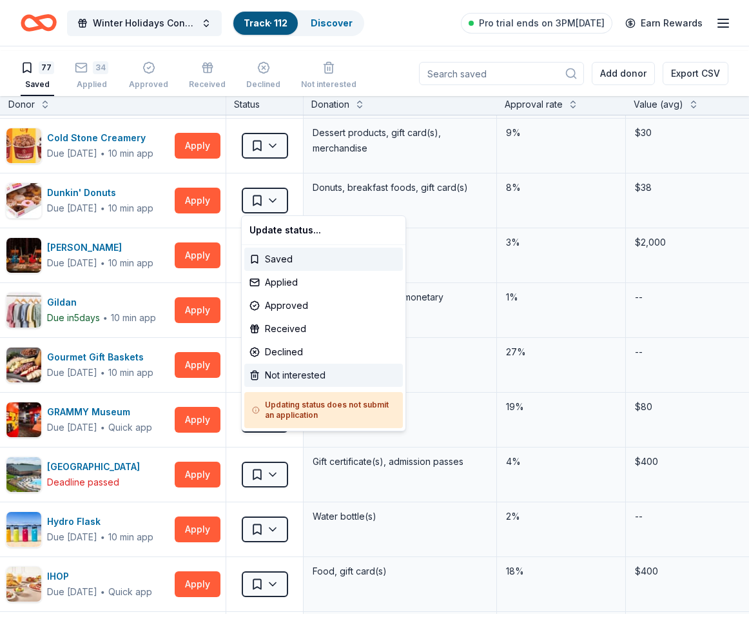
click at [299, 387] on div "Not interested" at bounding box center [323, 375] width 159 height 23
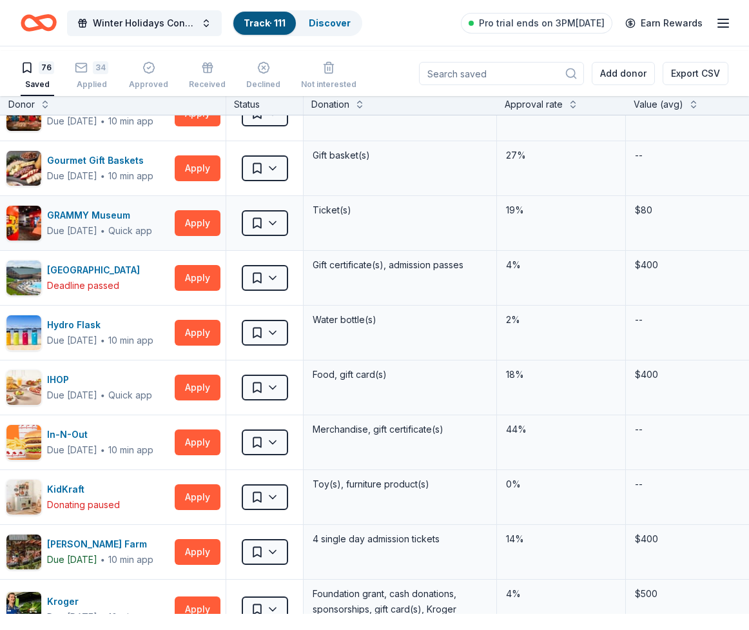
scroll to position [633, 20]
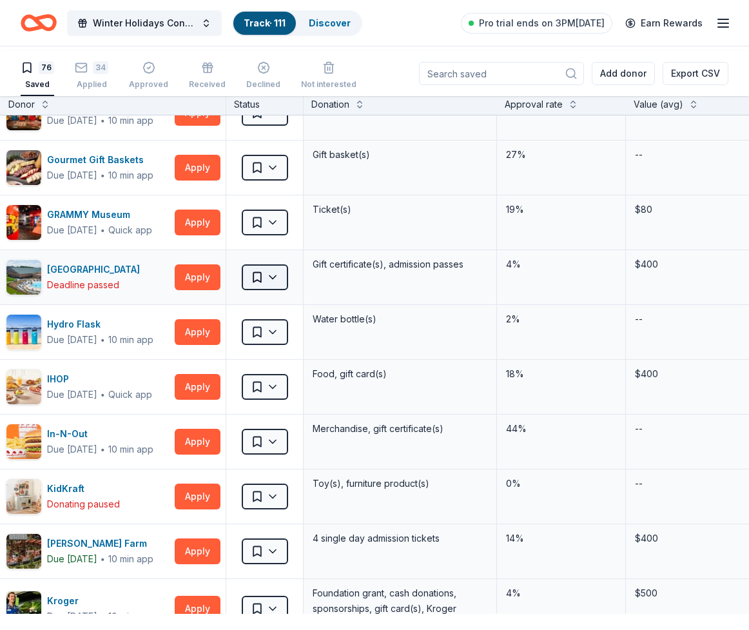
click at [285, 495] on html "Winter Holidays Concert Track · 111 Discover Pro trial ends on 3PM, 10/20 Earn …" at bounding box center [374, 315] width 749 height 630
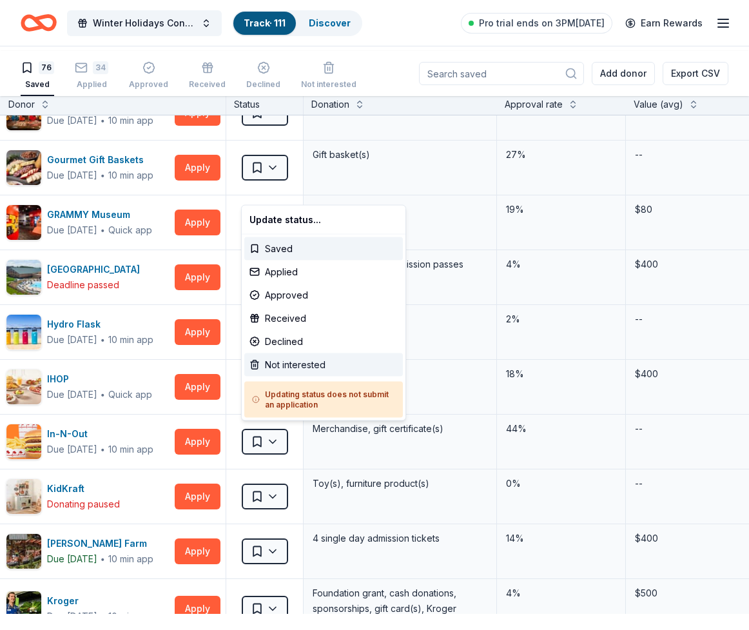
click at [301, 377] on div "Not interested" at bounding box center [323, 364] width 159 height 23
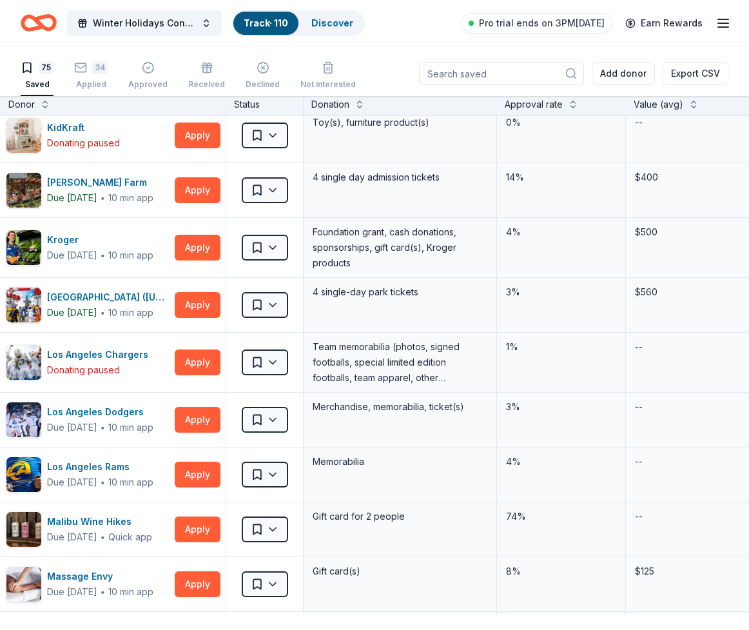
scroll to position [958, 20]
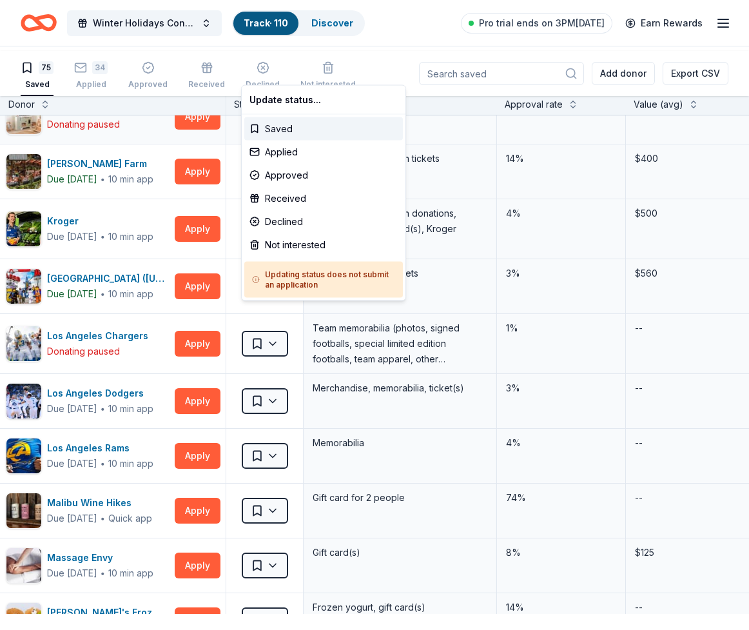
click at [269, 372] on html "Winter Holidays Concert Track · 110 Discover Pro trial ends on 3PM, 10/20 Earn …" at bounding box center [374, 315] width 749 height 630
click at [287, 257] on div "Not interested" at bounding box center [323, 244] width 159 height 23
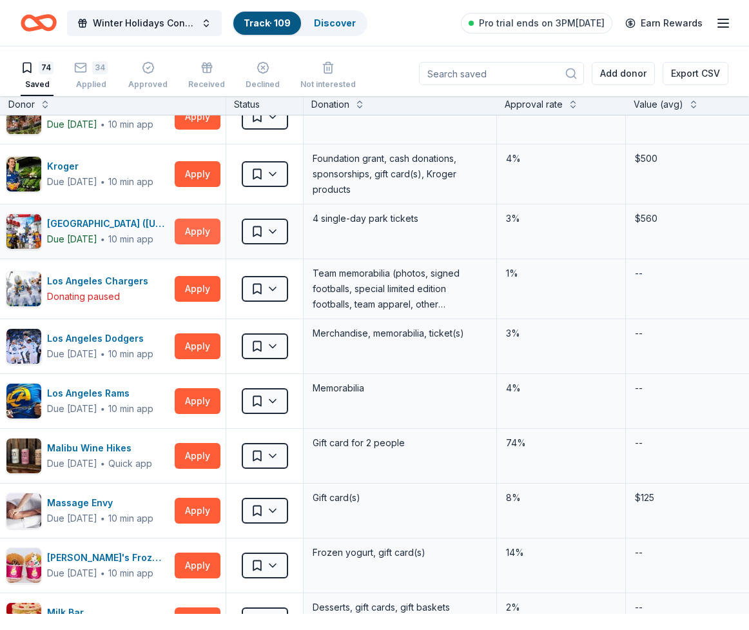
click at [186, 244] on button "Apply" at bounding box center [198, 232] width 46 height 26
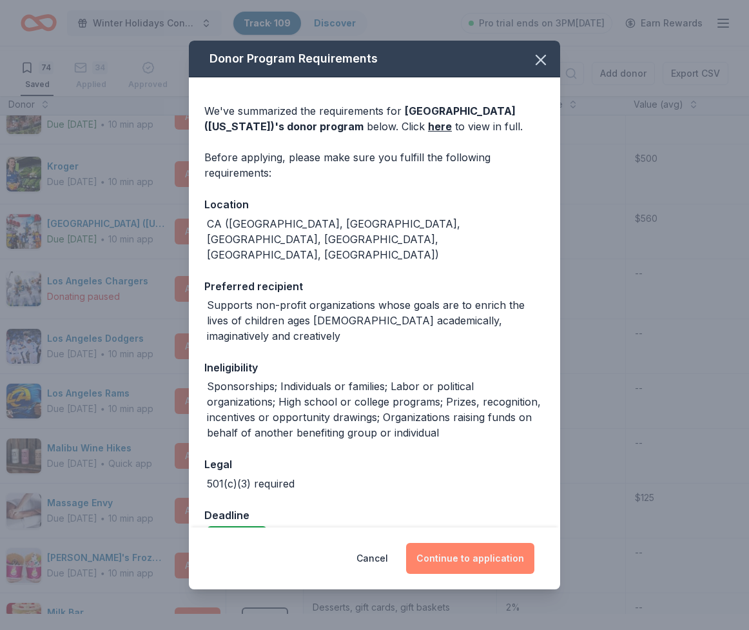
click at [497, 553] on button "Continue to application" at bounding box center [470, 558] width 128 height 31
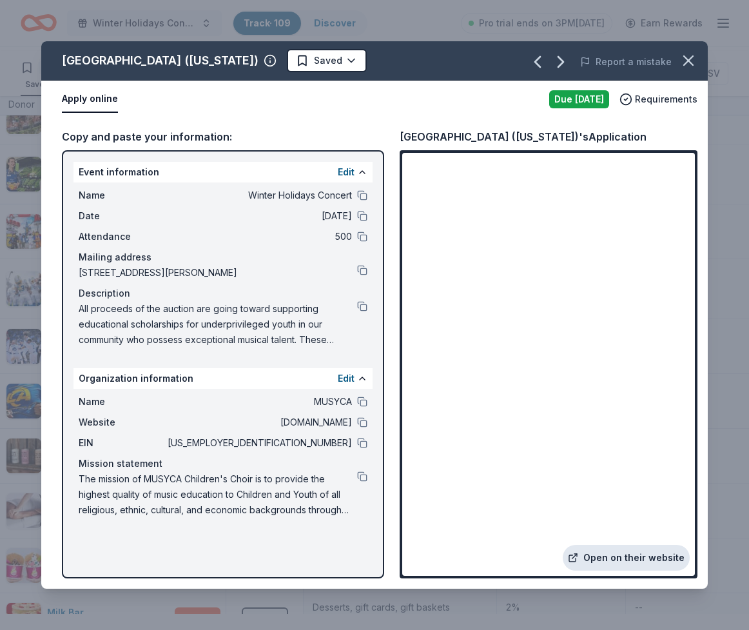
click at [620, 545] on link "Open on their website" at bounding box center [626, 558] width 127 height 26
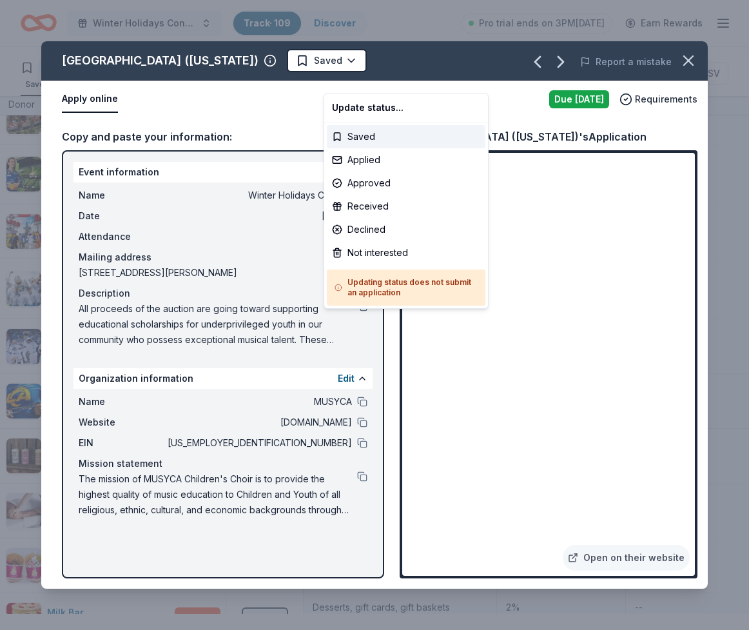
click at [361, 70] on html "Winter Holidays Concert Track · 109 Discover Pro trial ends on 3PM, 10/20 Earn …" at bounding box center [374, 315] width 749 height 630
click at [354, 172] on div "Applied" at bounding box center [406, 159] width 159 height 23
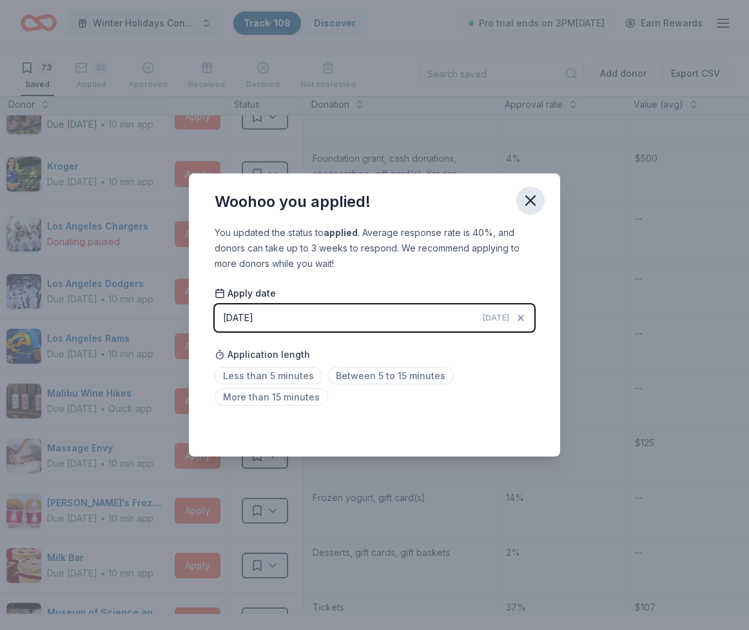
click at [540, 192] on icon "button" at bounding box center [531, 201] width 18 height 18
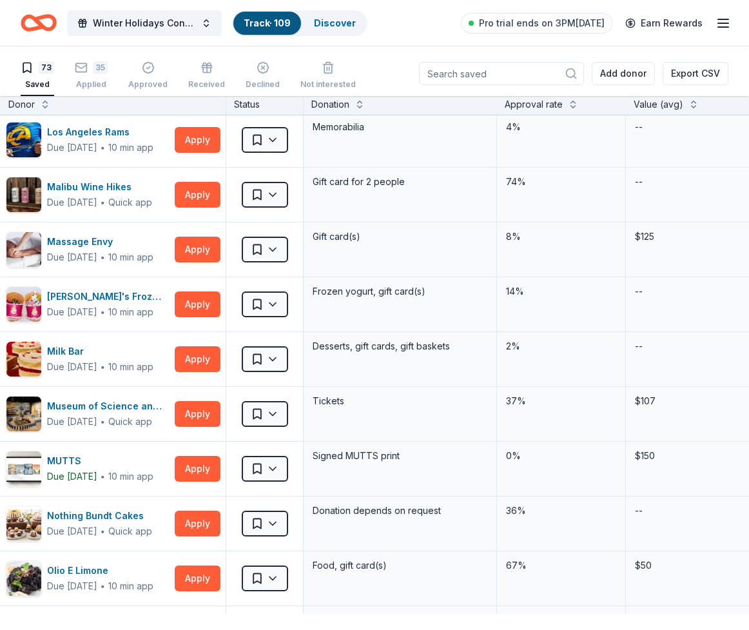
scroll to position [1165, 20]
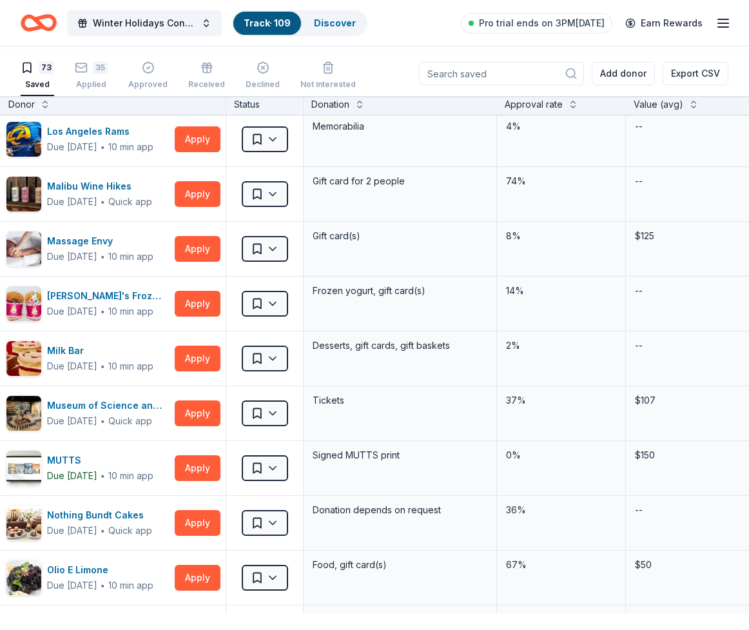
click at [267, 325] on html "Winter Holidays Concert Track · 109 Discover Pro trial ends on 3PM, 10/20 Earn …" at bounding box center [374, 315] width 749 height 630
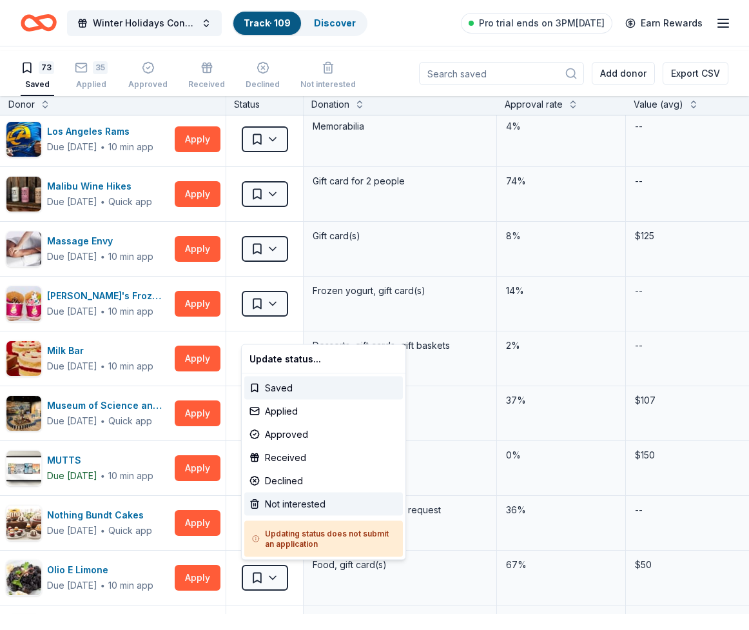
click at [294, 516] on div "Not interested" at bounding box center [323, 504] width 159 height 23
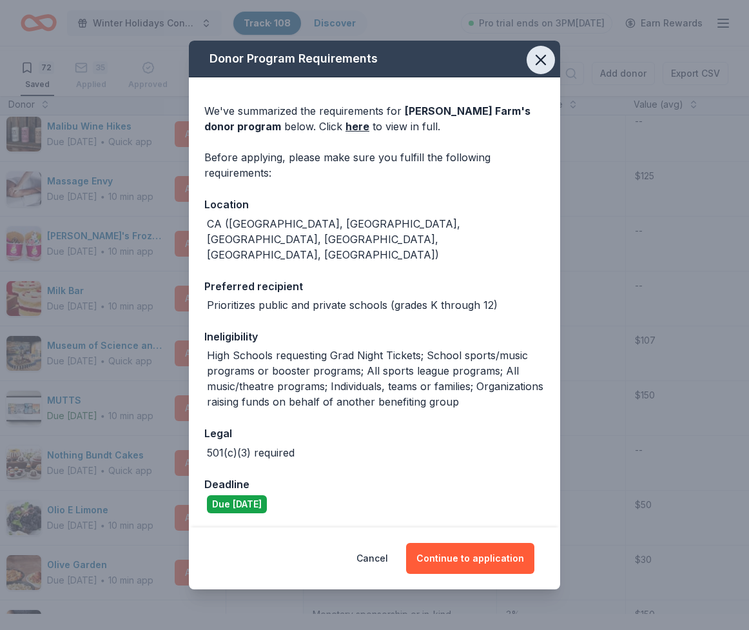
click at [546, 64] on icon "button" at bounding box center [541, 59] width 9 height 9
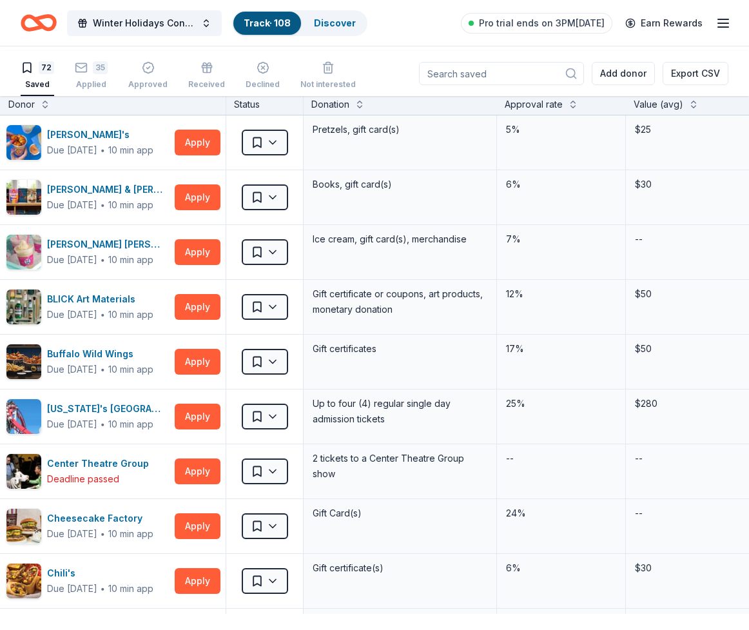
scroll to position [18, 20]
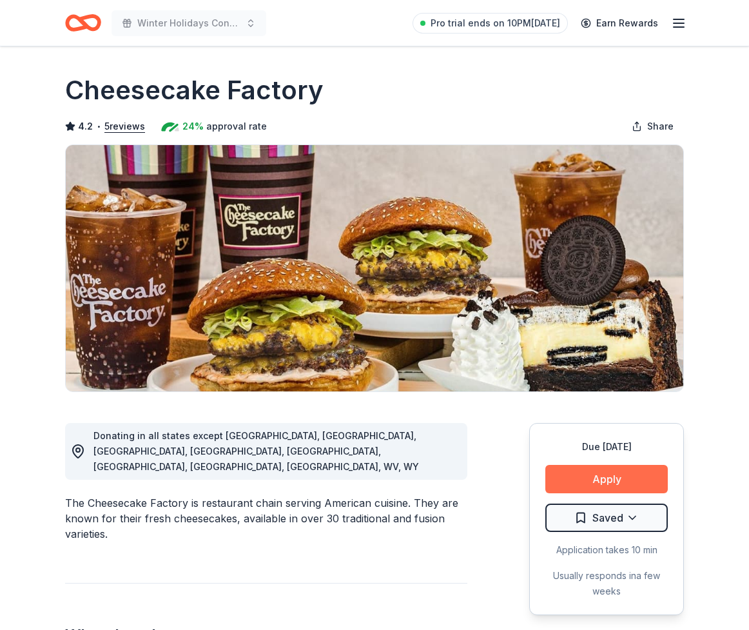
click at [555, 493] on button "Apply" at bounding box center [607, 479] width 123 height 28
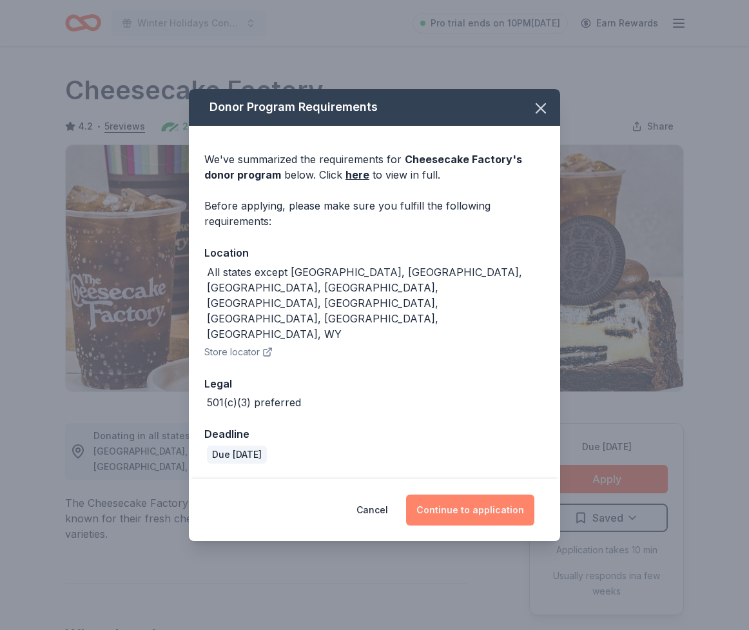
click at [535, 515] on button "Continue to application" at bounding box center [470, 510] width 128 height 31
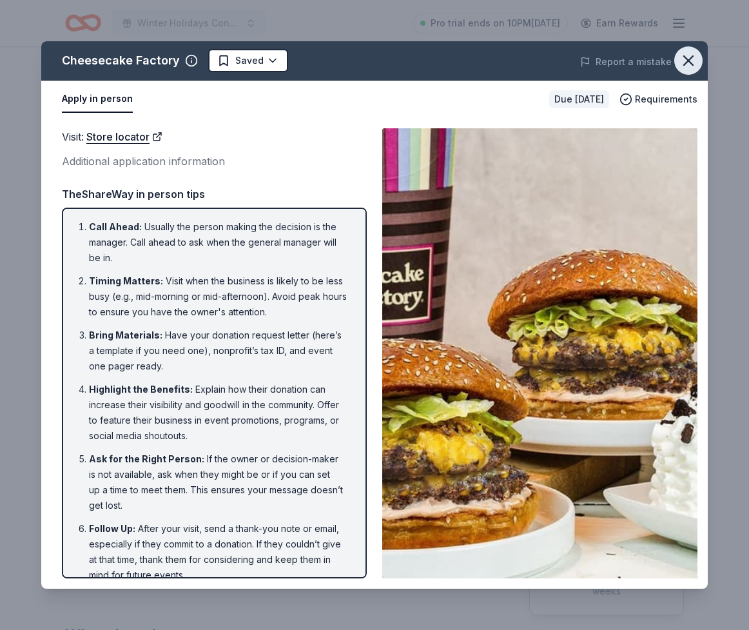
drag, startPoint x: 676, startPoint y: 77, endPoint x: 677, endPoint y: 64, distance: 12.3
click at [684, 65] on icon "button" at bounding box center [688, 60] width 9 height 9
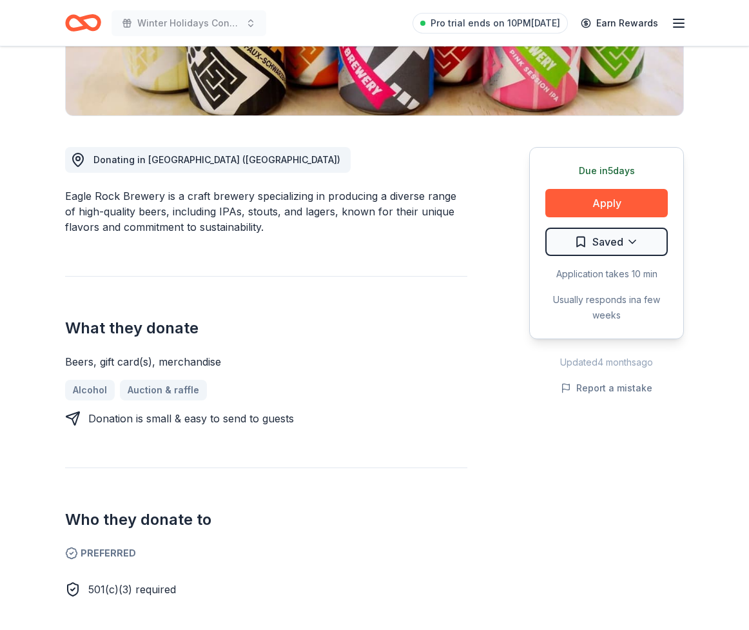
scroll to position [277, 0]
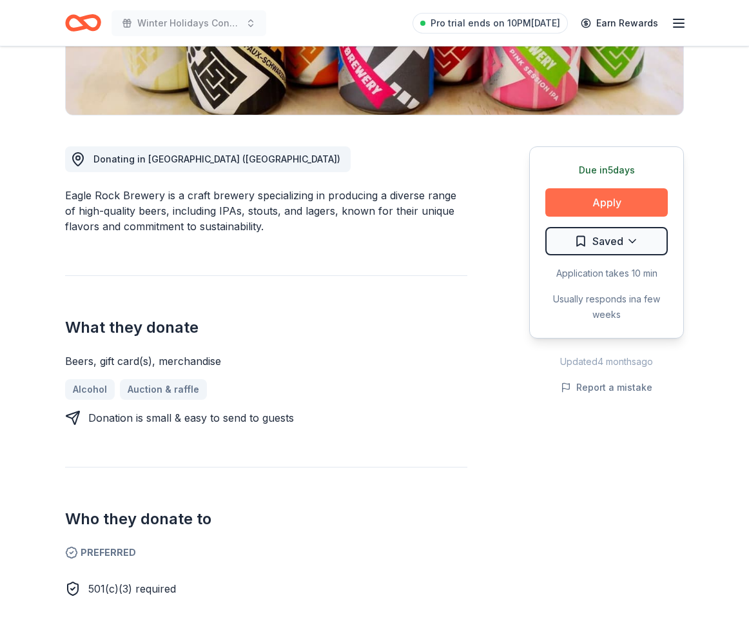
click at [588, 217] on button "Apply" at bounding box center [607, 202] width 123 height 28
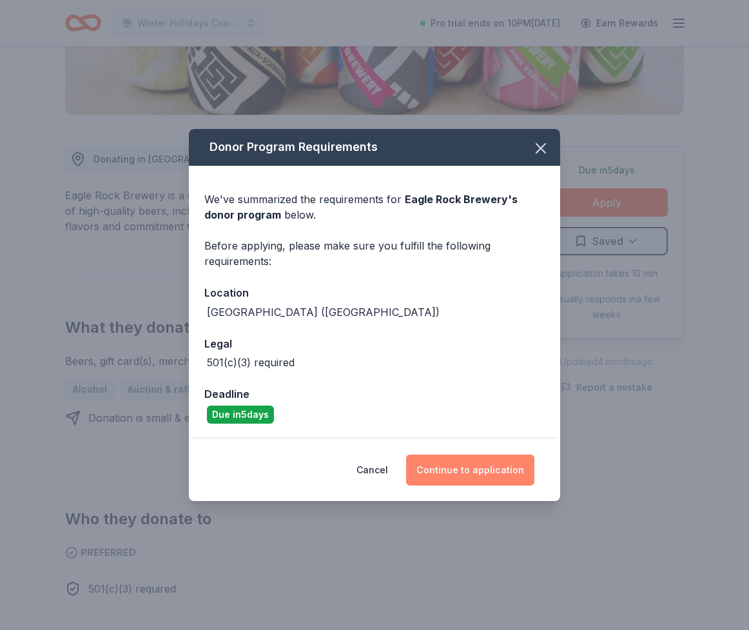
click at [482, 486] on button "Continue to application" at bounding box center [470, 470] width 128 height 31
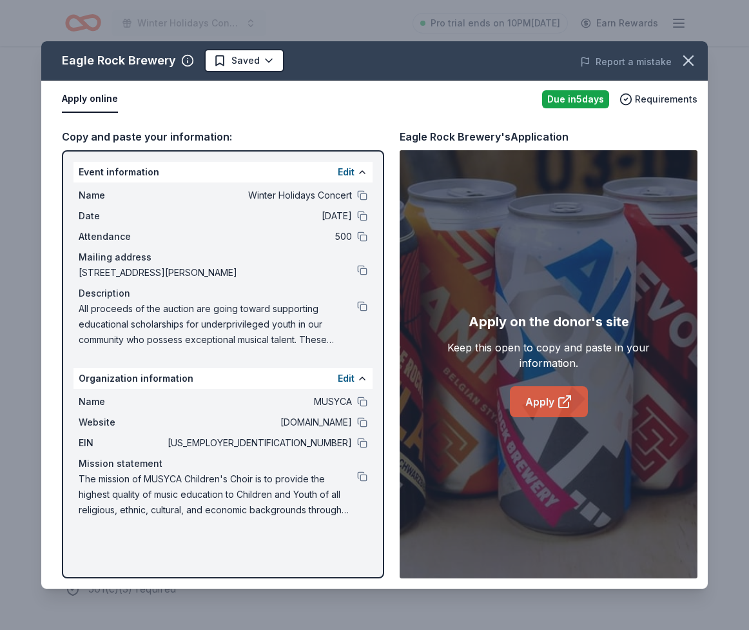
click at [550, 413] on link "Apply" at bounding box center [549, 401] width 78 height 31
drag, startPoint x: 557, startPoint y: 170, endPoint x: 424, endPoint y: 162, distance: 133.1
click at [444, 145] on div "Eagle Rock Brewery's Application" at bounding box center [484, 136] width 169 height 17
click at [417, 173] on div "Copy and paste your information: Event information Edit Name Winter Holidays Co…" at bounding box center [374, 353] width 667 height 471
drag, startPoint x: 420, startPoint y: 170, endPoint x: 539, endPoint y: 169, distance: 119.3
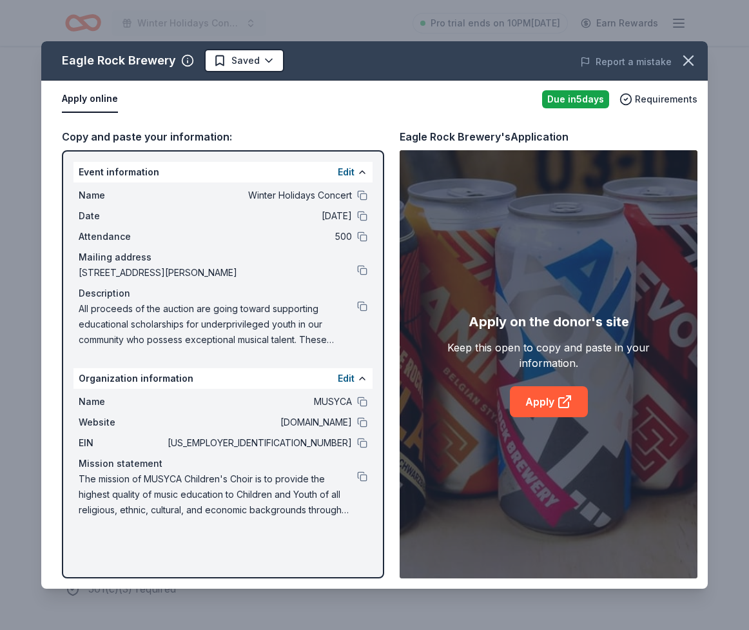
click at [539, 145] on div "Eagle Rock Brewery's Application" at bounding box center [484, 136] width 169 height 17
click at [274, 69] on html "Winter Holidays Concert Pro trial ends on 10PM, 10/20 Earn Rewards Due in 5 day…" at bounding box center [374, 315] width 749 height 630
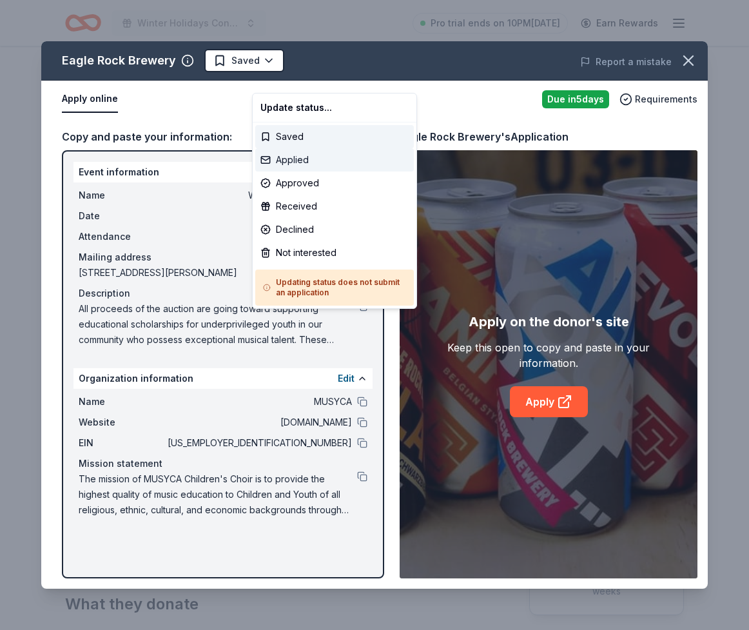
click at [306, 172] on div "Applied" at bounding box center [334, 159] width 159 height 23
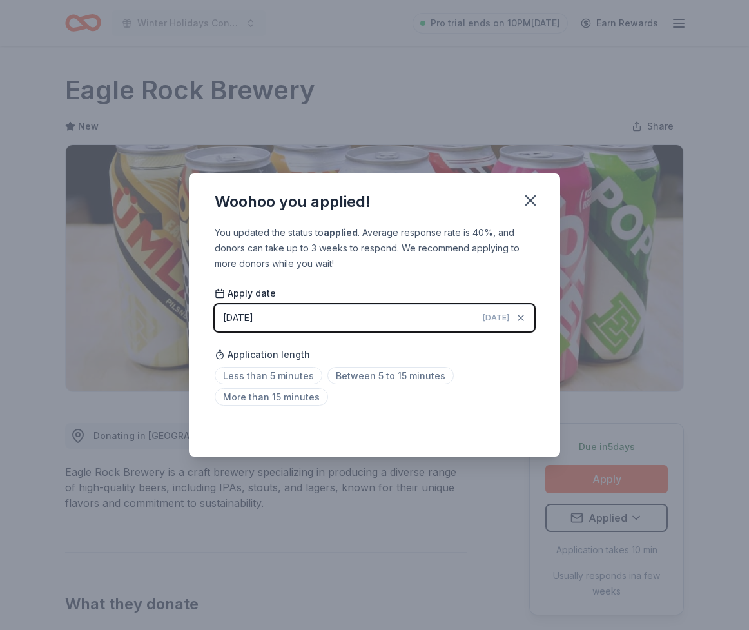
drag, startPoint x: 571, startPoint y: 172, endPoint x: 624, endPoint y: 70, distance: 114.2
click at [540, 192] on icon "button" at bounding box center [531, 201] width 18 height 18
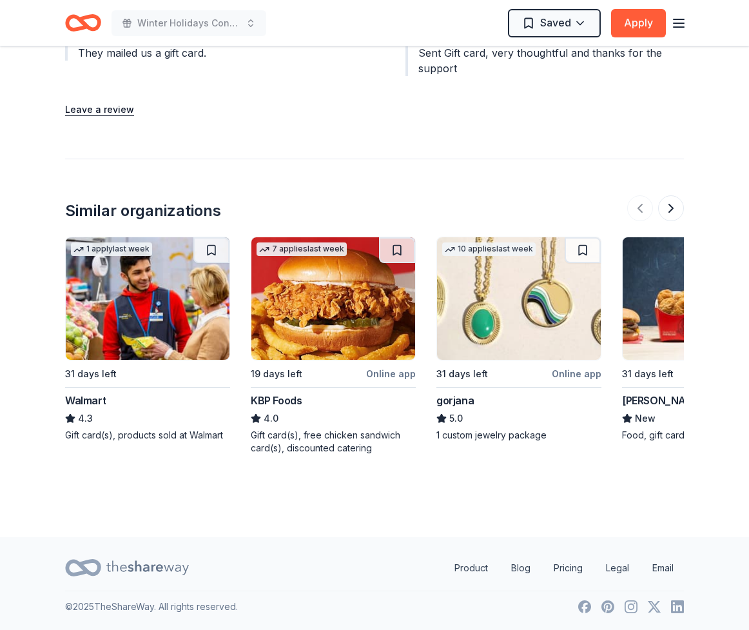
scroll to position [1623, 0]
click at [474, 408] on div "gorjana" at bounding box center [455, 400] width 37 height 15
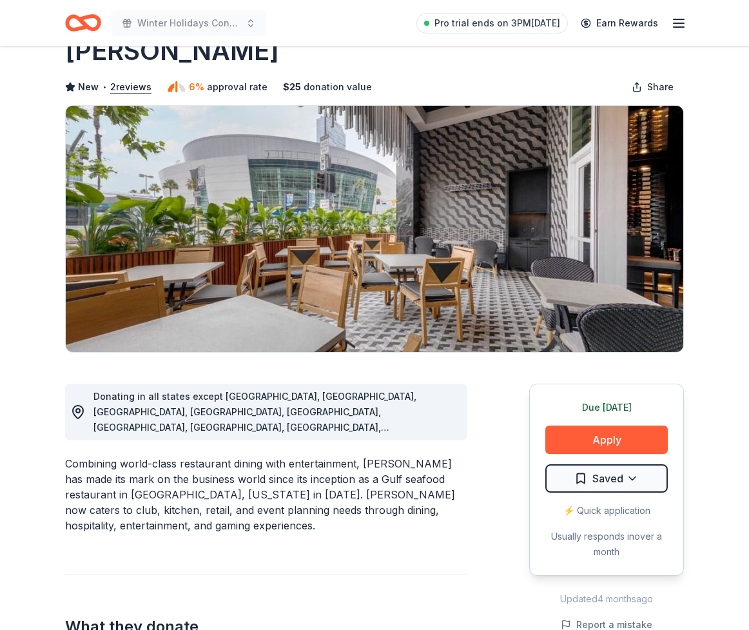
scroll to position [0, 0]
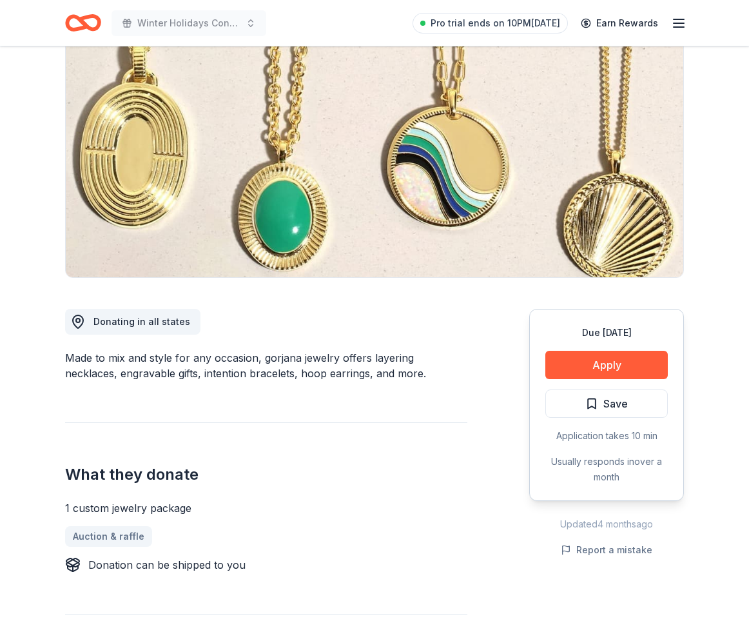
scroll to position [119, 0]
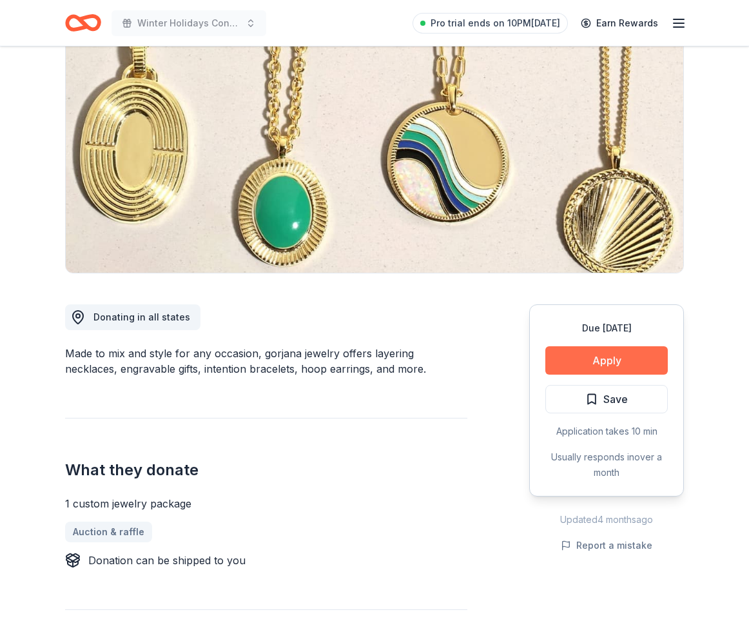
click at [559, 375] on button "Apply" at bounding box center [607, 360] width 123 height 28
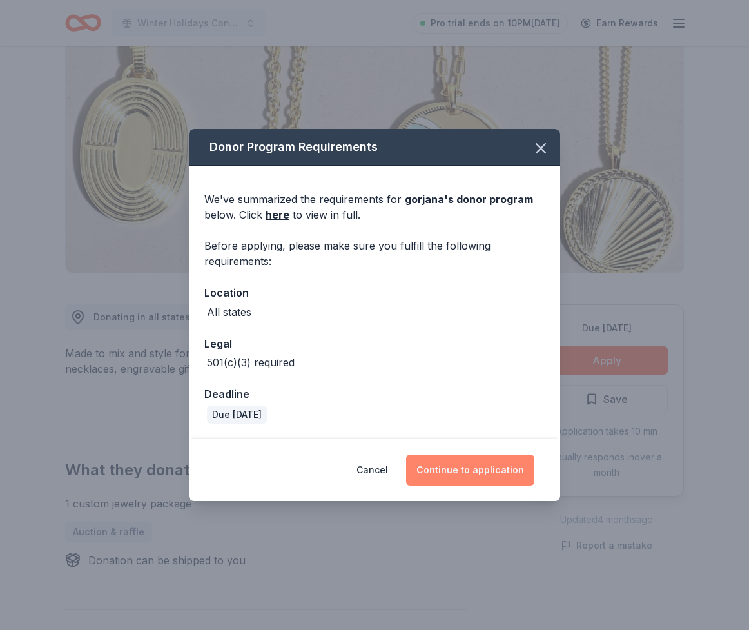
click at [505, 486] on button "Continue to application" at bounding box center [470, 470] width 128 height 31
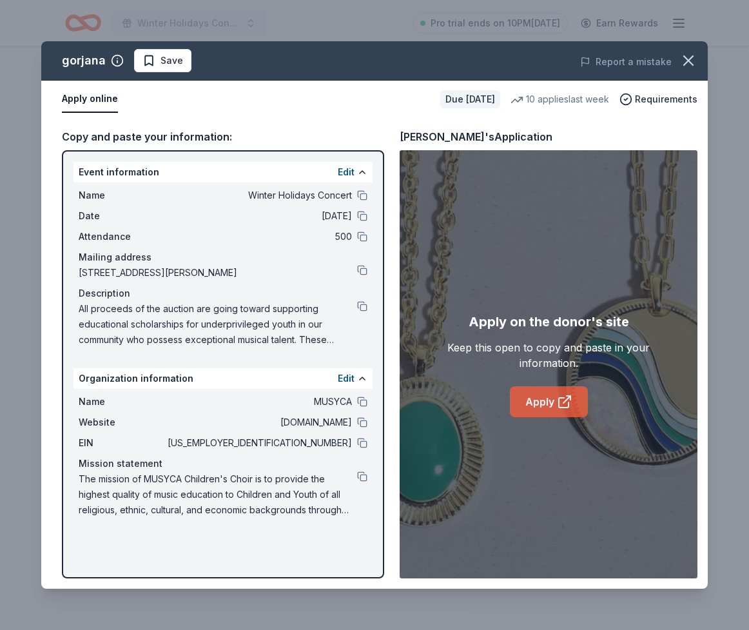
click at [567, 408] on icon at bounding box center [564, 403] width 10 height 10
click at [183, 68] on span "Save" at bounding box center [172, 60] width 23 height 15
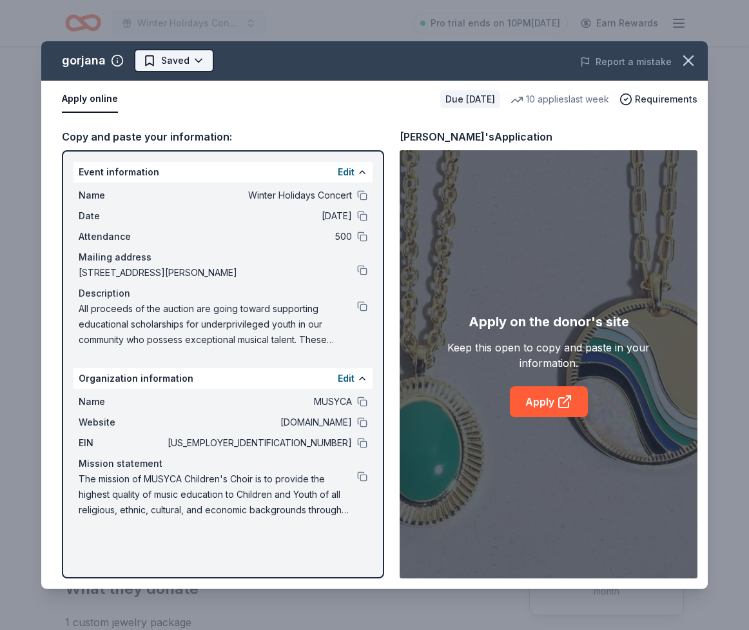
click at [204, 79] on html "Winter Holidays Concert Pro trial ends on 10PM[DATE] Earn Rewards Due [DATE] Sh…" at bounding box center [374, 315] width 749 height 630
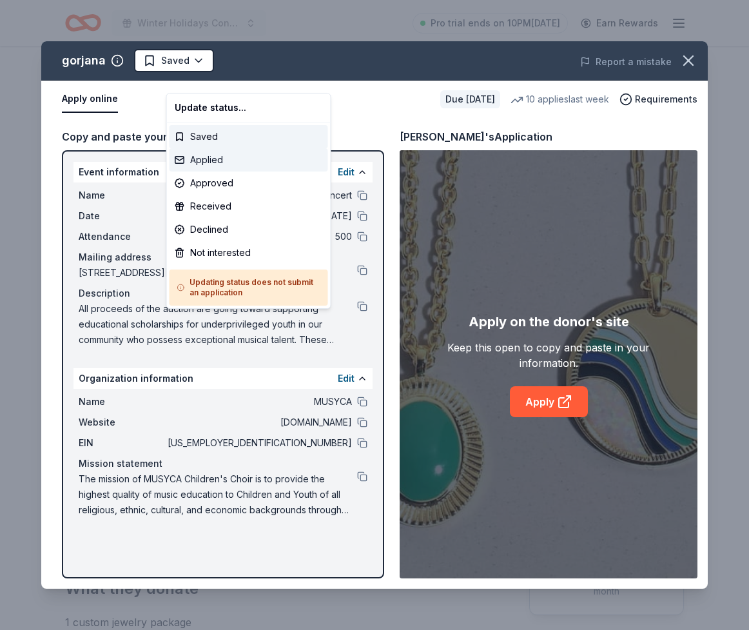
click at [215, 172] on div "Applied" at bounding box center [249, 159] width 159 height 23
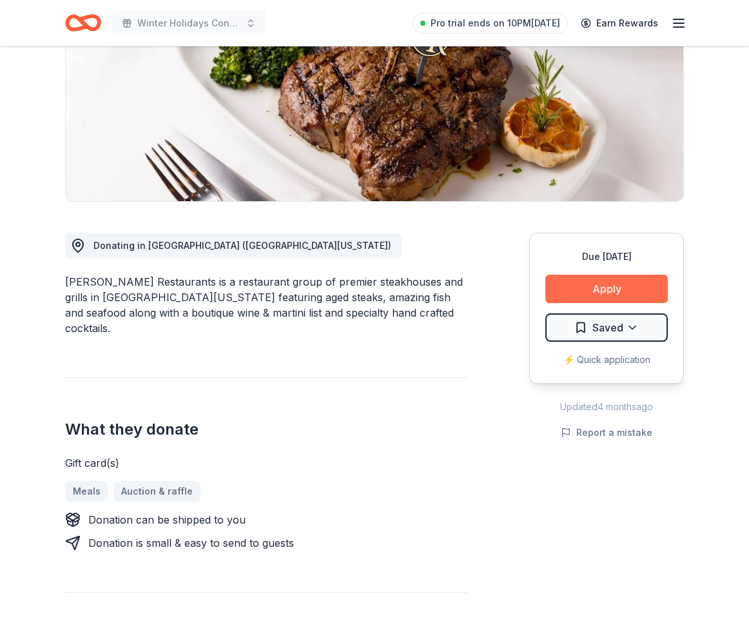
scroll to position [192, 0]
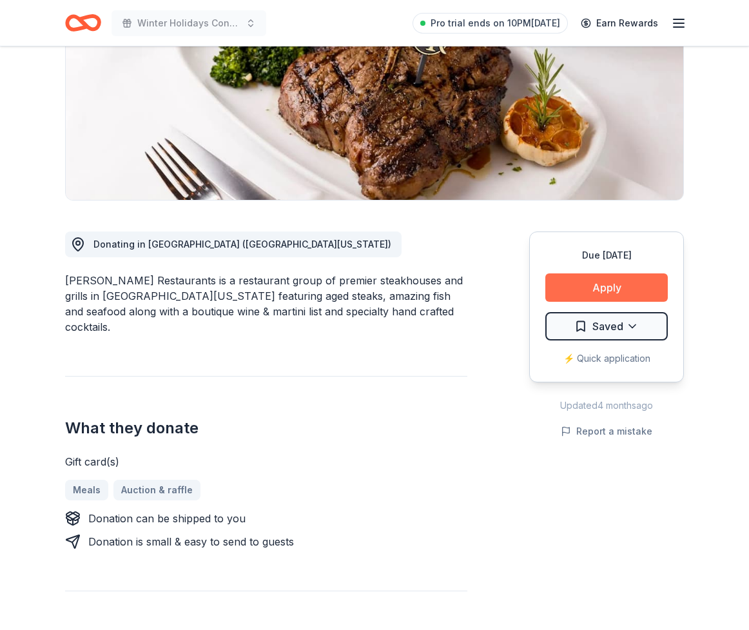
click at [577, 302] on button "Apply" at bounding box center [607, 287] width 123 height 28
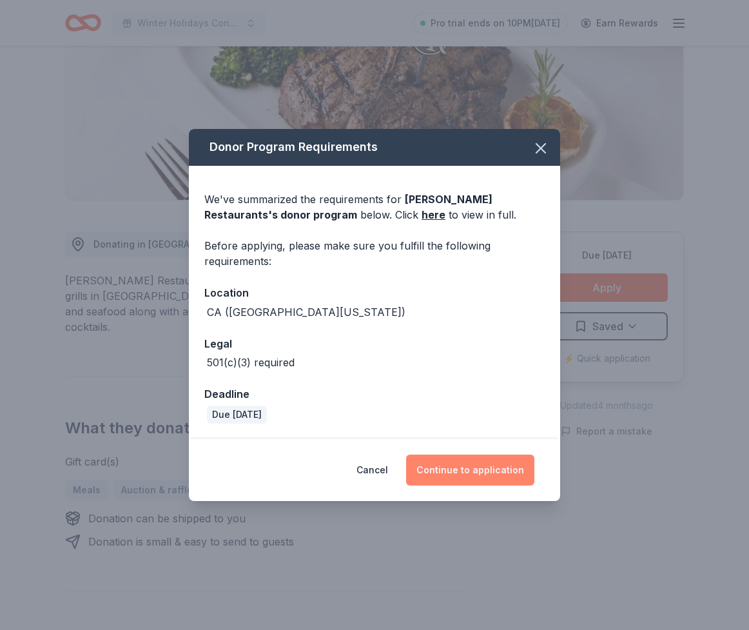
click at [435, 486] on button "Continue to application" at bounding box center [470, 470] width 128 height 31
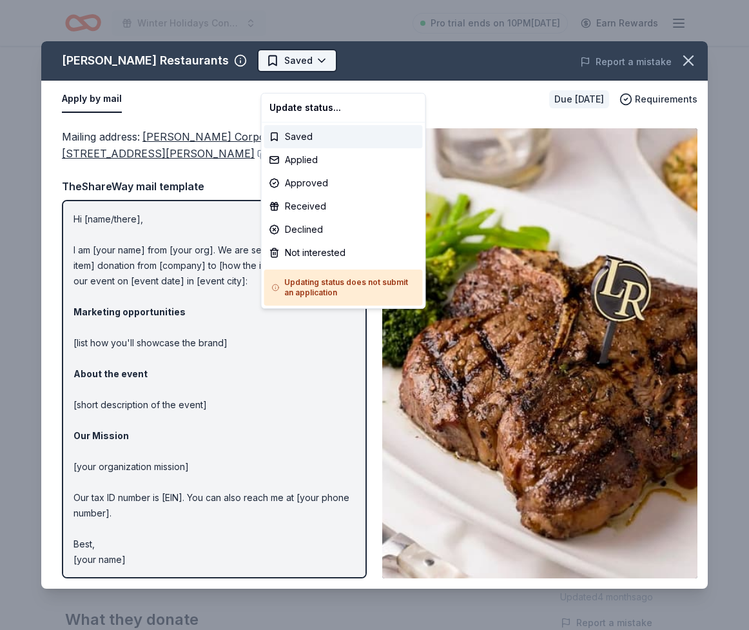
scroll to position [0, 0]
click at [304, 79] on html "Winter Holidays Concert Pro trial ends on 10PM[DATE] Earn Rewards Due [DATE] [P…" at bounding box center [374, 315] width 749 height 630
click at [284, 172] on div "Applied" at bounding box center [343, 159] width 159 height 23
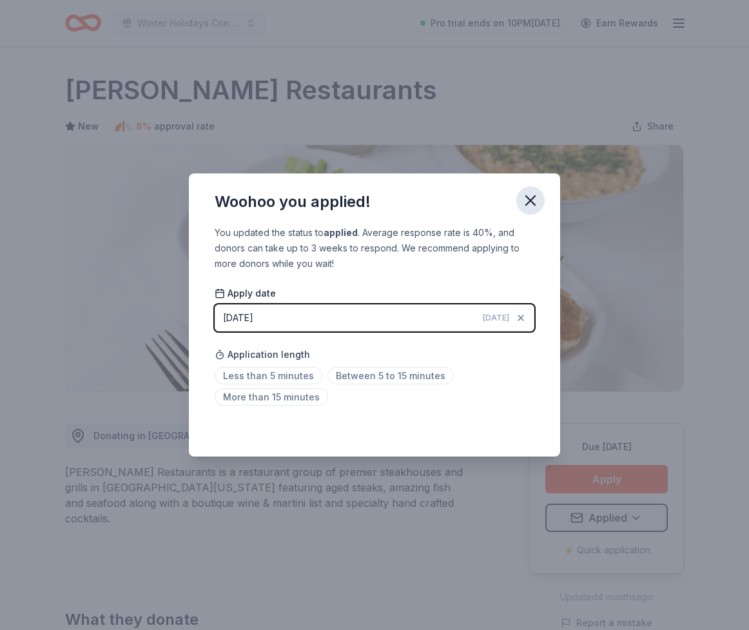
click at [540, 192] on icon "button" at bounding box center [531, 201] width 18 height 18
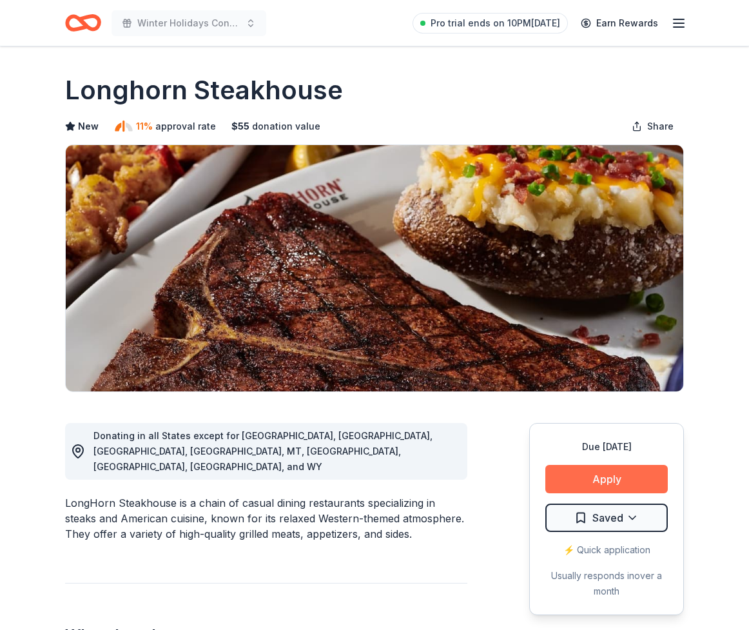
click at [620, 493] on button "Apply" at bounding box center [607, 479] width 123 height 28
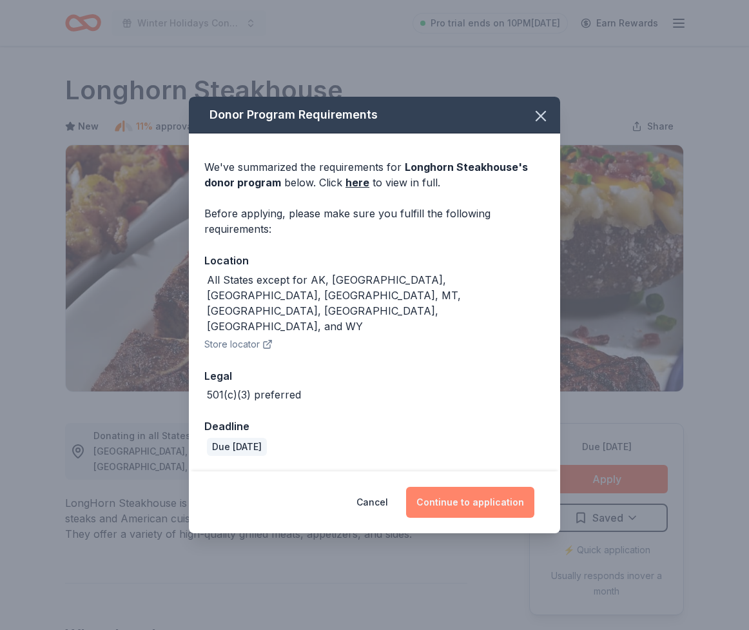
click at [535, 516] on button "Continue to application" at bounding box center [470, 502] width 128 height 31
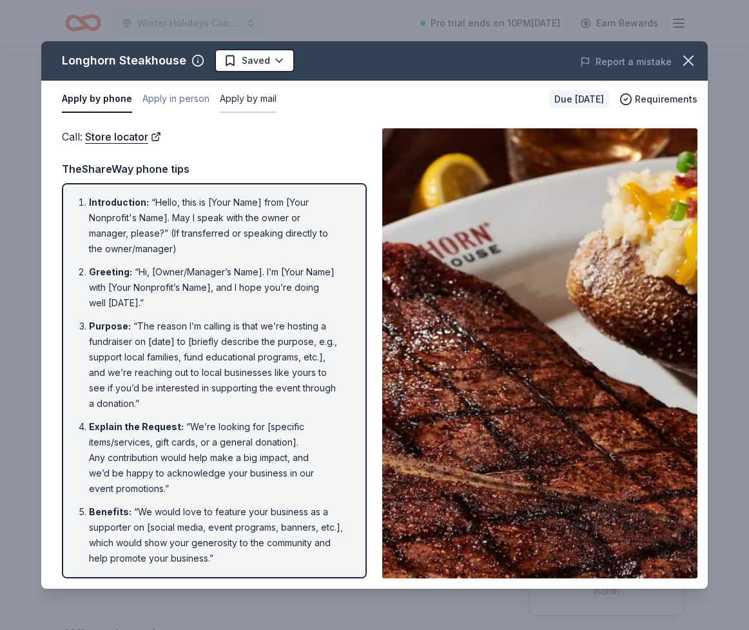
click at [277, 113] on button "Apply by mail" at bounding box center [248, 99] width 57 height 27
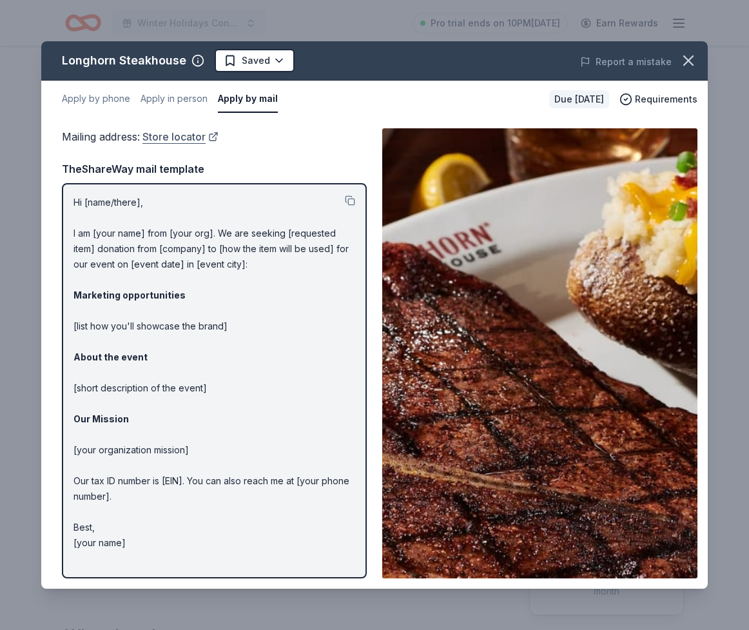
click at [219, 145] on link "Store locator" at bounding box center [181, 136] width 76 height 17
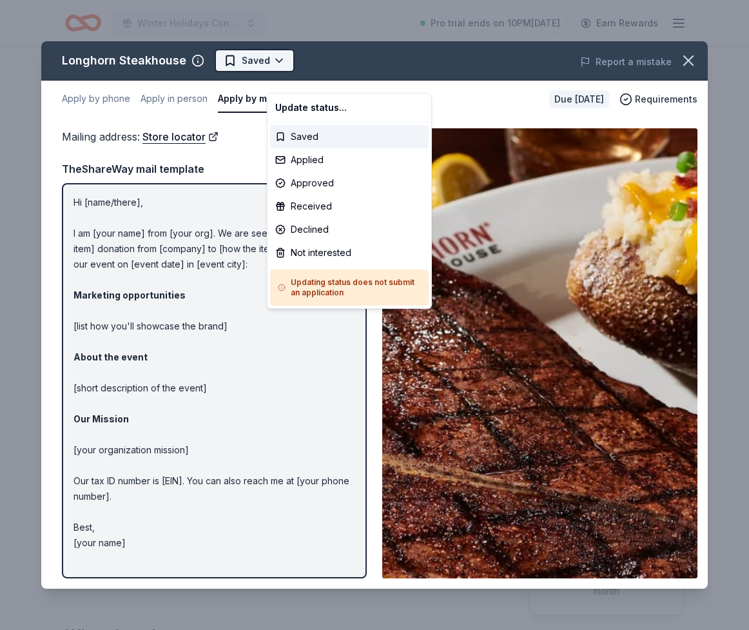
click at [300, 77] on html "Winter Holidays Concert Pro trial ends on 10PM, 10/20 Earn Rewards Due in 19 da…" at bounding box center [374, 315] width 749 height 630
click at [294, 172] on div "Applied" at bounding box center [349, 159] width 159 height 23
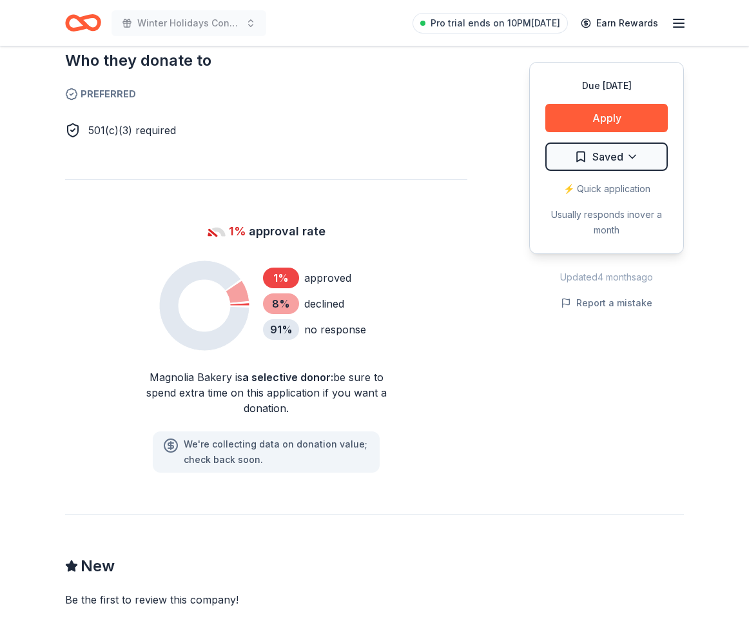
scroll to position [770, 0]
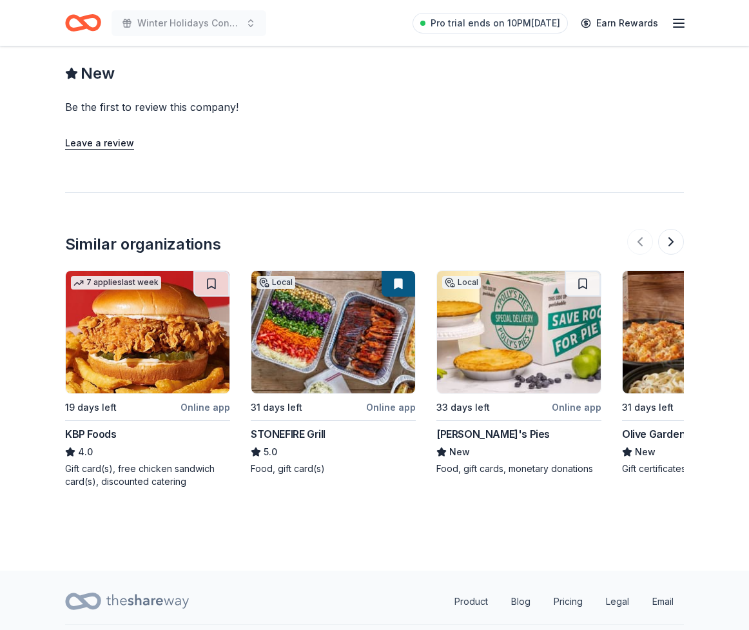
scroll to position [1231, 0]
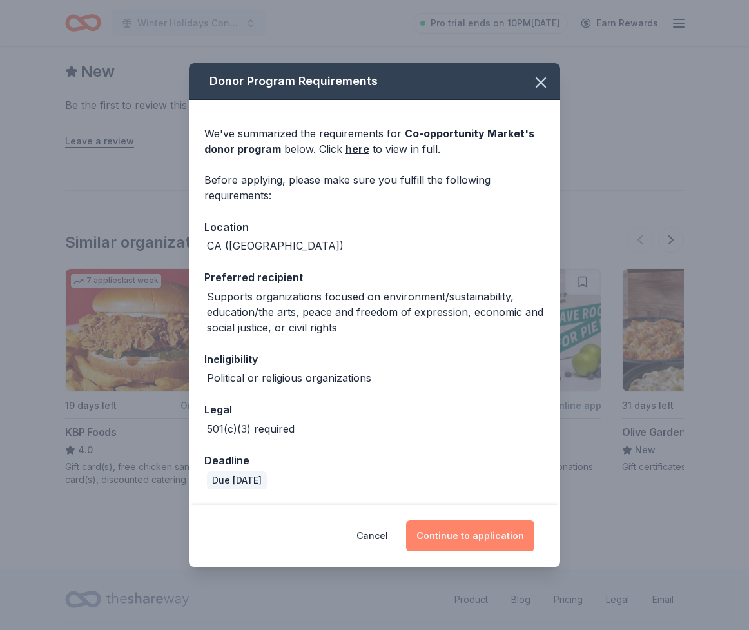
click at [456, 539] on button "Continue to application" at bounding box center [470, 536] width 128 height 31
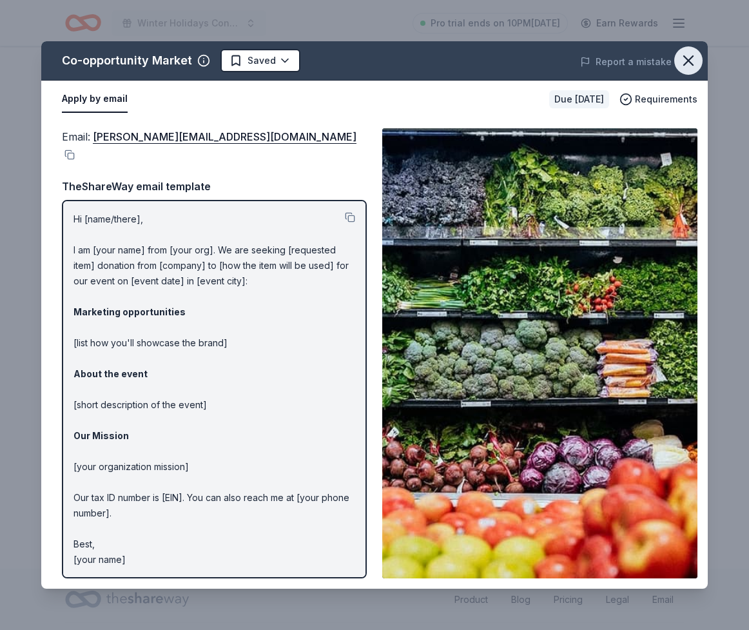
click at [680, 70] on icon "button" at bounding box center [689, 61] width 18 height 18
